Goal: Task Accomplishment & Management: Complete application form

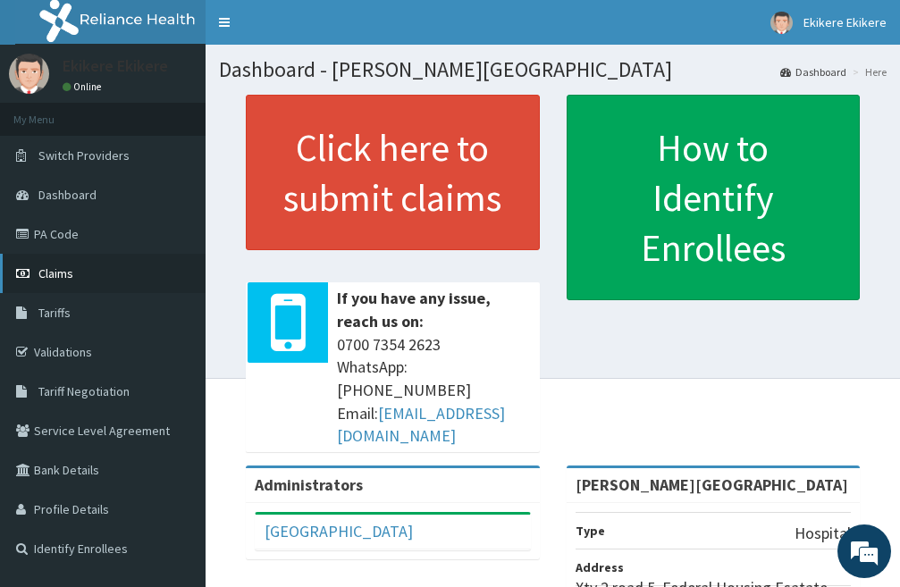
click at [73, 267] on link "Claims" at bounding box center [103, 273] width 206 height 39
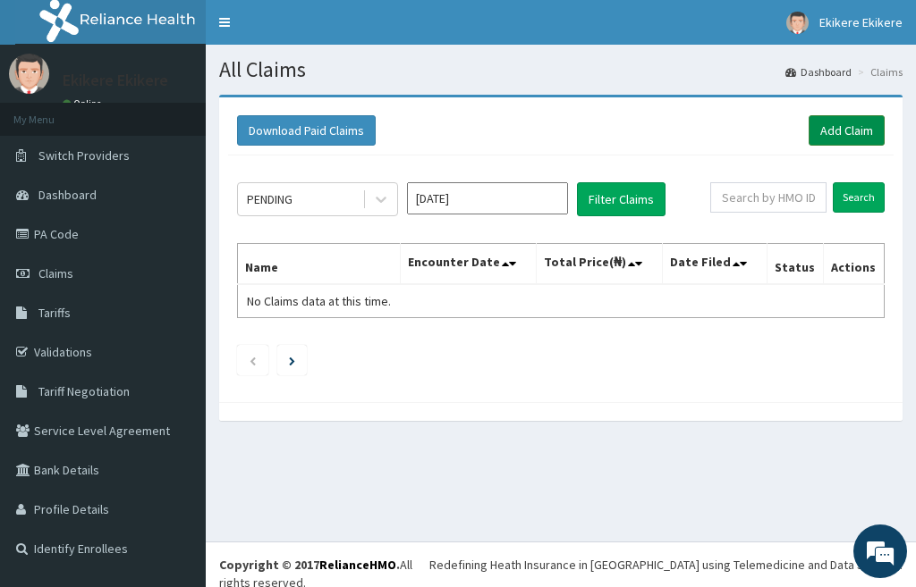
click at [840, 126] on link "Add Claim" at bounding box center [846, 130] width 76 height 30
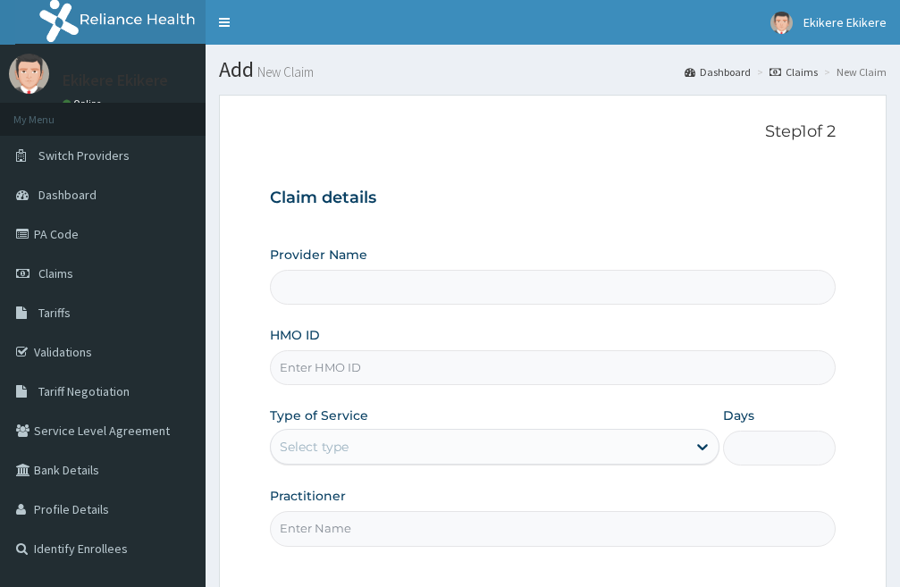
type input "Shammah Christian Hospital"
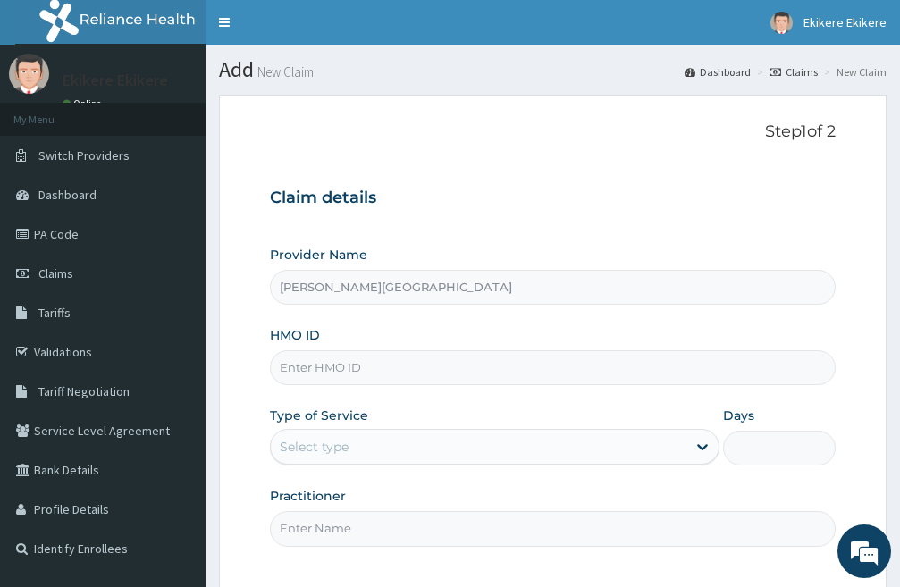
click at [344, 365] on input "HMO ID" at bounding box center [553, 367] width 566 height 35
type input "w"
click at [86, 231] on link "PA Code" at bounding box center [103, 234] width 206 height 39
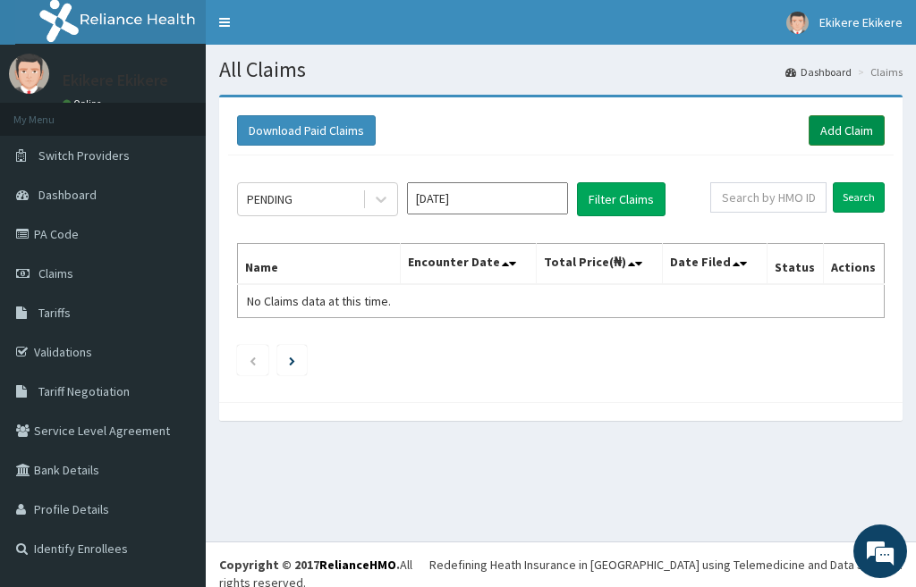
click at [845, 124] on link "Add Claim" at bounding box center [846, 130] width 76 height 30
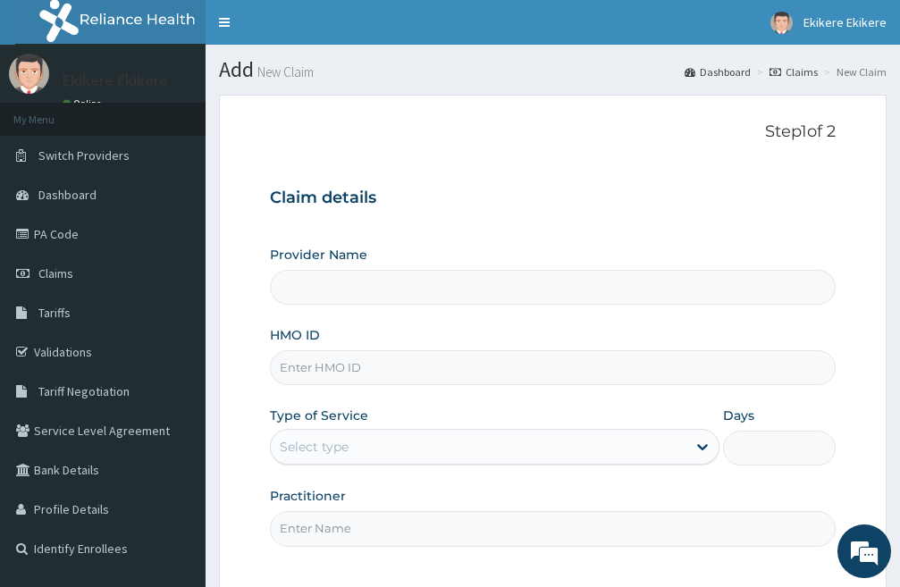
type input "[PERSON_NAME][GEOGRAPHIC_DATA]"
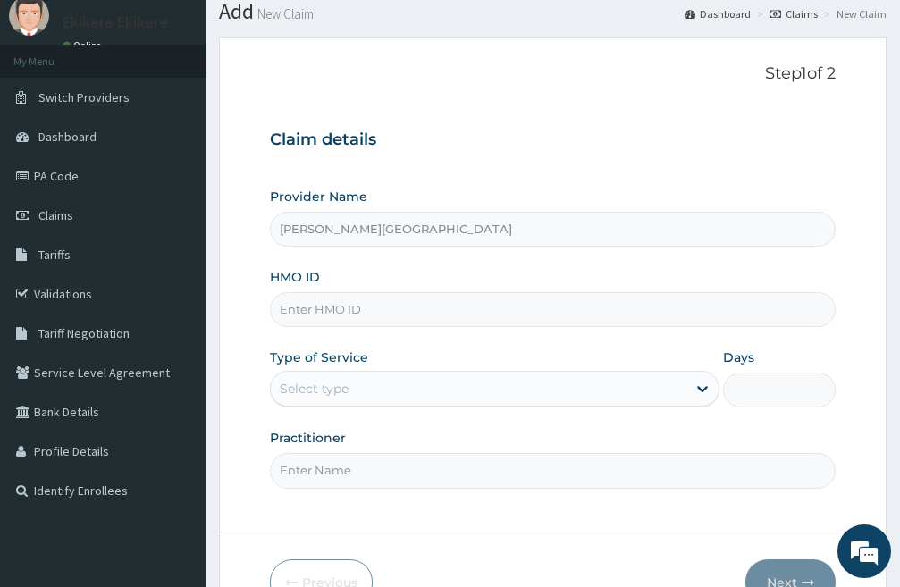
scroll to position [164, 0]
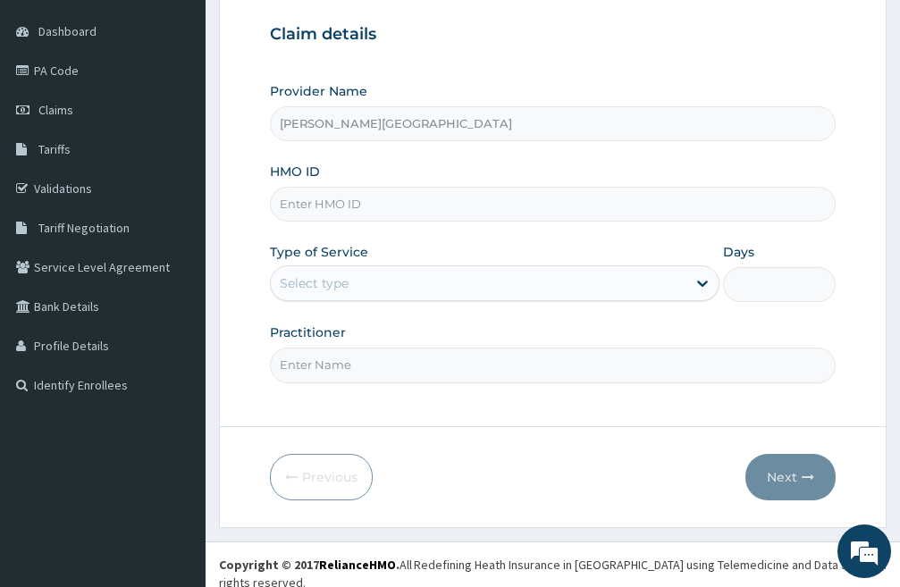
click at [317, 203] on input "HMO ID" at bounding box center [553, 204] width 566 height 35
type input "wao/10024/b"
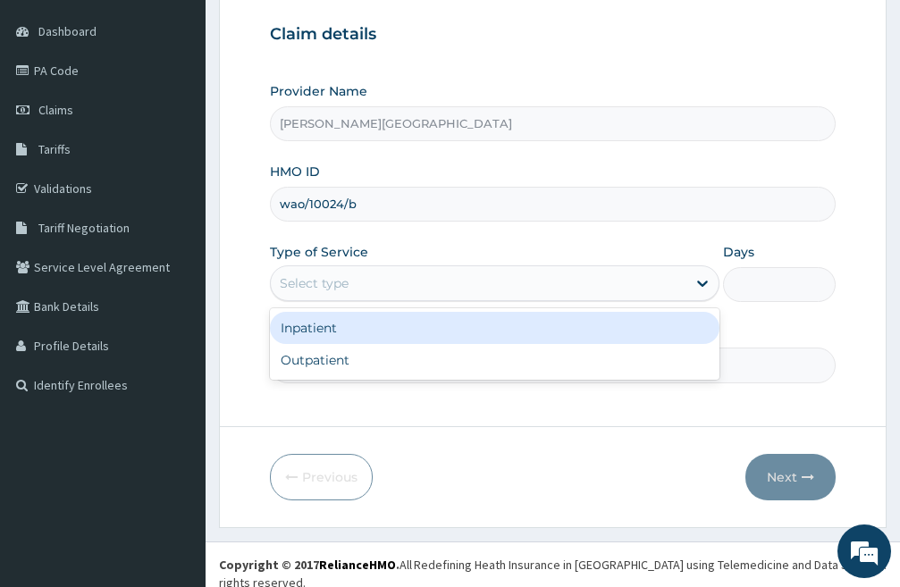
click at [343, 283] on div "Select type" at bounding box center [314, 283] width 69 height 18
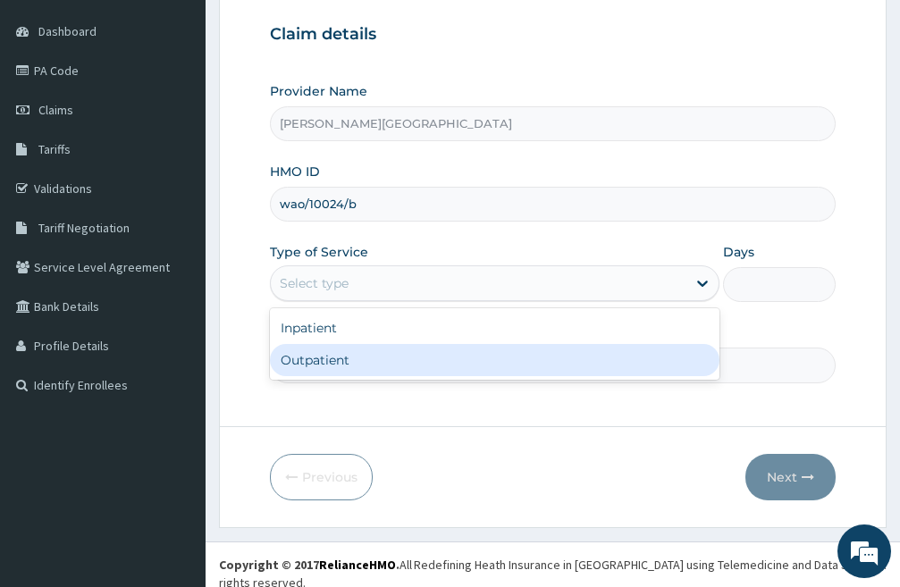
click at [340, 375] on div "Outpatient" at bounding box center [495, 360] width 450 height 32
type input "1"
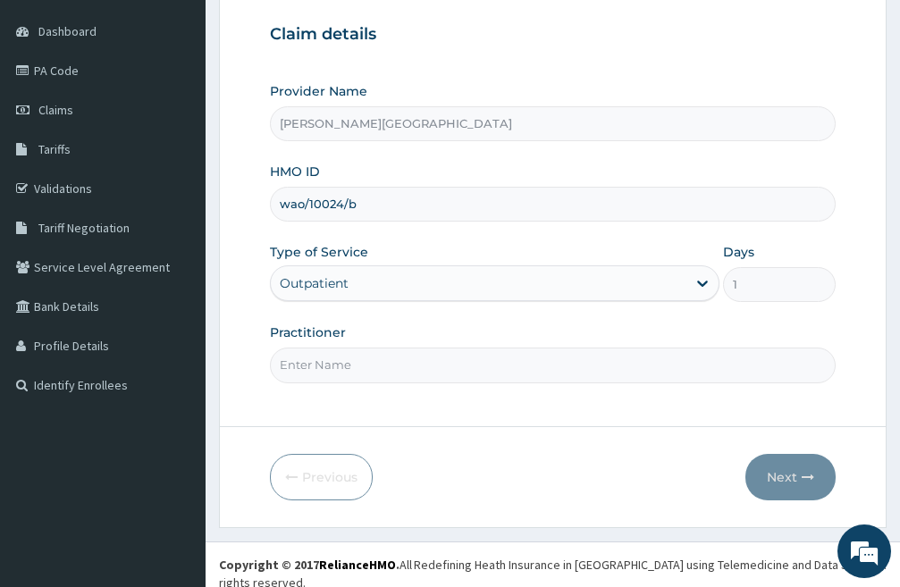
click at [376, 363] on input "Practitioner" at bounding box center [553, 365] width 566 height 35
type input "DR IKE"
click at [785, 476] on button "Next" at bounding box center [791, 477] width 90 height 46
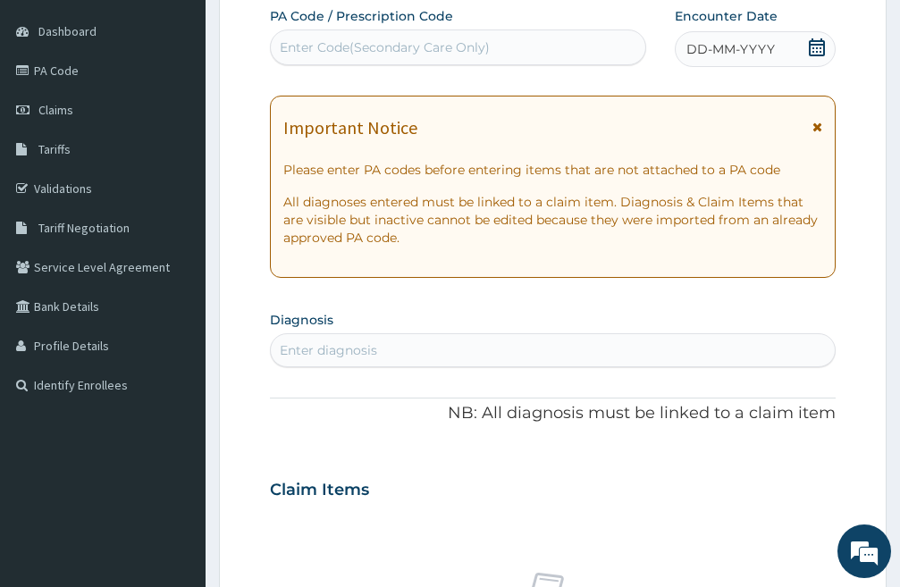
click at [486, 40] on div "Enter Code(Secondary Care Only)" at bounding box center [385, 47] width 210 height 18
paste input "PA/2706C9"
type input "PA/2706C9"
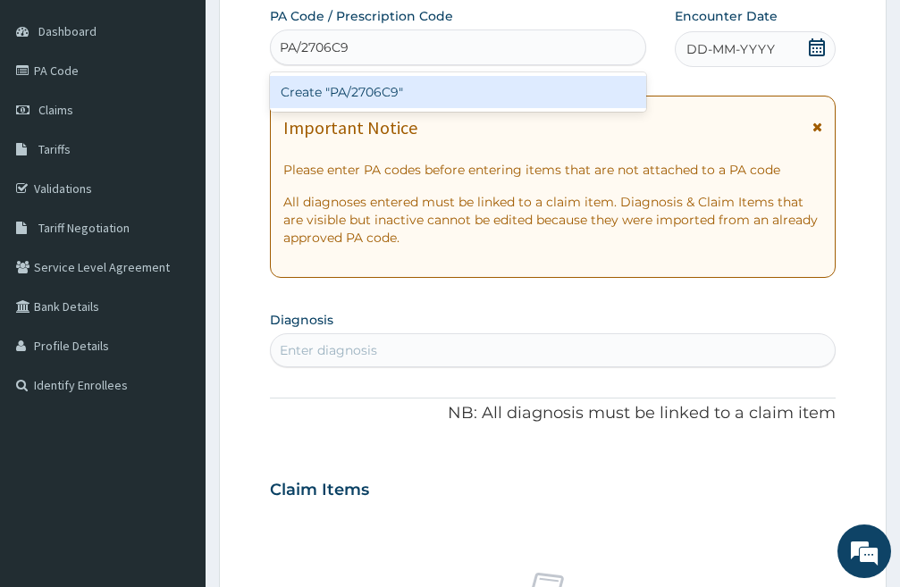
click at [435, 91] on div "Create "PA/2706C9"" at bounding box center [458, 92] width 376 height 32
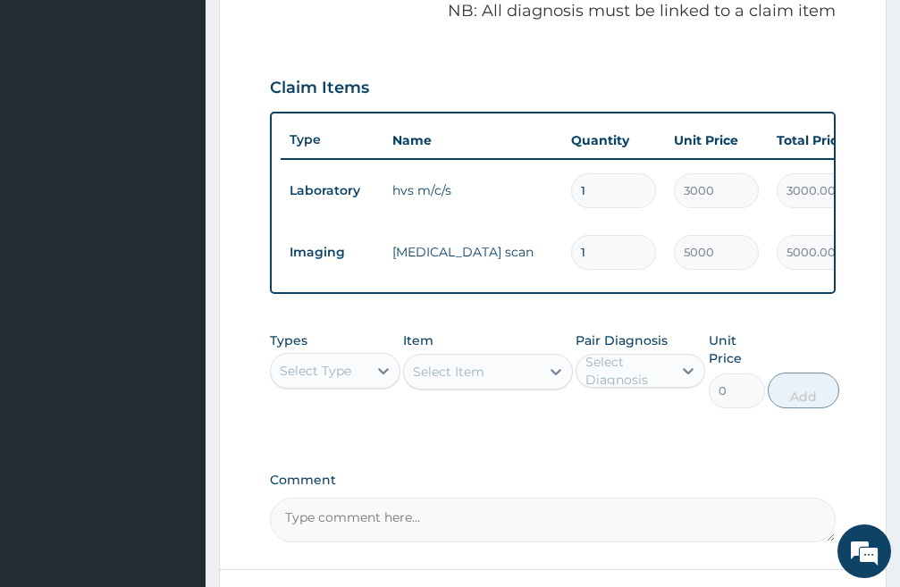
scroll to position [551, 0]
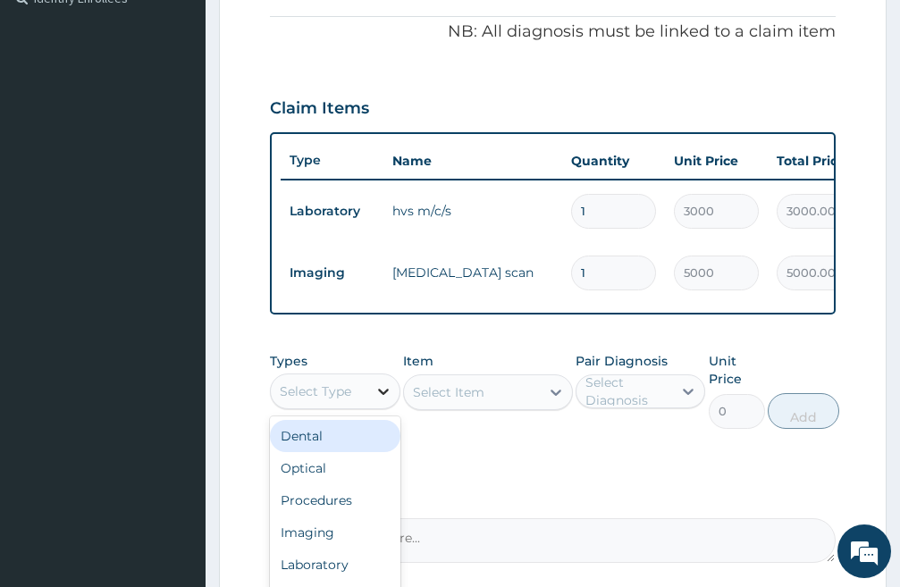
click at [384, 395] on icon at bounding box center [383, 392] width 11 height 6
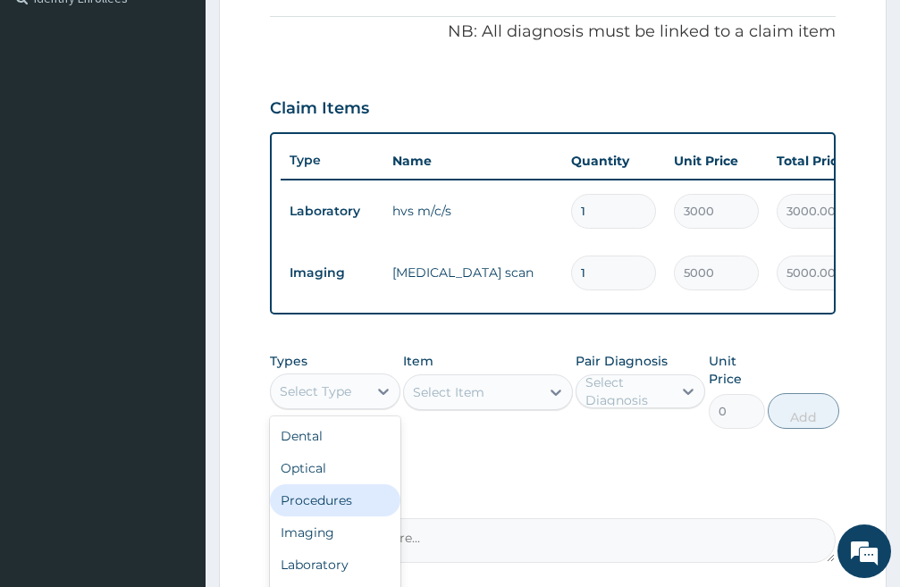
drag, startPoint x: 338, startPoint y: 513, endPoint x: 357, endPoint y: 500, distance: 23.1
click at [337, 514] on div "Procedures" at bounding box center [335, 501] width 131 height 32
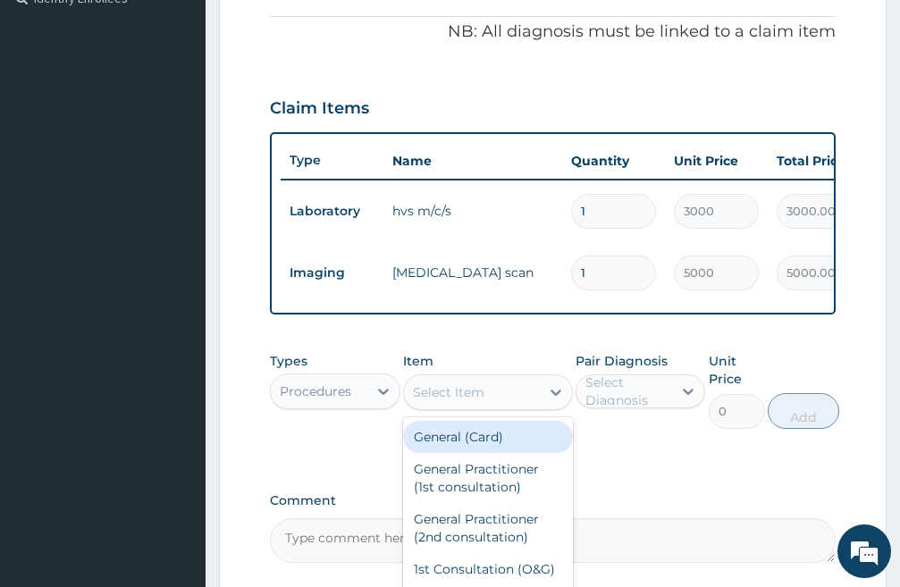
click at [521, 405] on div "Select Item" at bounding box center [472, 392] width 136 height 29
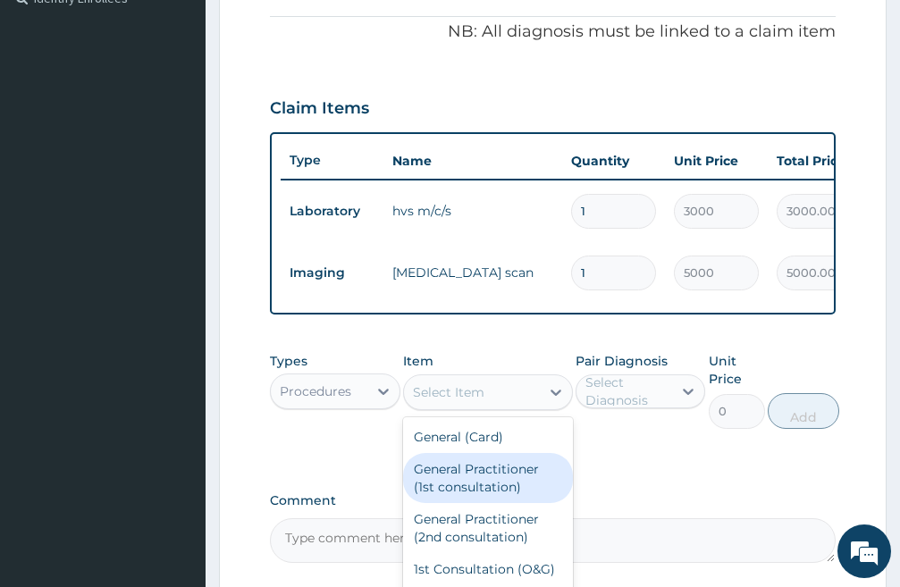
click at [490, 499] on div "General Practitioner (1st consultation)" at bounding box center [488, 478] width 170 height 50
type input "3000"
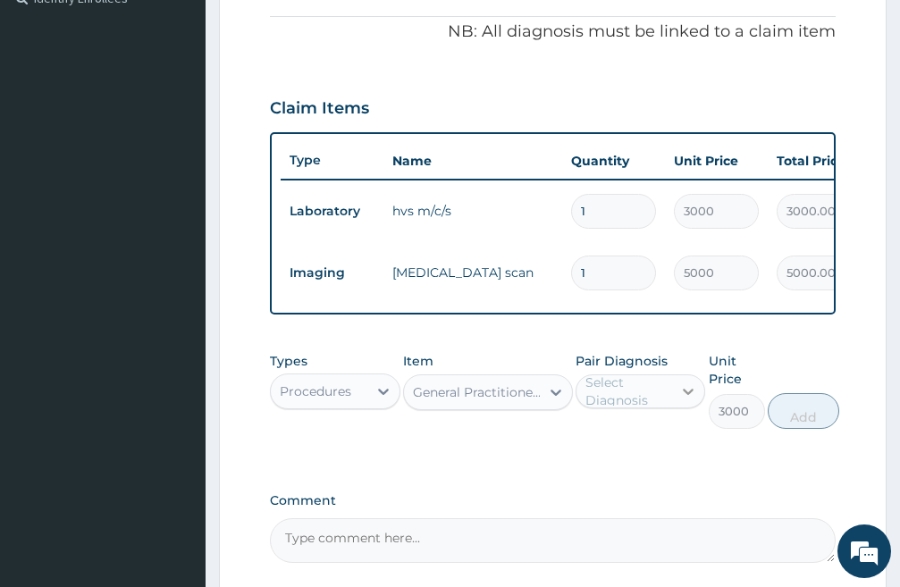
click at [694, 401] on icon at bounding box center [689, 392] width 18 height 18
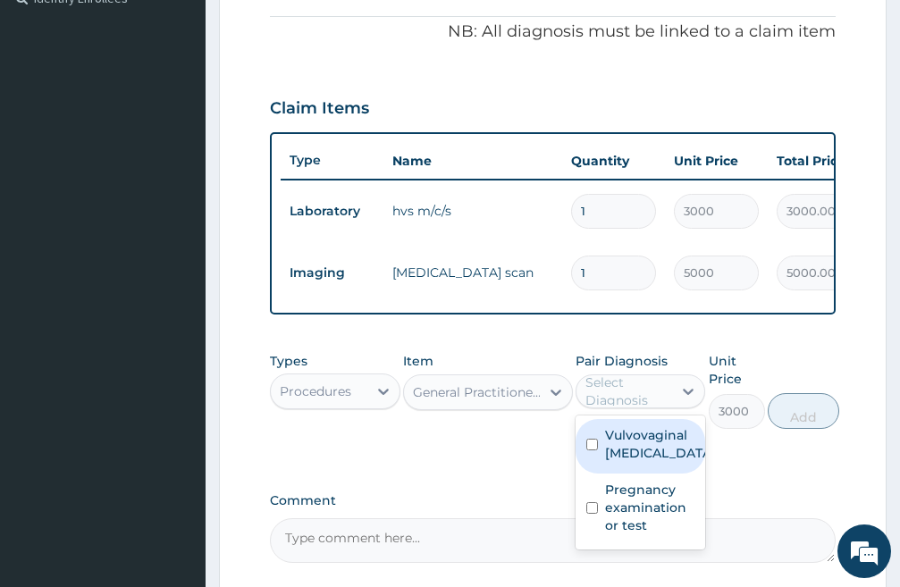
click at [592, 451] on input "checkbox" at bounding box center [593, 445] width 12 height 12
checkbox input "true"
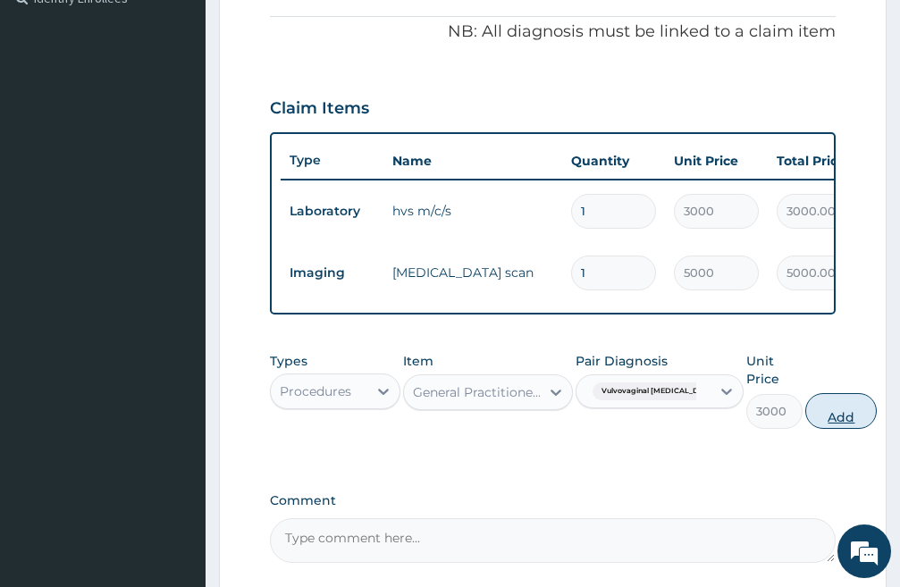
click at [816, 429] on button "Add" at bounding box center [842, 411] width 72 height 36
type input "0"
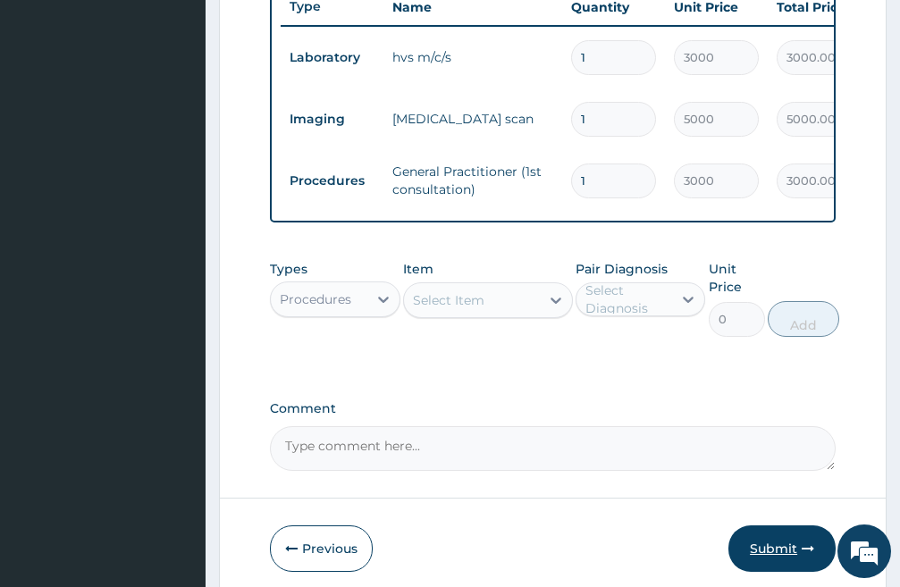
scroll to position [791, 0]
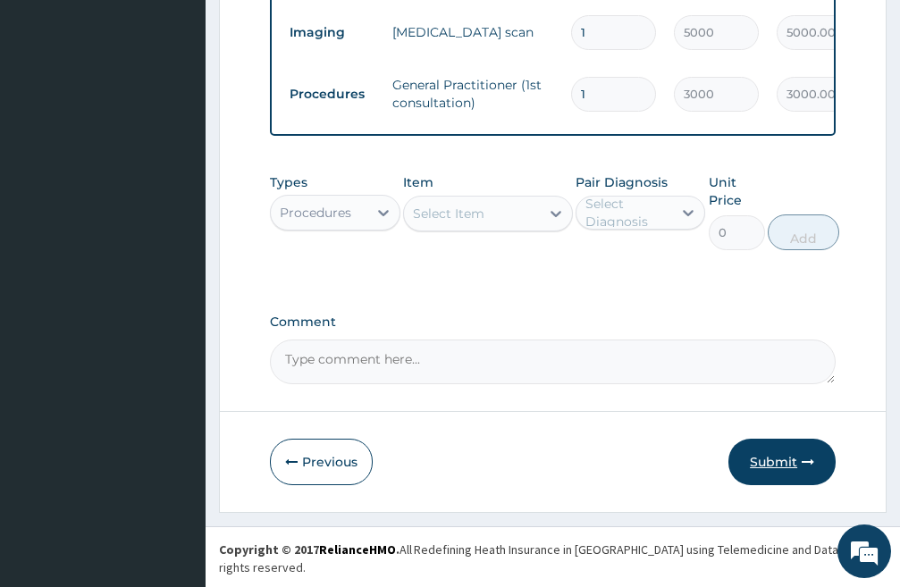
click at [784, 481] on button "Submit" at bounding box center [782, 462] width 107 height 46
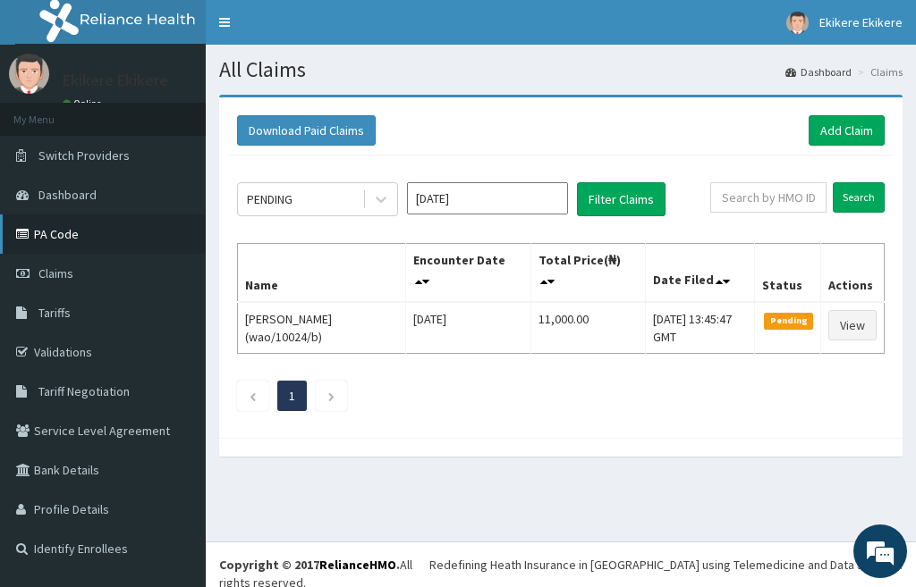
click at [79, 231] on link "PA Code" at bounding box center [103, 234] width 206 height 39
click at [847, 127] on link "Add Claim" at bounding box center [846, 130] width 76 height 30
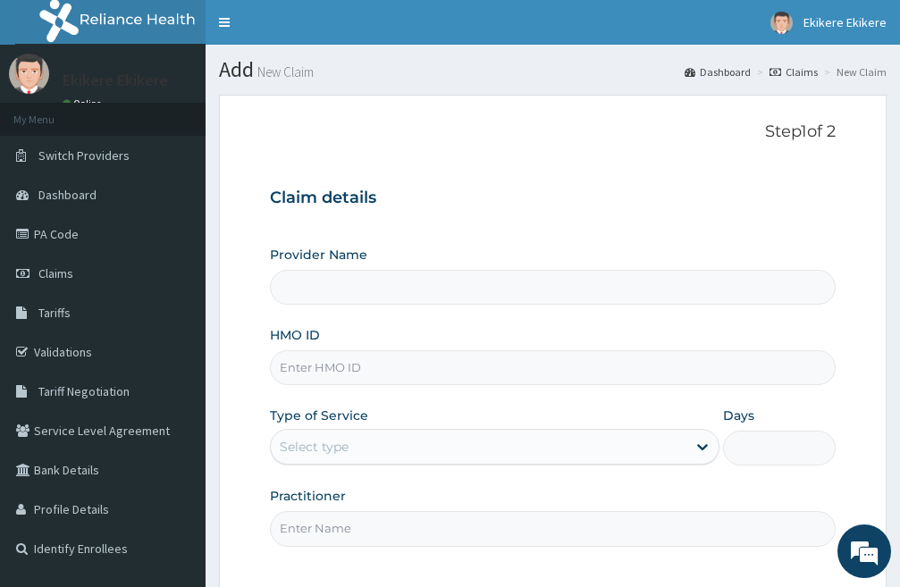
type input "Shammah Christian Hospital"
click at [366, 366] on input "HMO ID" at bounding box center [553, 367] width 566 height 35
type input "hdl/10001/d"
click at [444, 453] on div "Select type" at bounding box center [479, 447] width 416 height 29
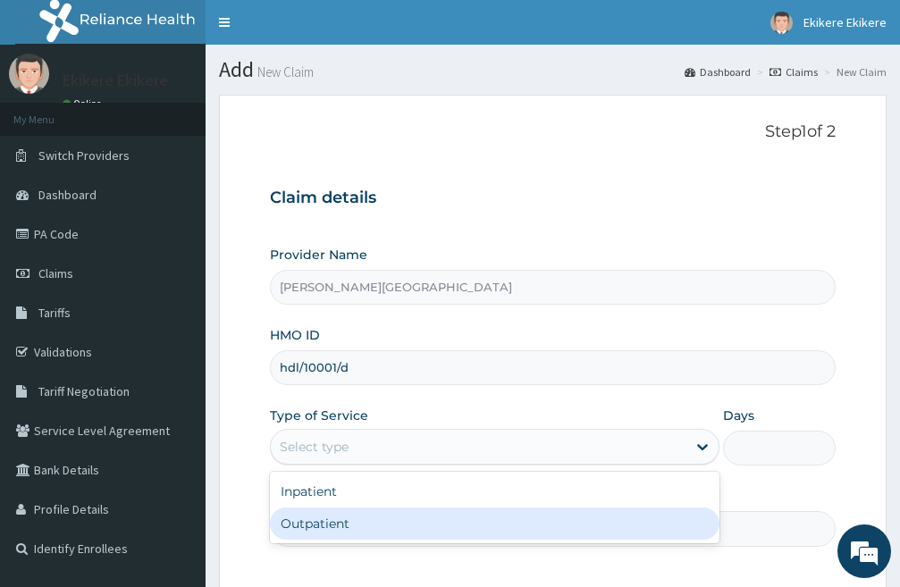
click at [347, 529] on div "Outpatient" at bounding box center [495, 524] width 450 height 32
type input "1"
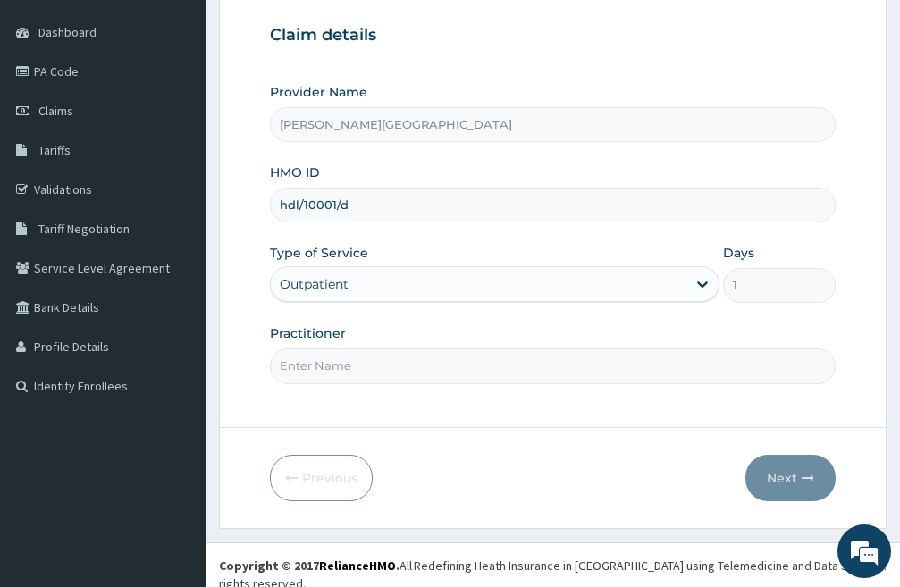
scroll to position [164, 0]
click at [354, 371] on input "Practitioner" at bounding box center [553, 365] width 566 height 35
type input "DR CHIDI"
click at [794, 479] on button "Next" at bounding box center [791, 477] width 90 height 46
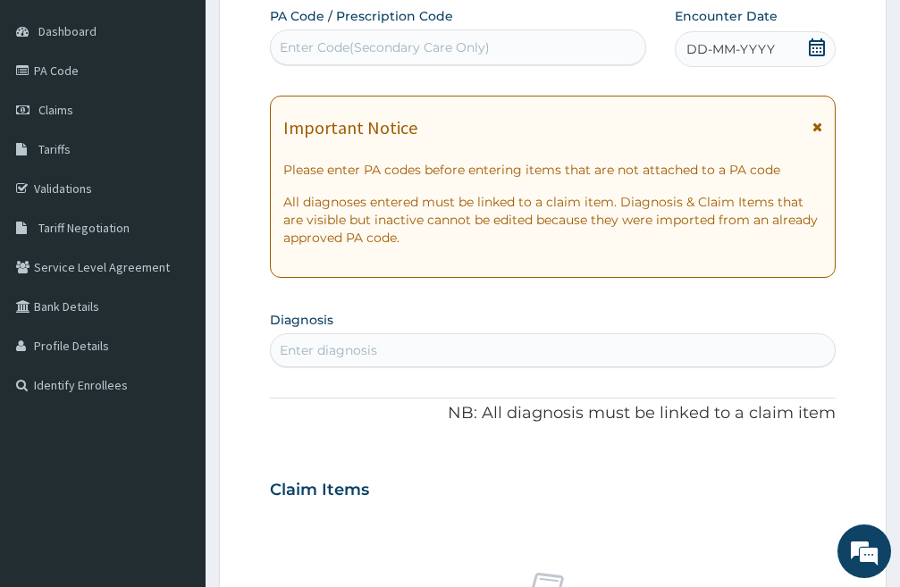
click at [414, 45] on div "Enter Code(Secondary Care Only)" at bounding box center [385, 47] width 210 height 18
paste input "PA/A8108E"
type input "PA/A8108E"
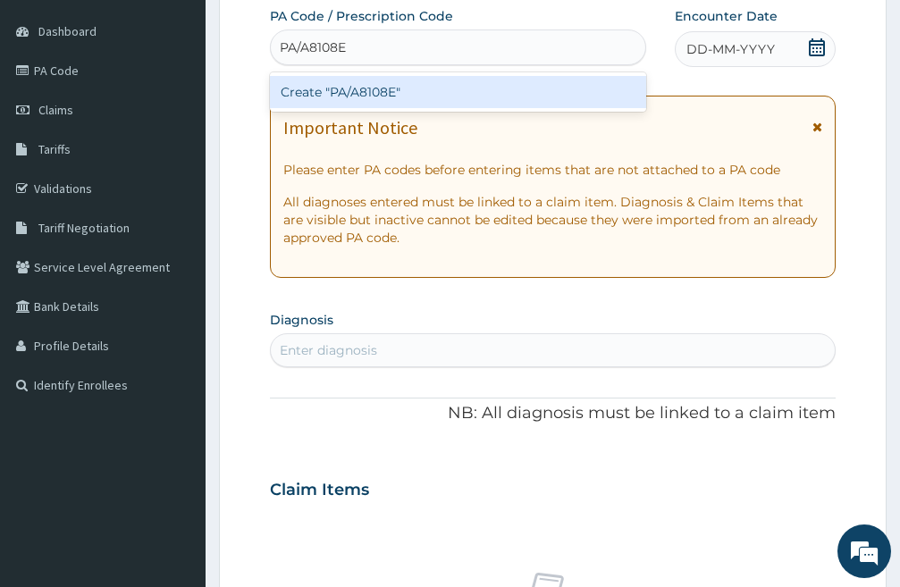
click at [409, 96] on div "Create "PA/A8108E"" at bounding box center [458, 92] width 376 height 32
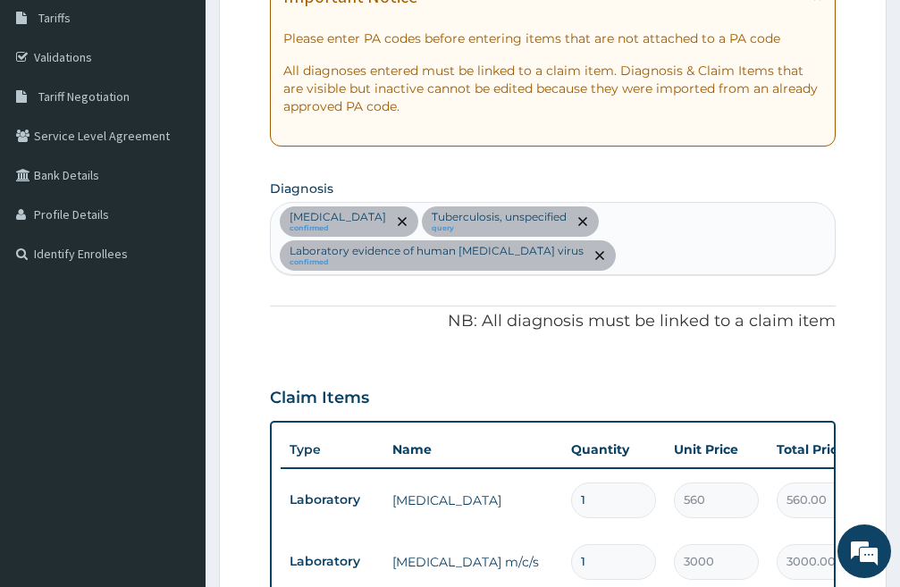
scroll to position [289, 0]
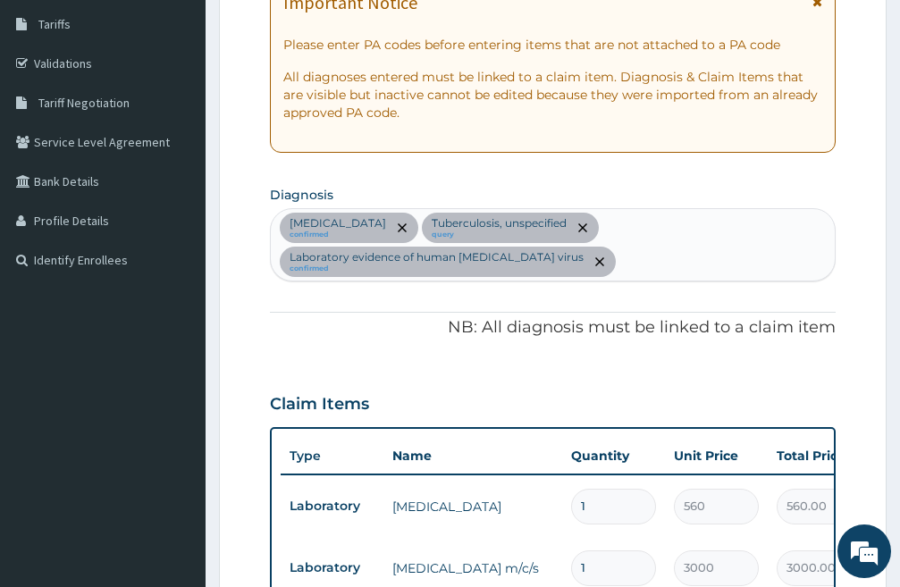
click at [706, 231] on div "Filariasis, unspecified confirmed Tuberculosis, unspecified query Laboratory ev…" at bounding box center [553, 245] width 564 height 72
type input "malaria"
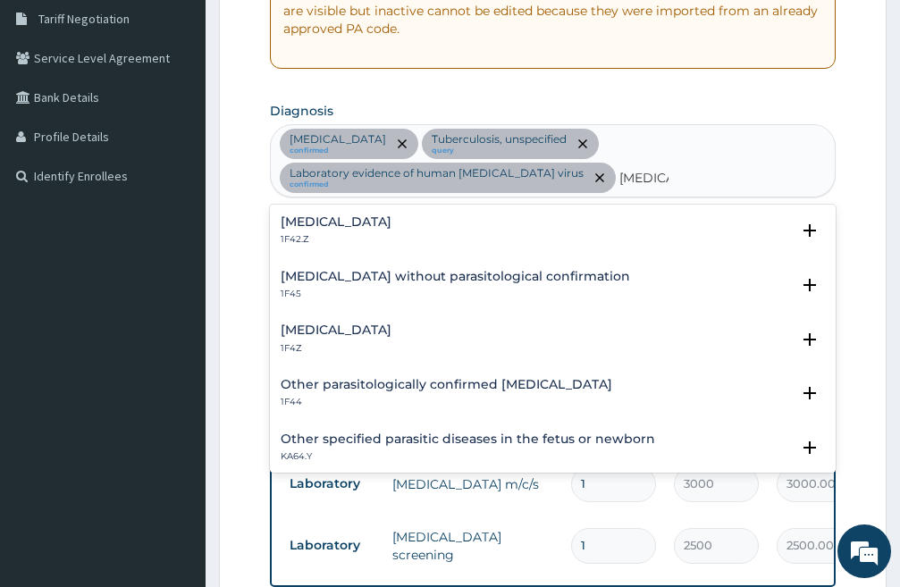
scroll to position [378, 0]
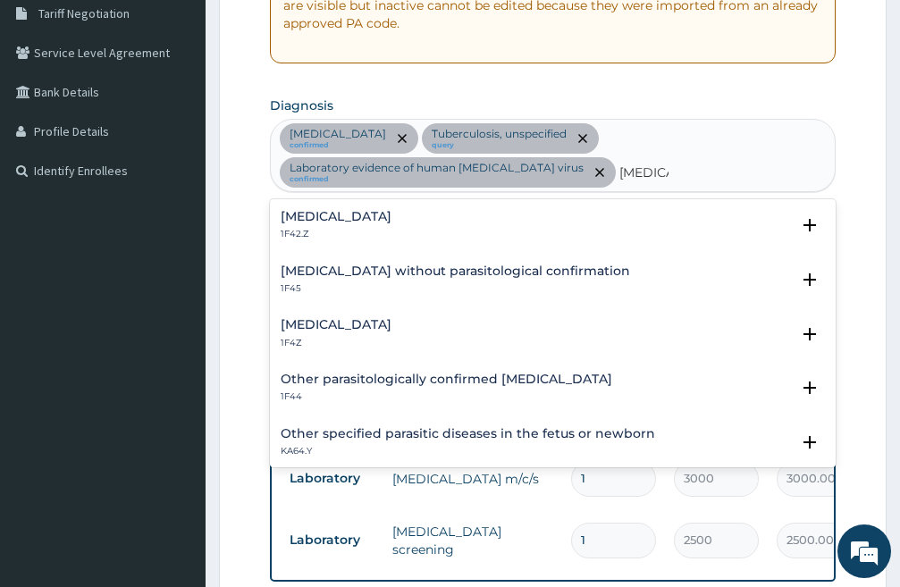
click at [358, 325] on h4 "Malaria, unspecified" at bounding box center [336, 324] width 111 height 13
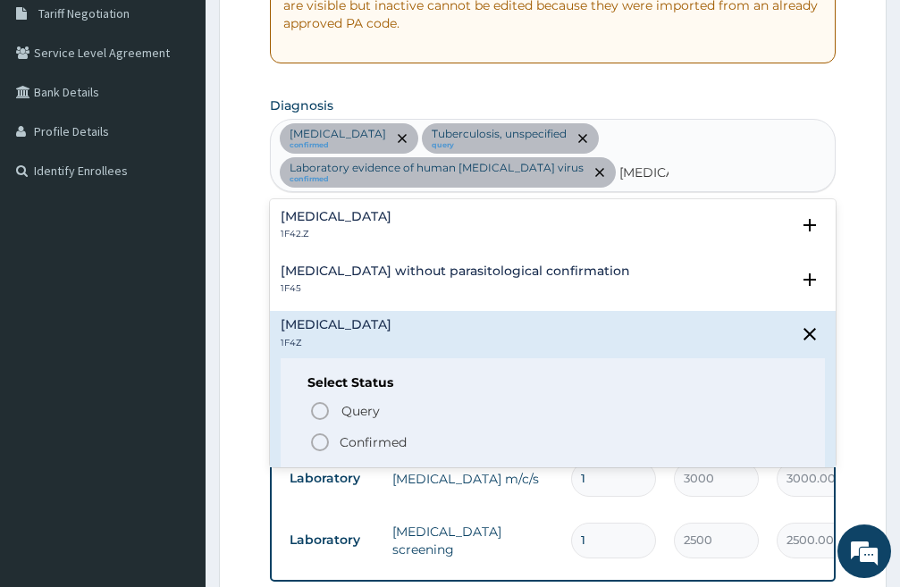
click at [316, 441] on icon "status option filled" at bounding box center [319, 442] width 21 height 21
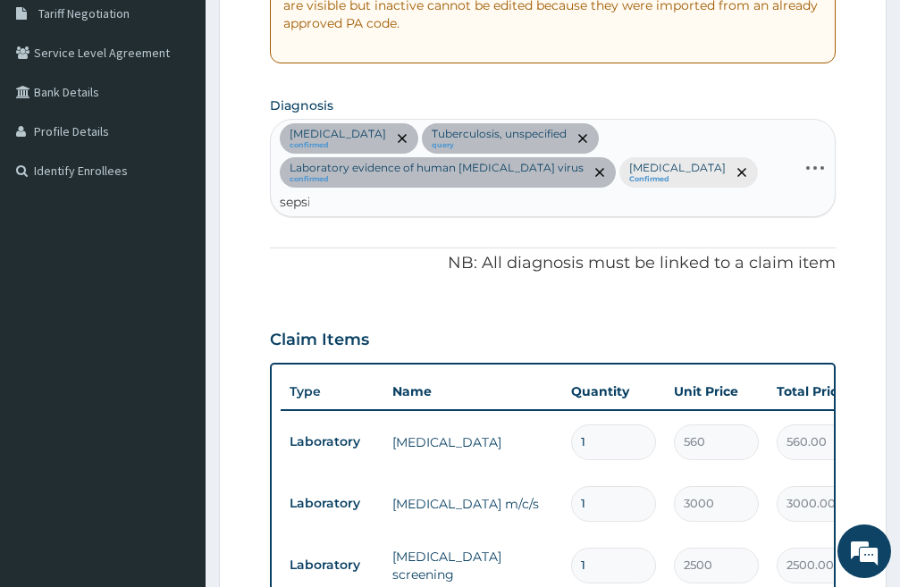
type input "sepsis"
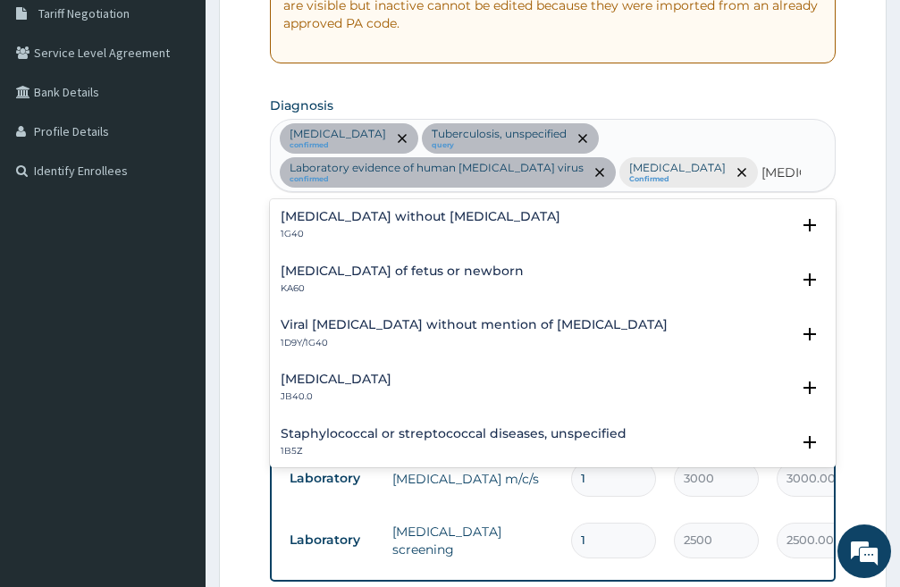
click at [390, 210] on h4 "Sepsis without septic shock" at bounding box center [421, 216] width 280 height 13
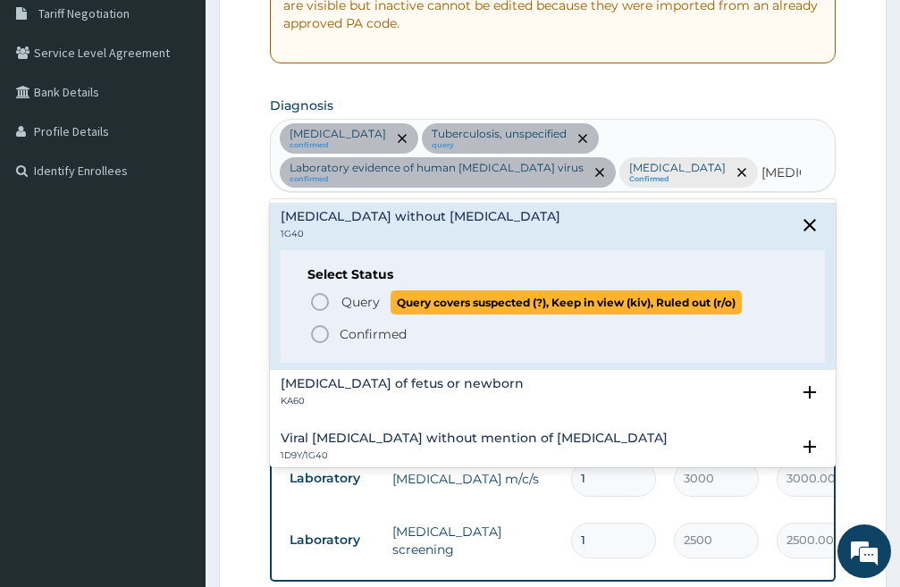
click at [317, 299] on icon "status option query" at bounding box center [319, 301] width 21 height 21
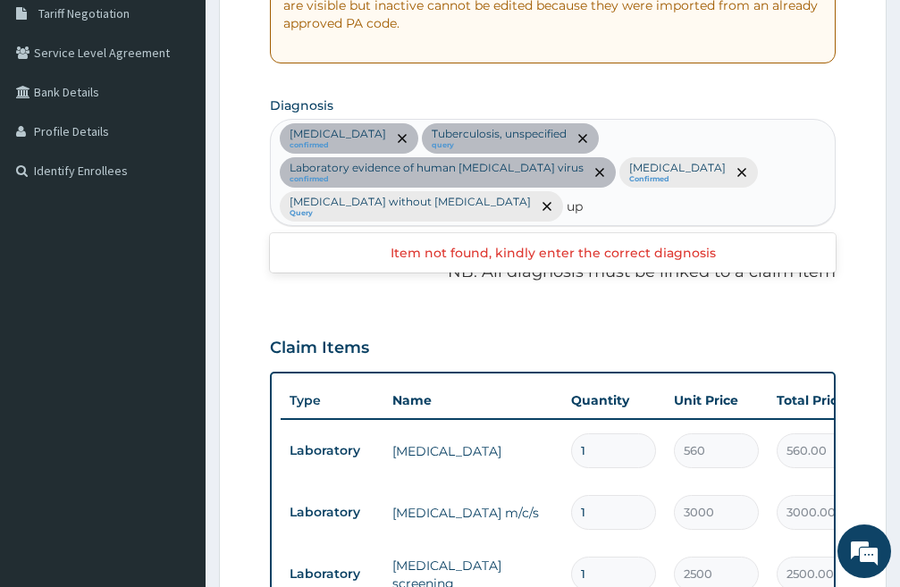
type input "u"
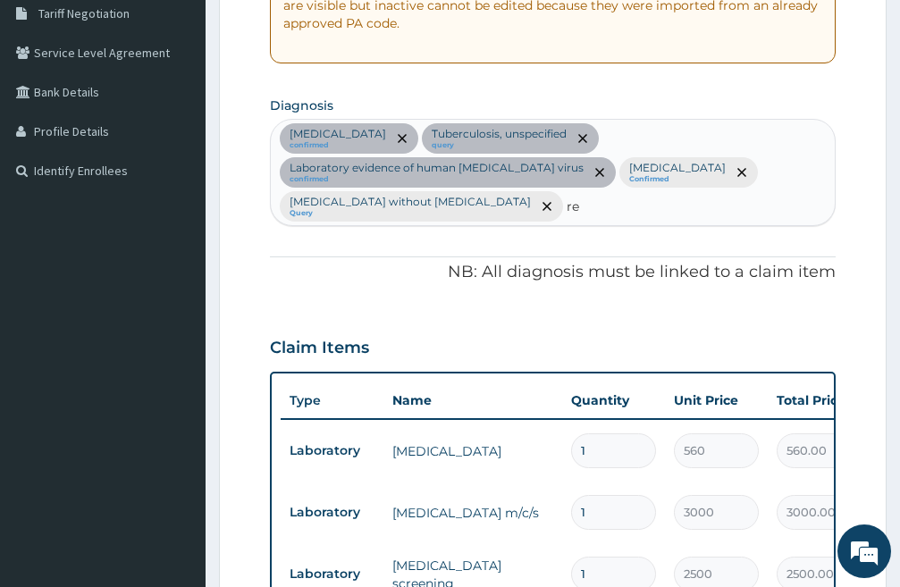
type input "r"
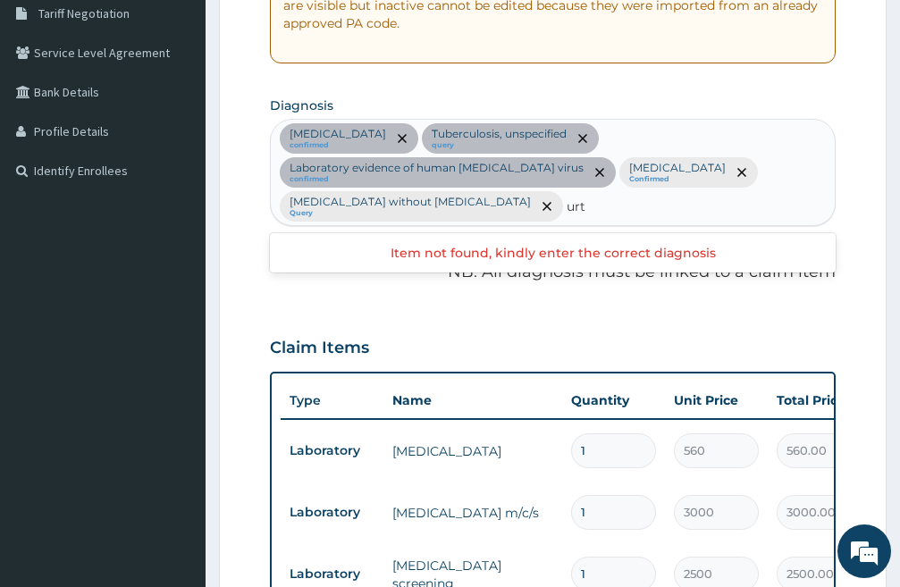
type input "urti"
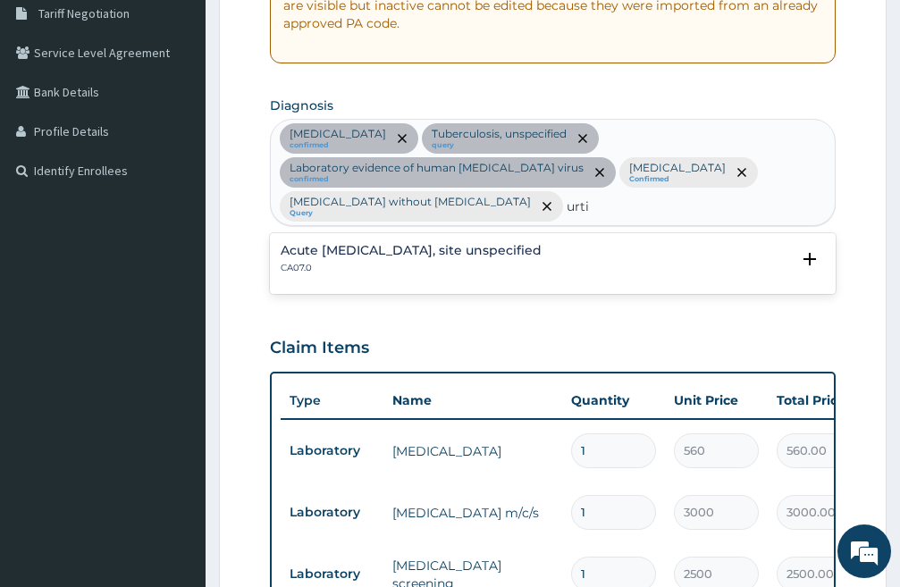
click at [399, 256] on h4 "Acute upper respiratory infection, site unspecified" at bounding box center [411, 250] width 261 height 13
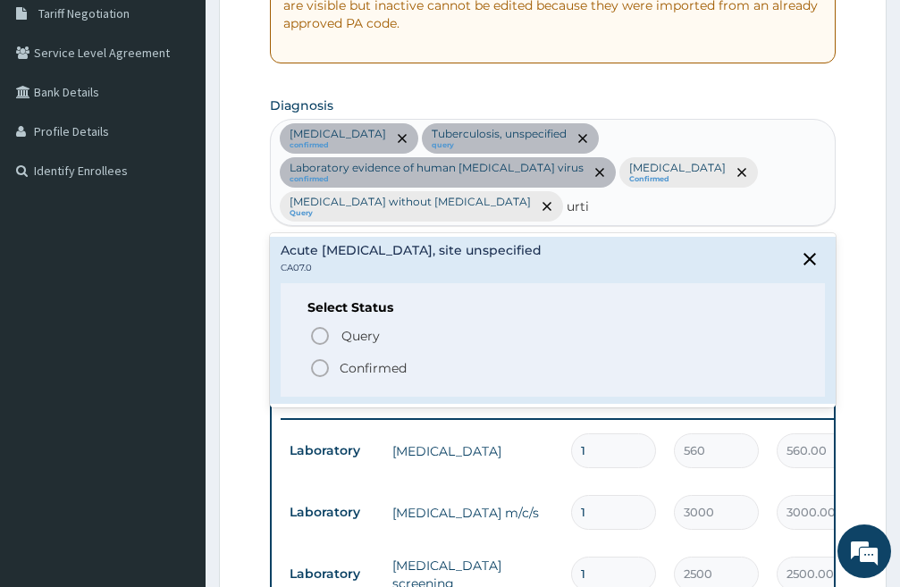
click at [324, 362] on icon "status option filled" at bounding box center [319, 368] width 21 height 21
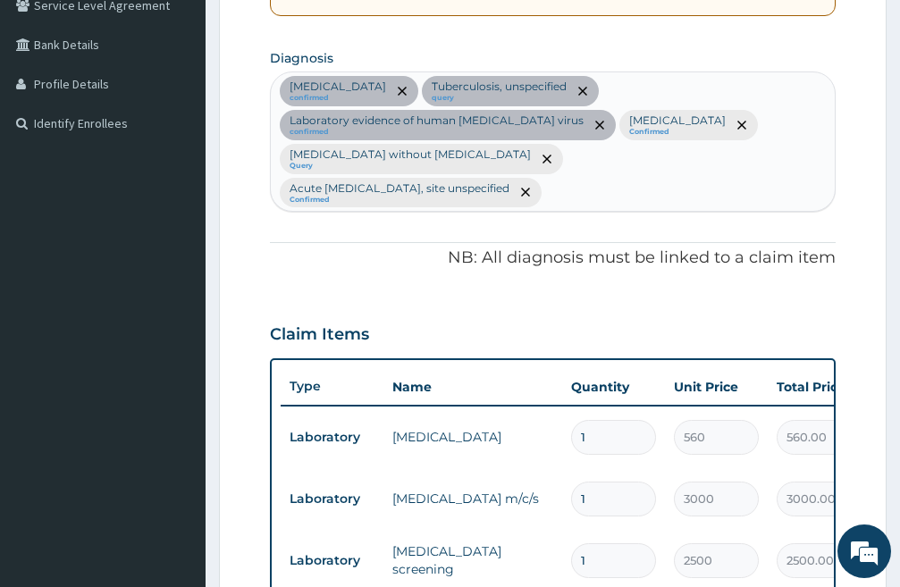
scroll to position [322, 0]
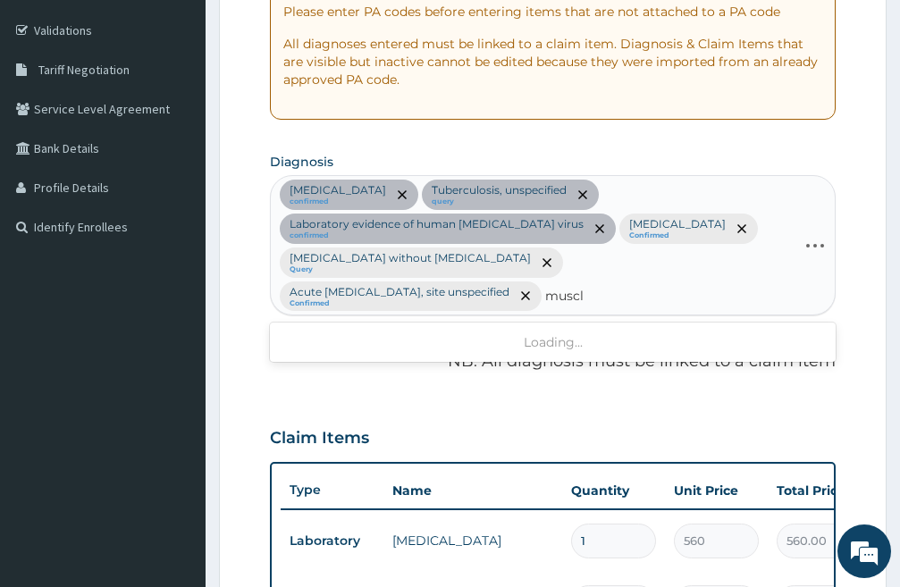
type input "muscle"
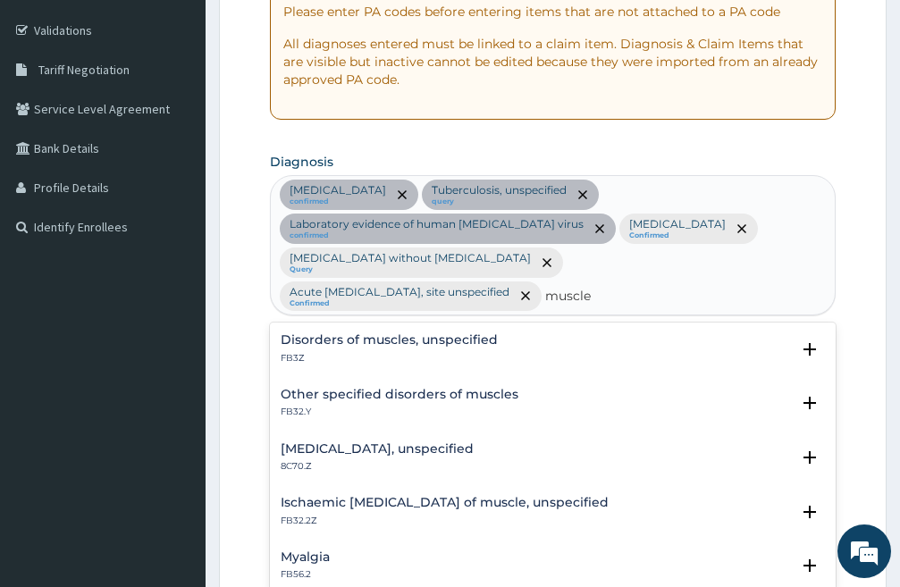
scroll to position [89, 0]
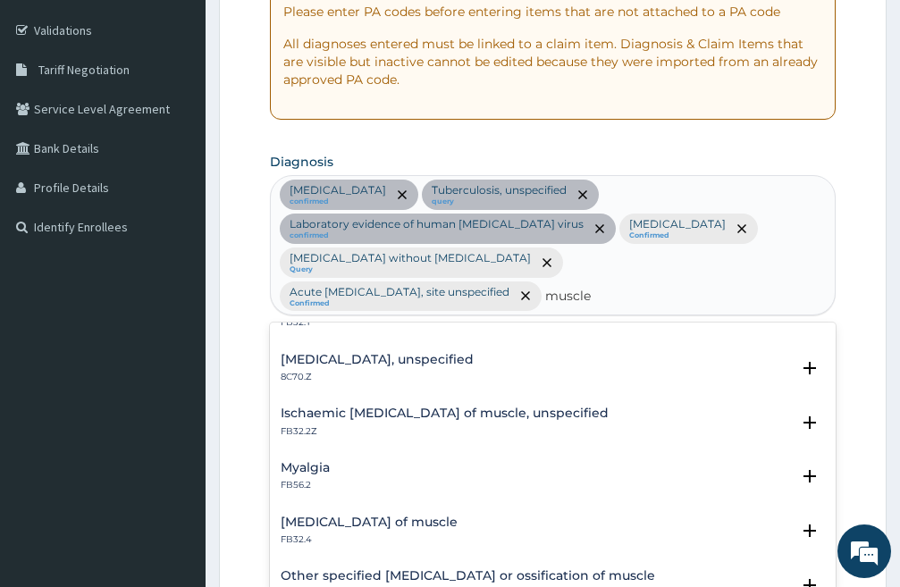
click at [330, 461] on div "Myalgia FB56.2" at bounding box center [553, 476] width 545 height 31
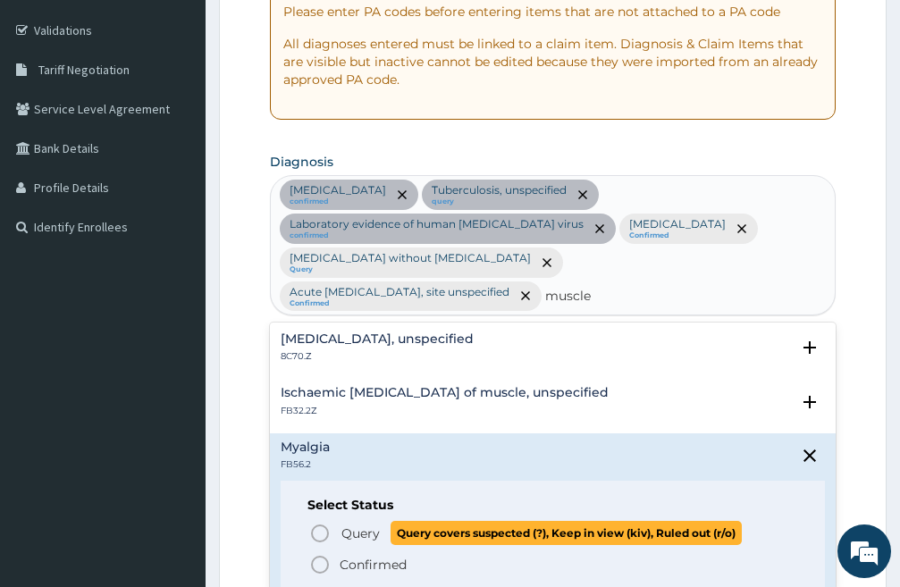
scroll to position [179, 0]
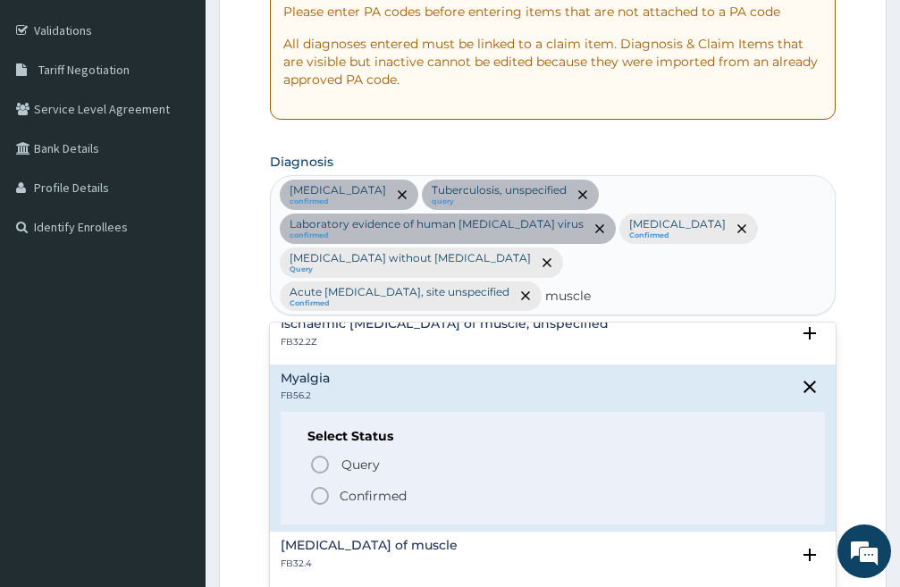
click at [323, 486] on icon "status option filled" at bounding box center [319, 496] width 21 height 21
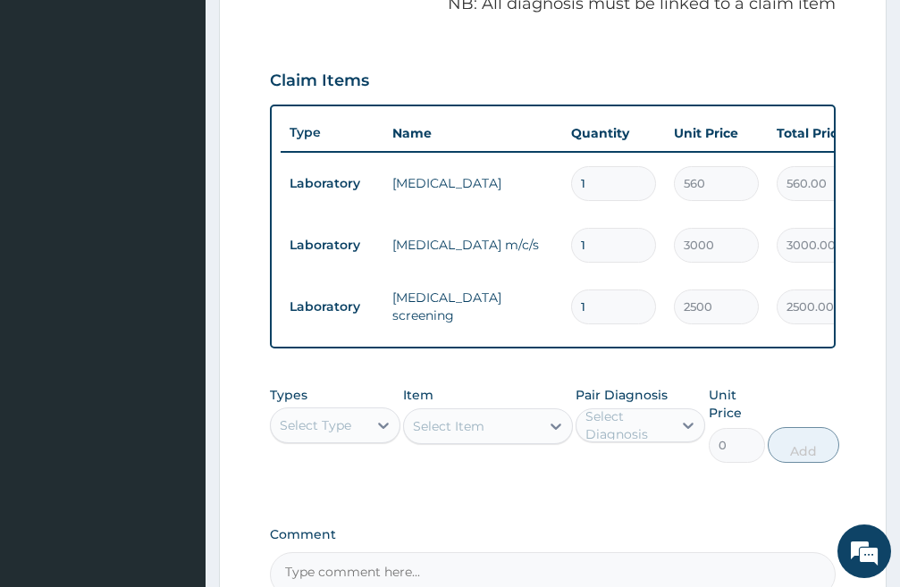
scroll to position [892, 0]
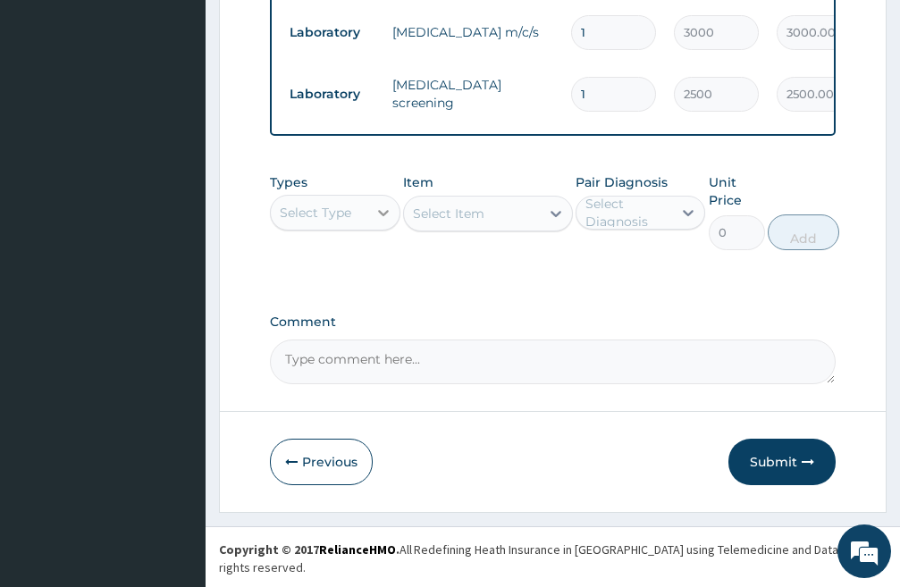
click at [390, 222] on icon at bounding box center [384, 213] width 18 height 18
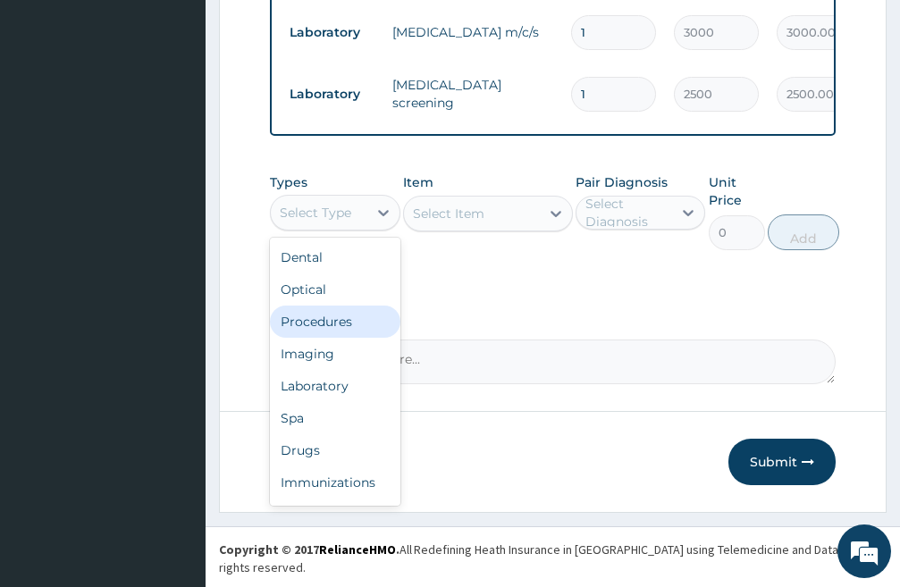
click at [314, 338] on div "Procedures" at bounding box center [335, 322] width 131 height 32
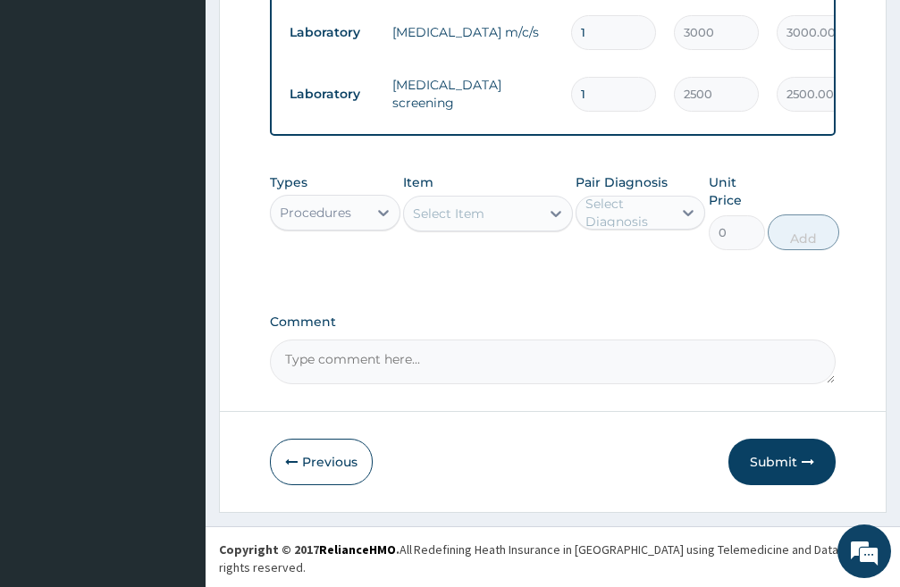
click at [509, 228] on div "Select Item" at bounding box center [472, 213] width 136 height 29
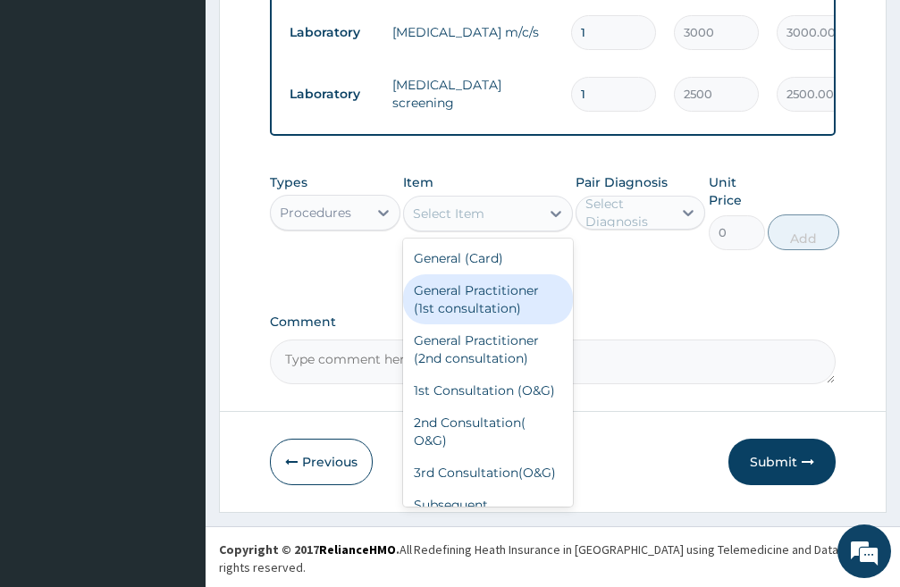
click at [494, 314] on div "General Practitioner (1st consultation)" at bounding box center [488, 299] width 170 height 50
type input "3000"
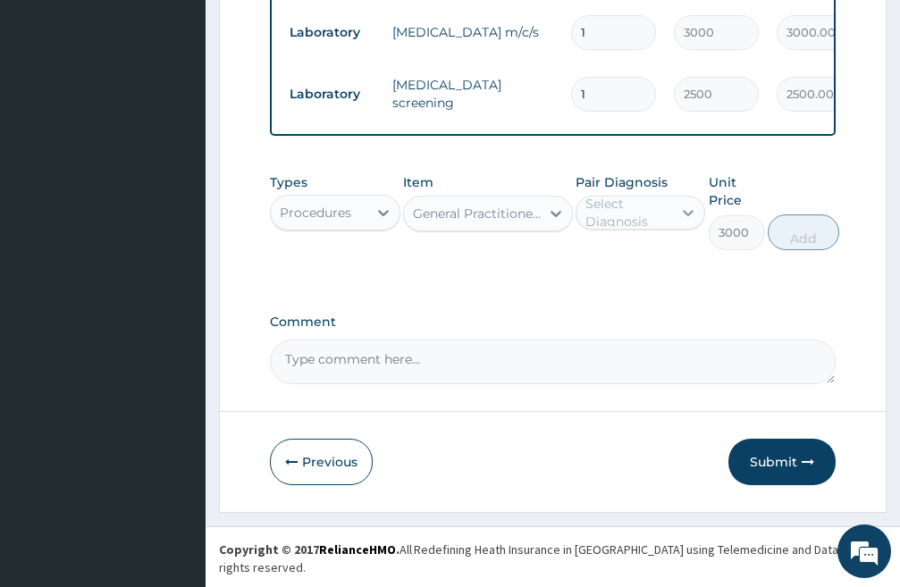
click at [689, 222] on icon at bounding box center [689, 213] width 18 height 18
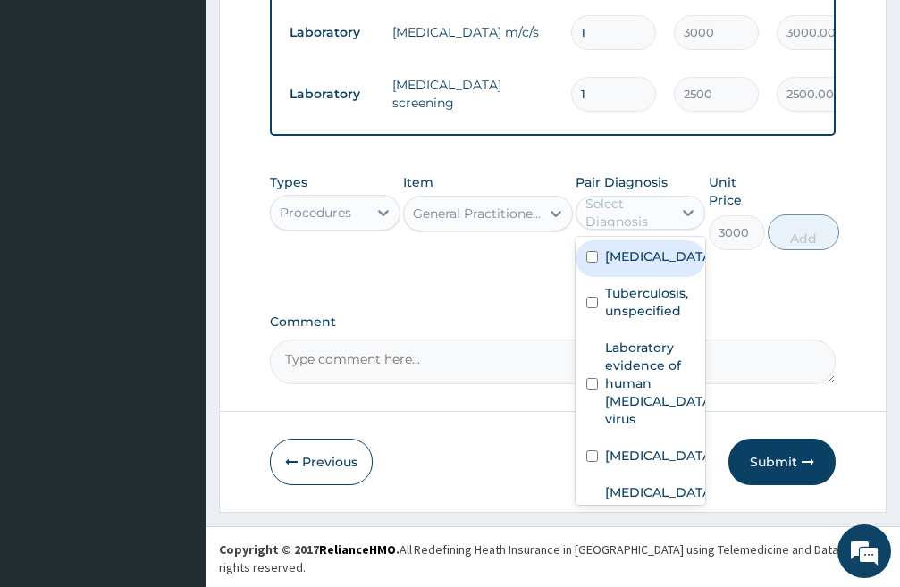
click at [595, 263] on input "checkbox" at bounding box center [593, 257] width 12 height 12
checkbox input "true"
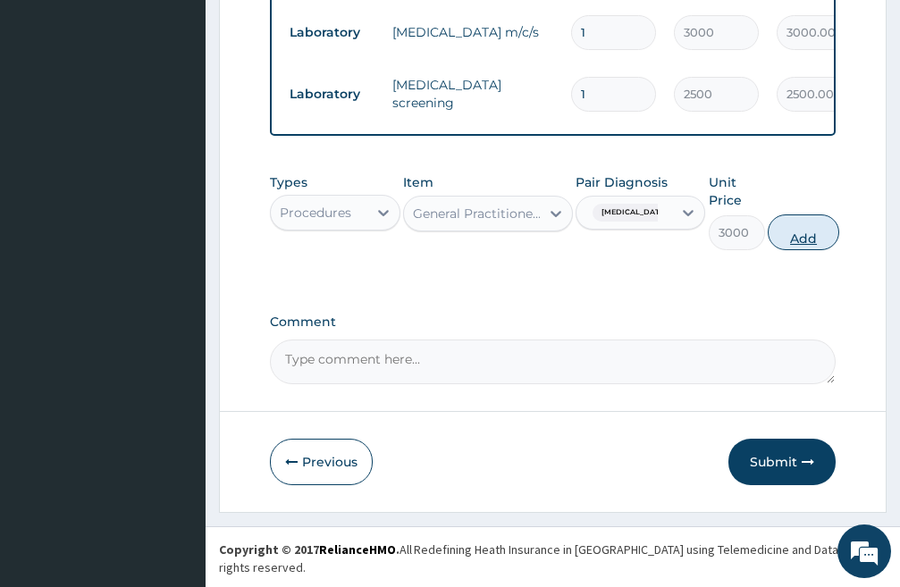
drag, startPoint x: 812, startPoint y: 256, endPoint x: 387, endPoint y: 308, distance: 428.0
click at [811, 250] on button "Add" at bounding box center [804, 233] width 72 height 36
type input "0"
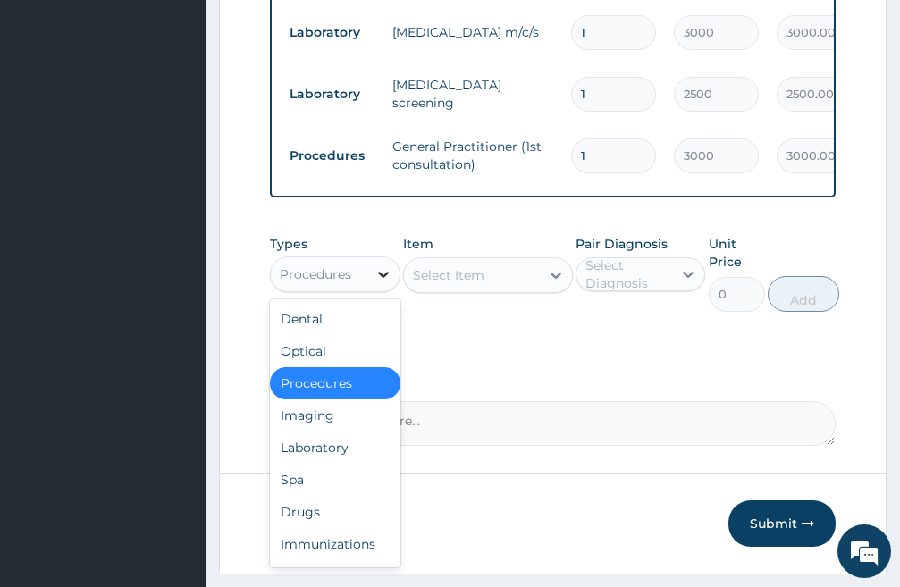
click at [393, 286] on div at bounding box center [383, 274] width 32 height 32
click at [325, 464] on div "Laboratory" at bounding box center [335, 448] width 131 height 32
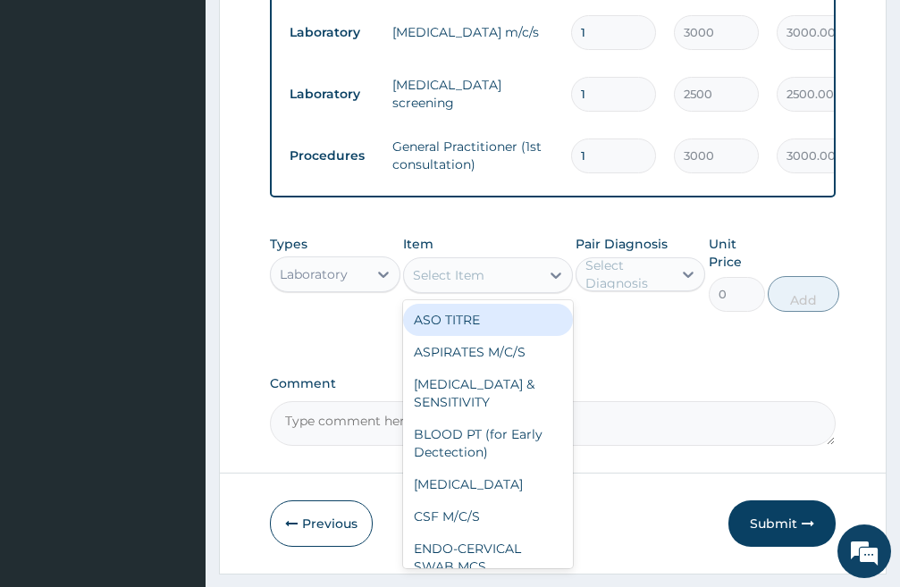
click at [500, 290] on div "Select Item" at bounding box center [472, 275] width 136 height 29
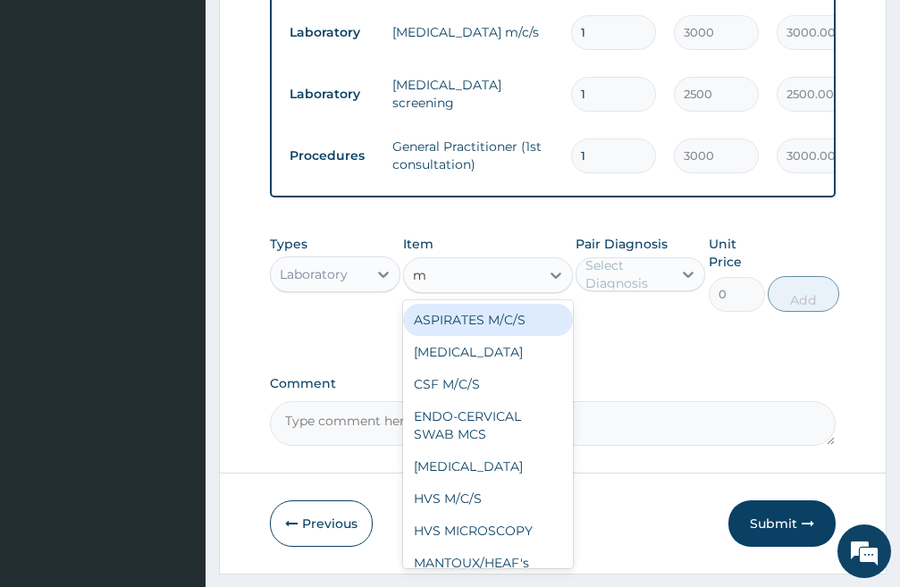
type input "mp"
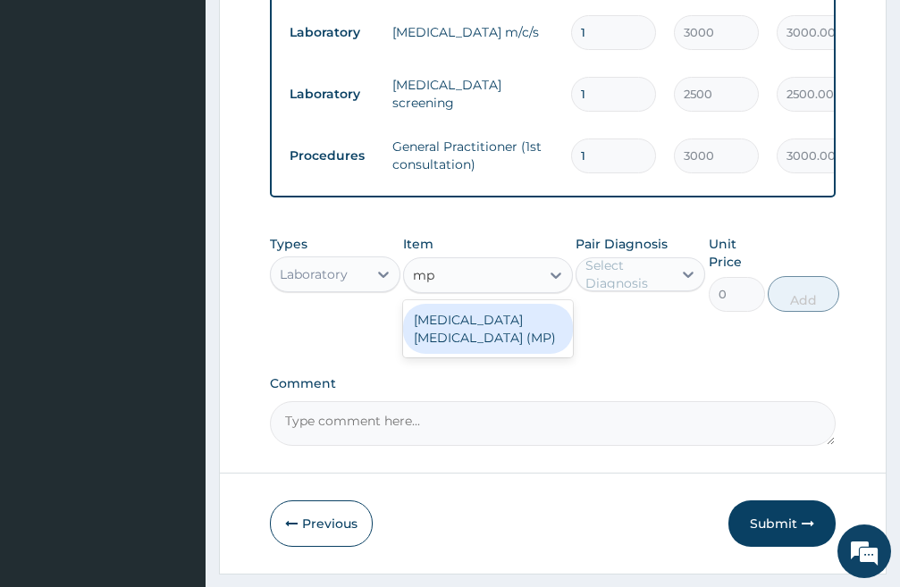
click at [478, 344] on div "MALARIA PARASITE (MP)" at bounding box center [488, 329] width 170 height 50
type input "1500"
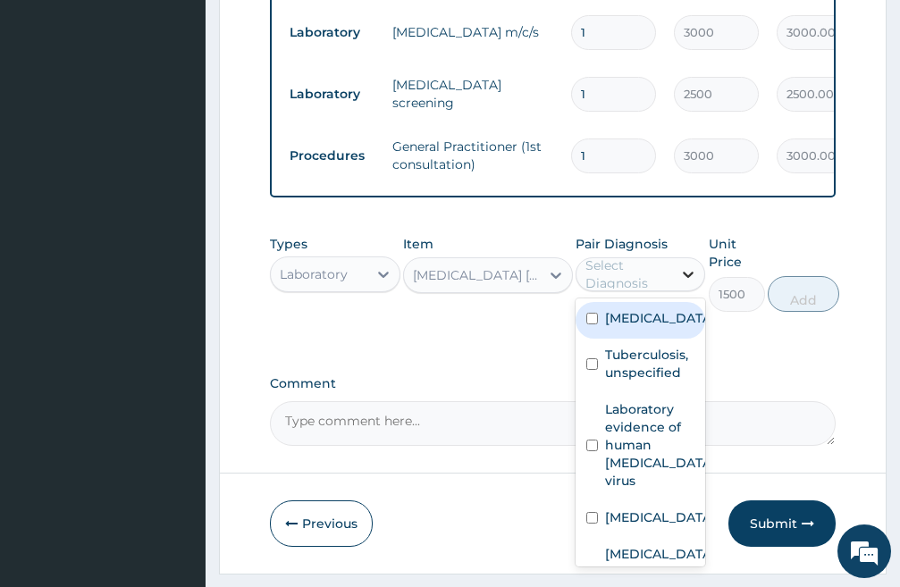
click at [684, 283] on icon at bounding box center [689, 275] width 18 height 18
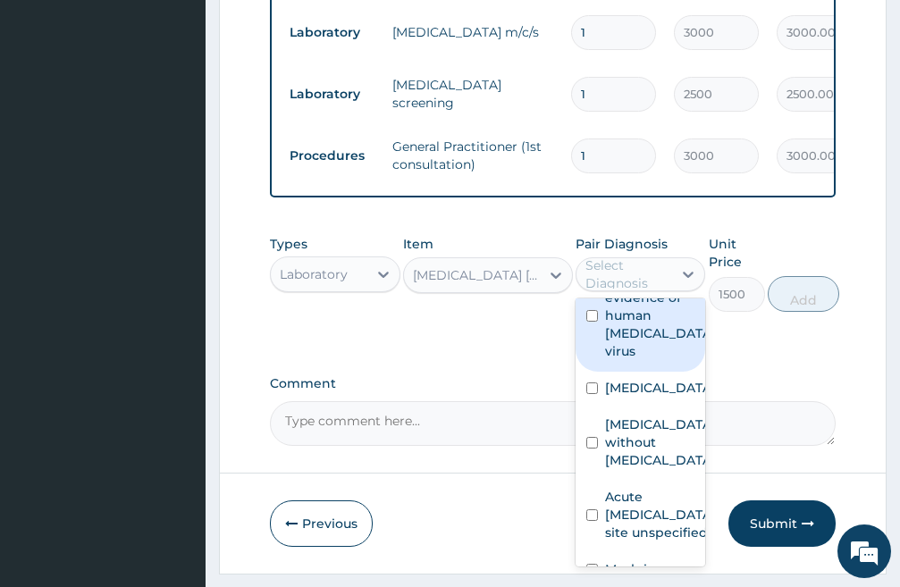
scroll to position [179, 0]
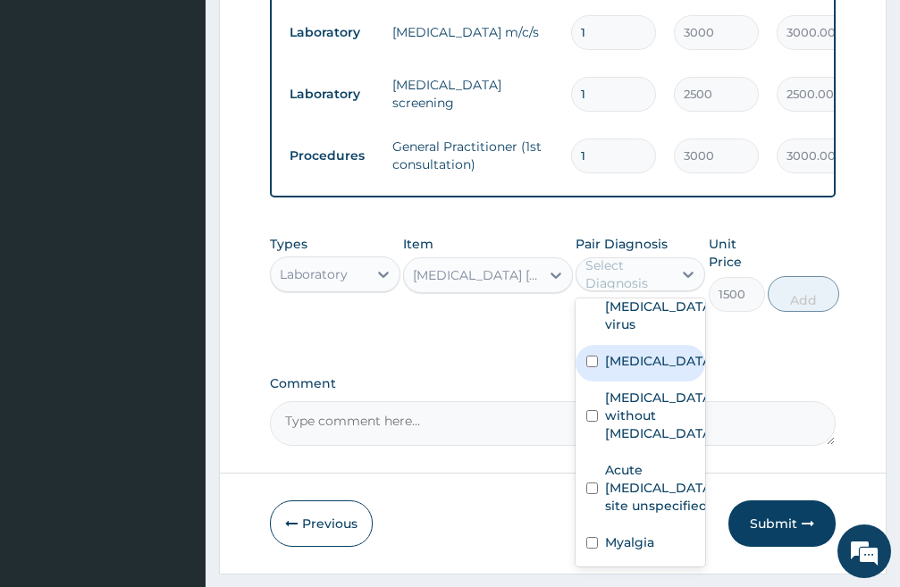
click at [592, 367] on input "checkbox" at bounding box center [593, 362] width 12 height 12
checkbox input "true"
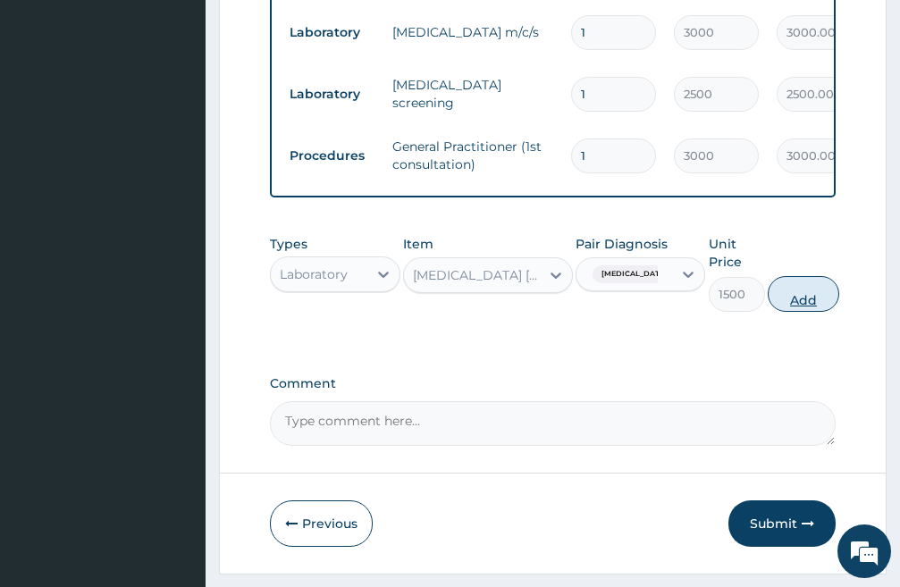
click at [803, 309] on button "Add" at bounding box center [804, 294] width 72 height 36
type input "0"
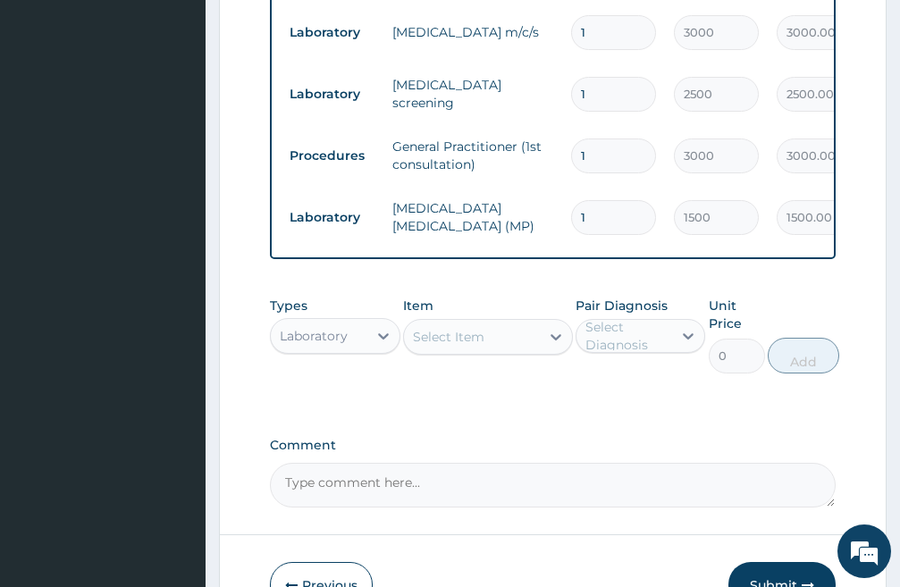
click at [511, 350] on div "Select Item" at bounding box center [472, 337] width 136 height 29
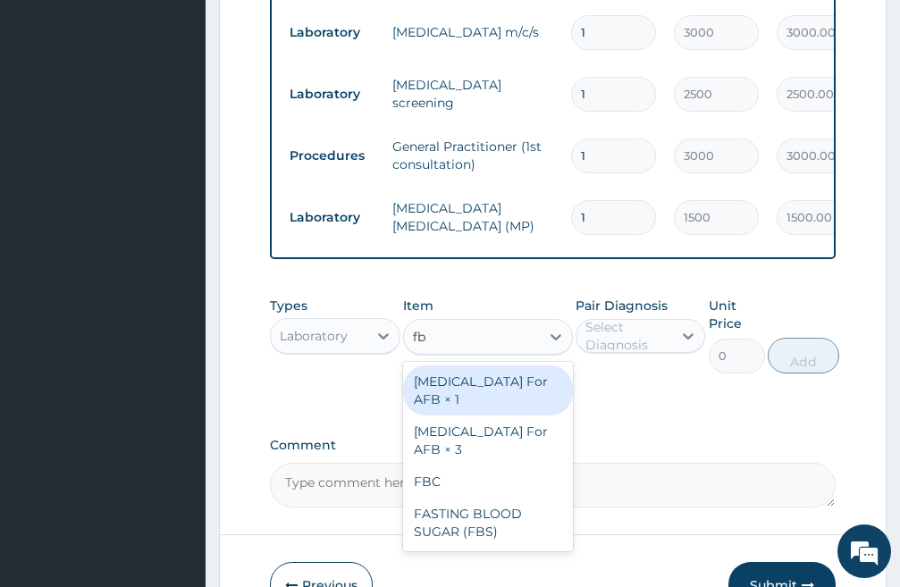
type input "fbc"
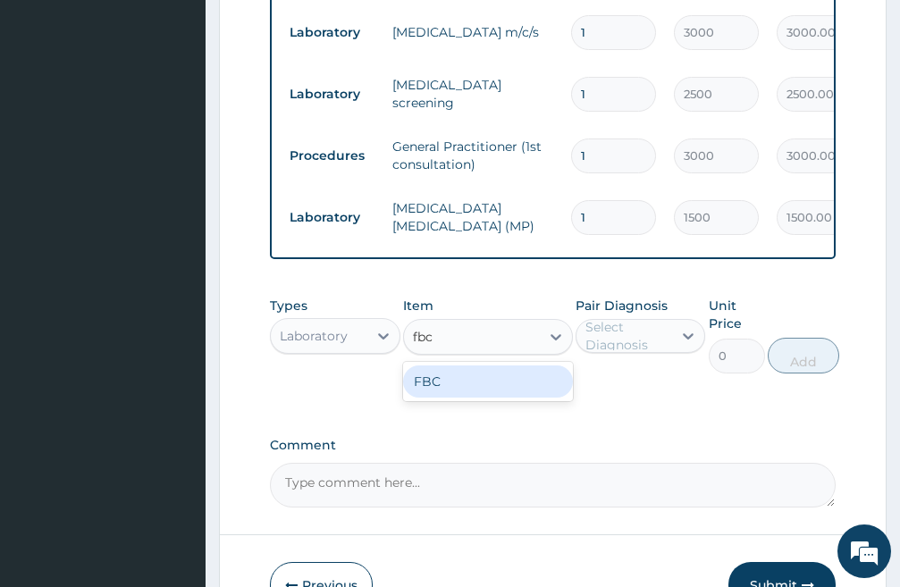
click at [463, 398] on div "FBC" at bounding box center [488, 382] width 170 height 32
type input "3000"
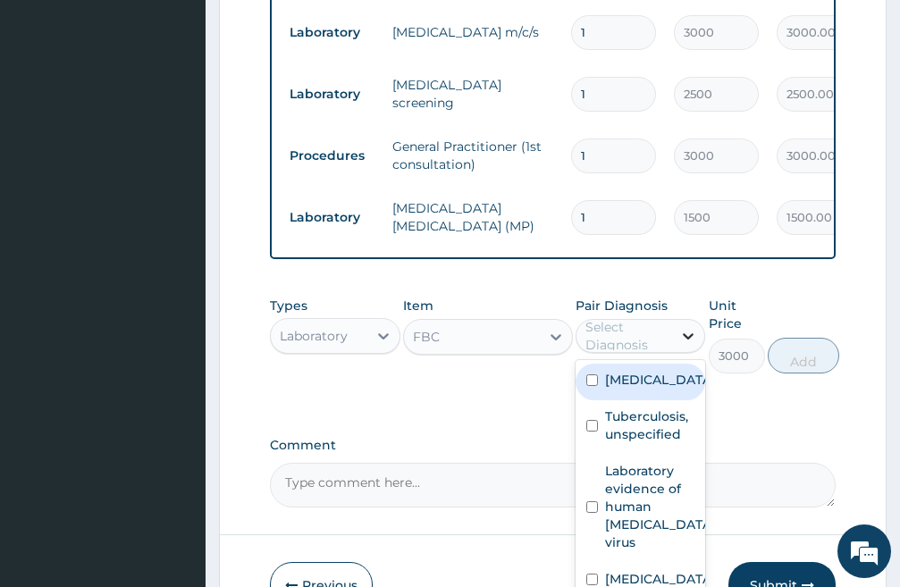
click at [685, 345] on icon at bounding box center [689, 336] width 18 height 18
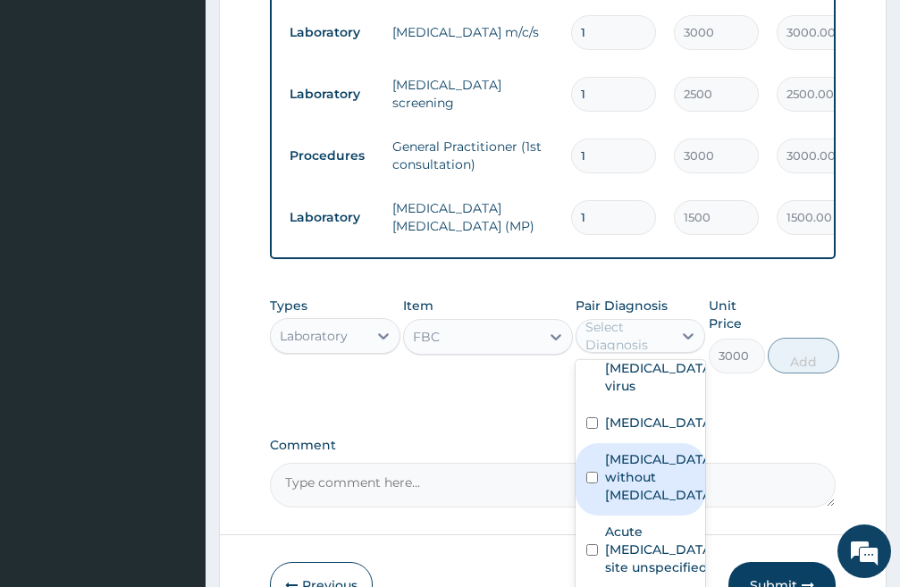
click at [591, 484] on input "checkbox" at bounding box center [593, 478] width 12 height 12
checkbox input "true"
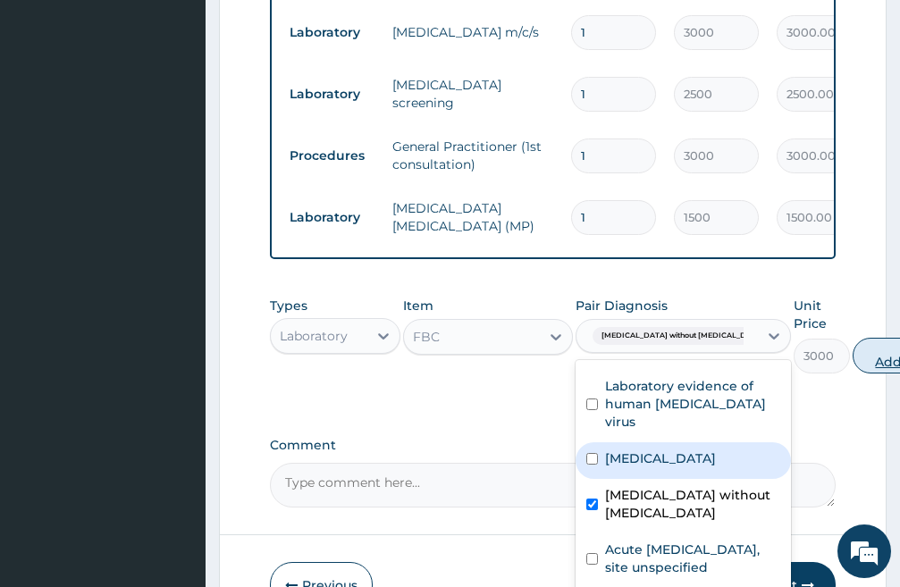
click at [853, 372] on button "Add" at bounding box center [889, 356] width 72 height 36
type input "0"
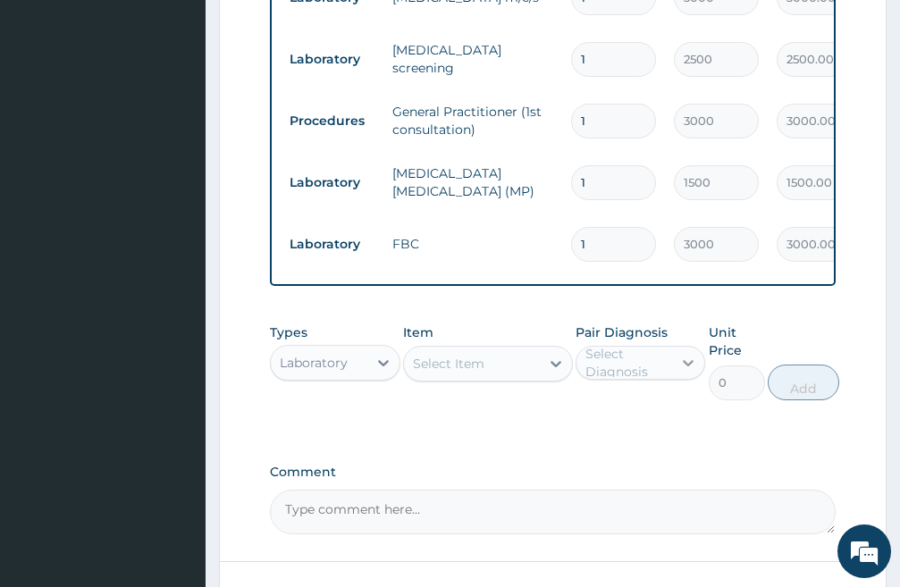
scroll to position [1077, 0]
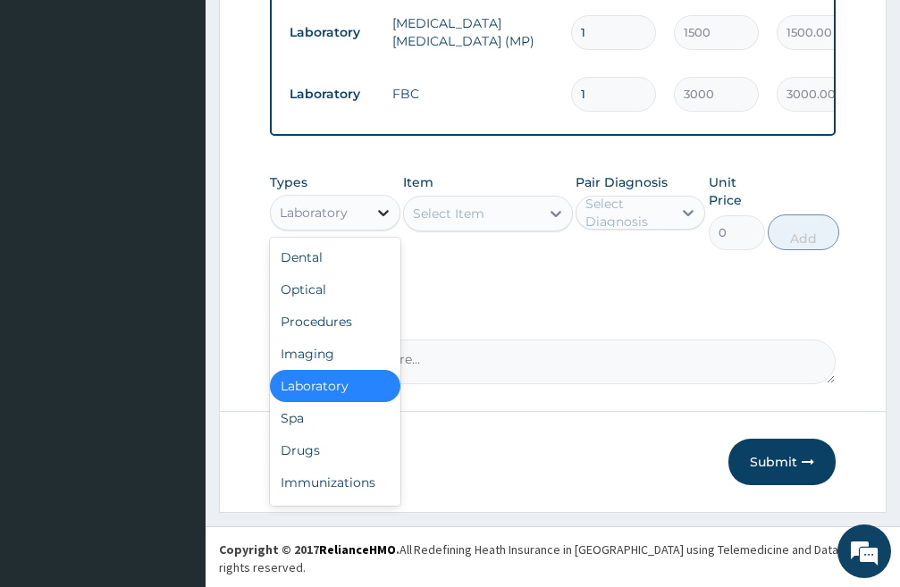
click at [383, 222] on icon at bounding box center [384, 213] width 18 height 18
click at [323, 467] on div "Drugs" at bounding box center [335, 451] width 131 height 32
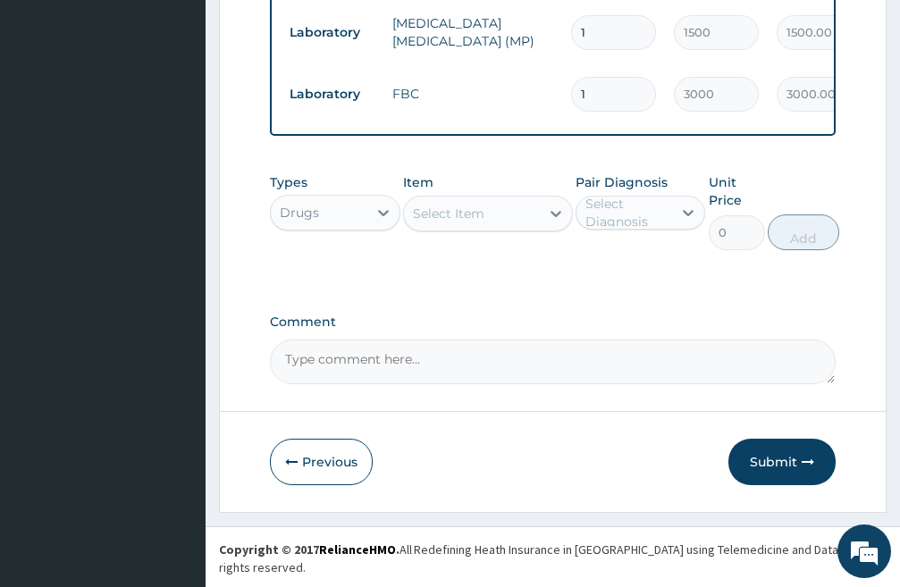
click at [535, 228] on div "Select Item" at bounding box center [472, 213] width 136 height 29
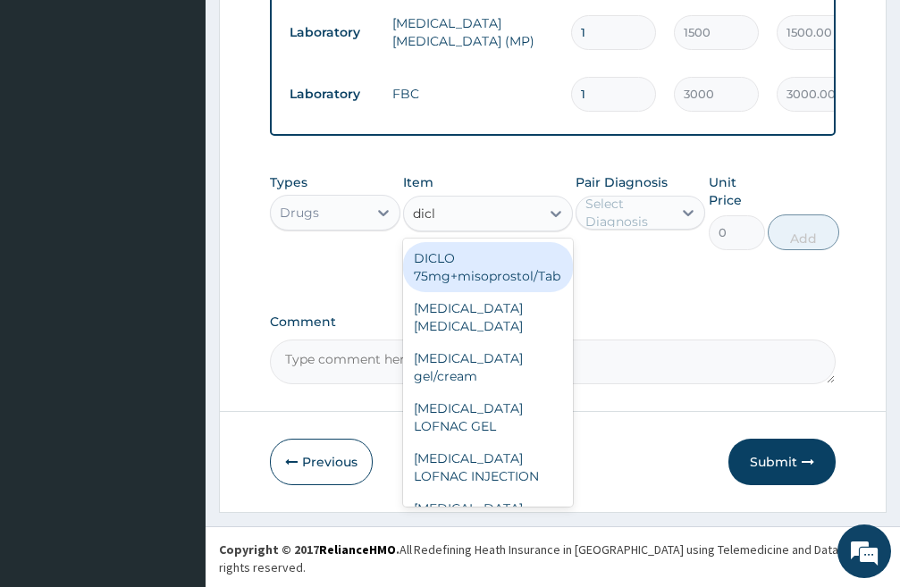
type input "diclo"
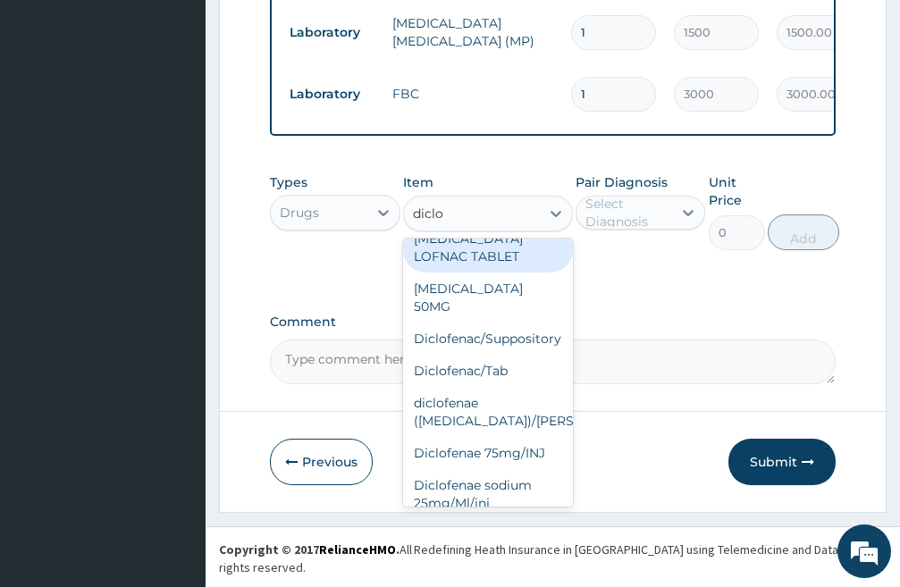
scroll to position [358, 0]
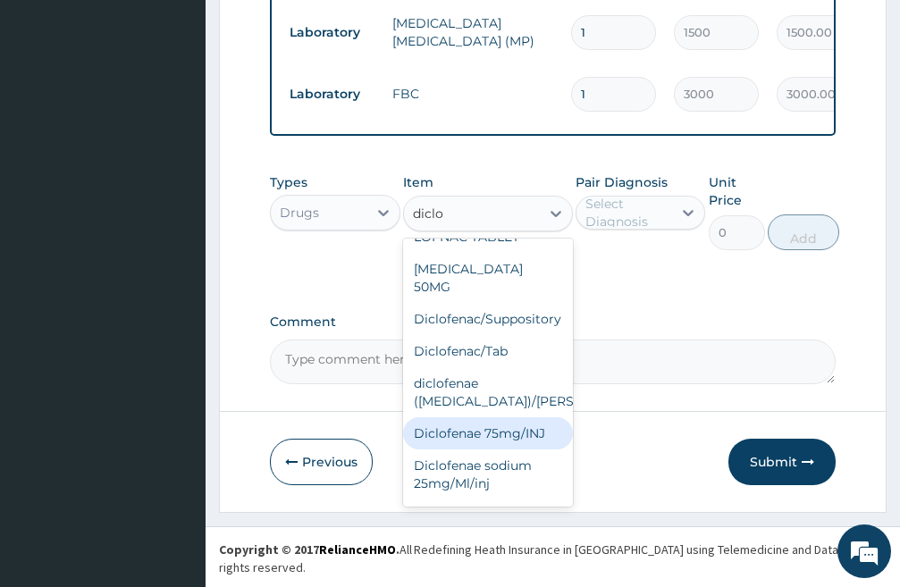
click at [481, 435] on div "Diclofenae 75mg/INJ" at bounding box center [488, 434] width 170 height 32
type input "500"
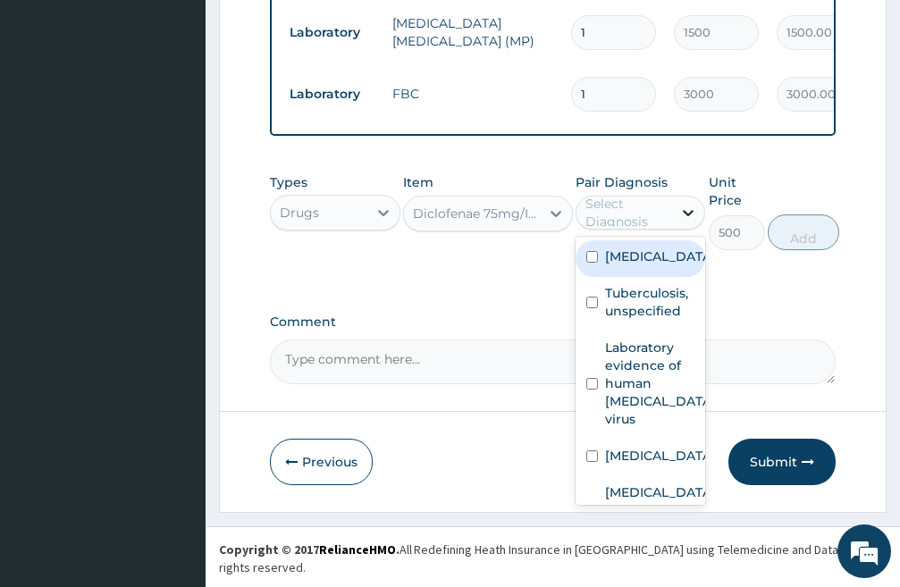
click at [683, 222] on icon at bounding box center [689, 213] width 18 height 18
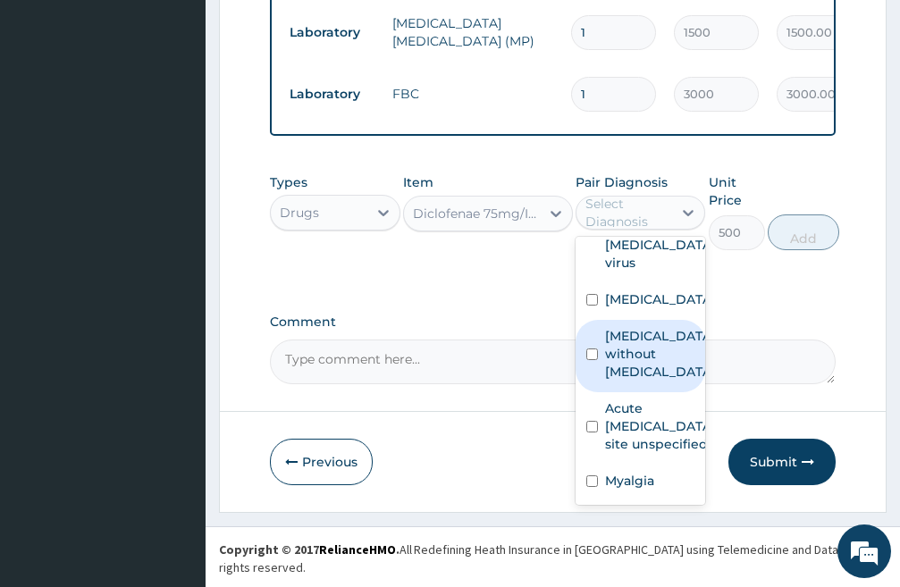
scroll to position [279, 0]
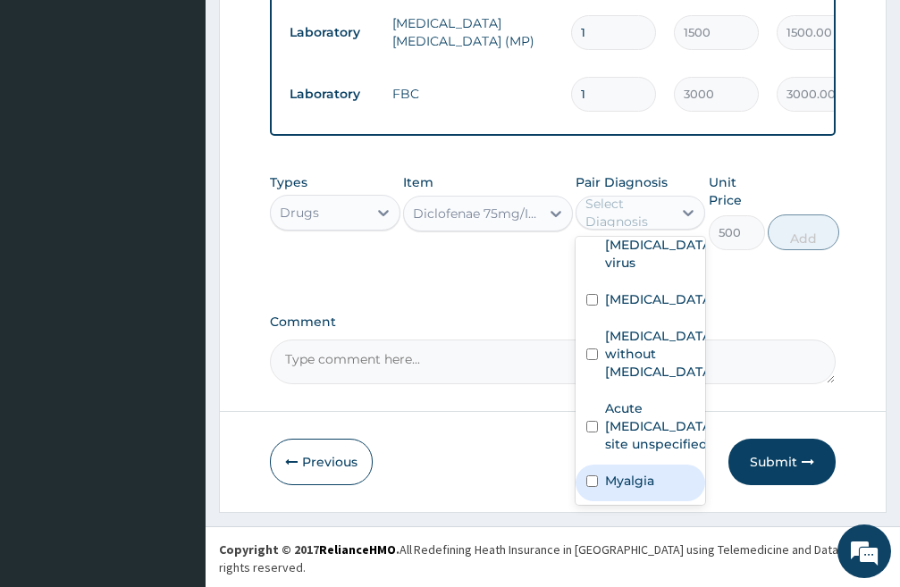
click at [592, 484] on input "checkbox" at bounding box center [593, 482] width 12 height 12
click at [588, 478] on input "checkbox" at bounding box center [593, 482] width 12 height 12
checkbox input "true"
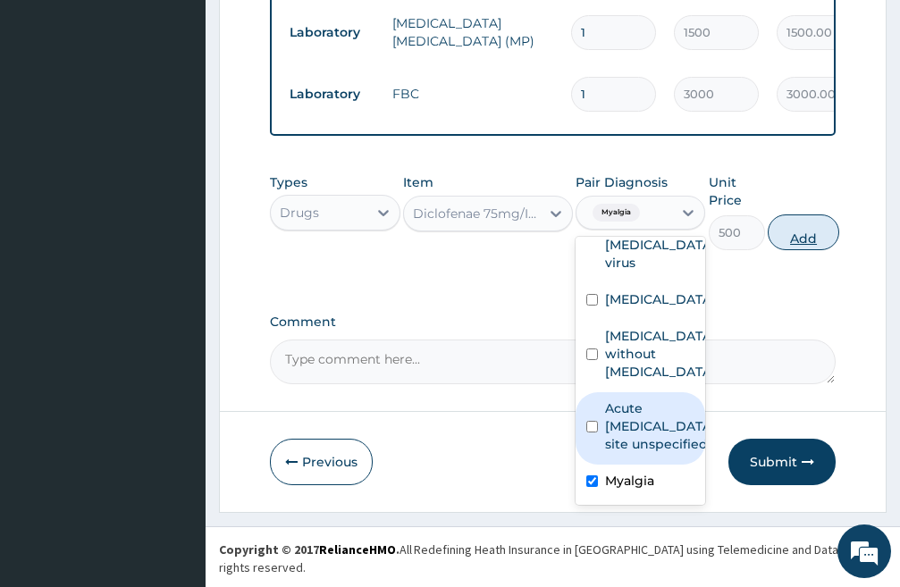
click at [812, 249] on button "Add" at bounding box center [804, 233] width 72 height 36
type input "0"
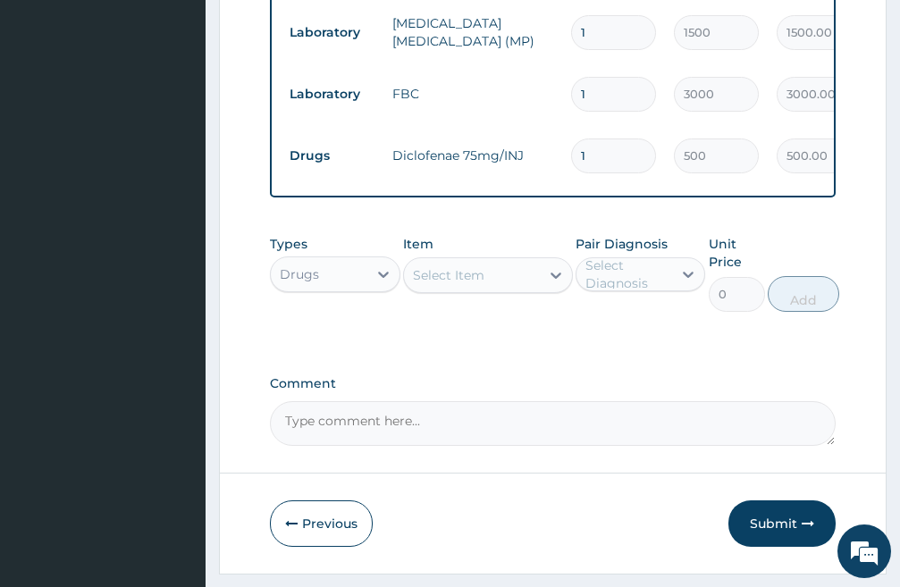
click at [514, 288] on div "Select Item" at bounding box center [472, 275] width 136 height 29
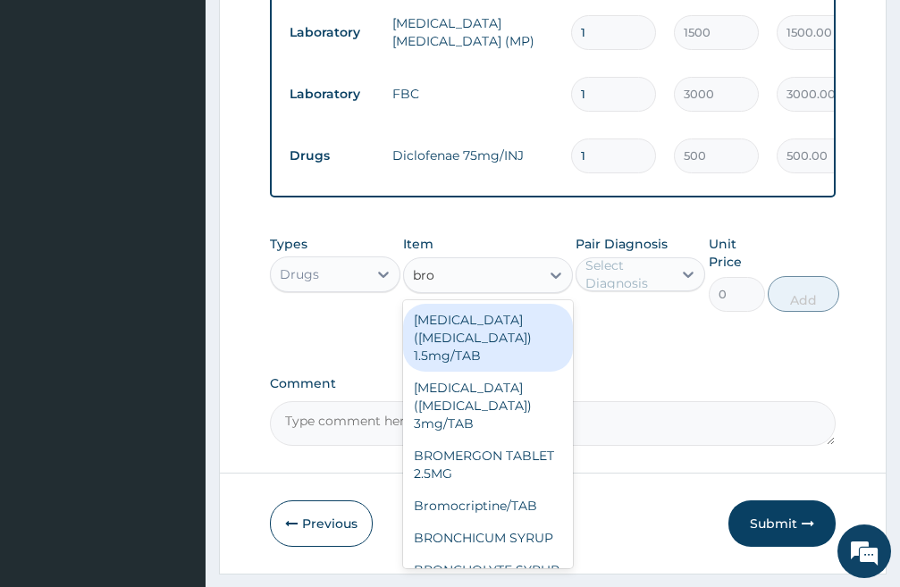
type input "bron"
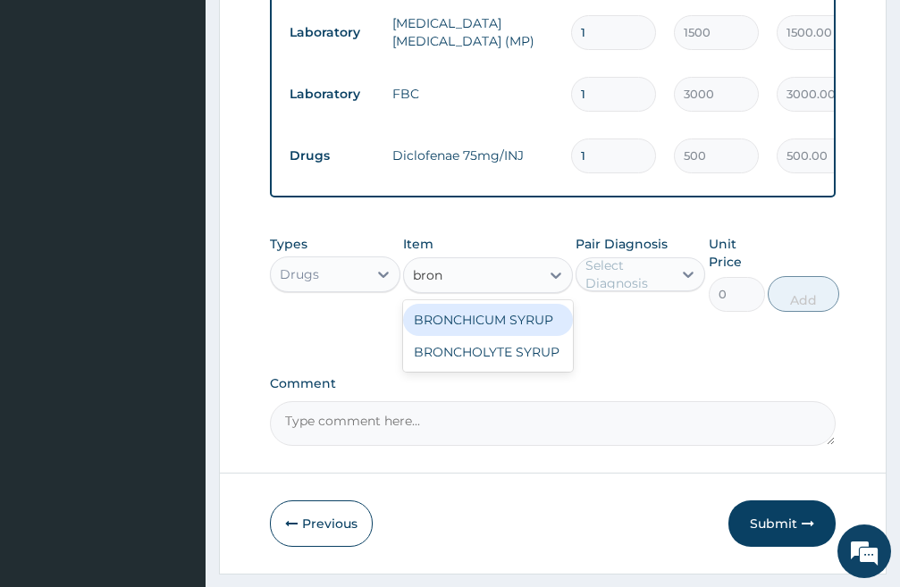
click at [500, 334] on div "BRONCHICUM SYRUP" at bounding box center [488, 320] width 170 height 32
type input "1500"
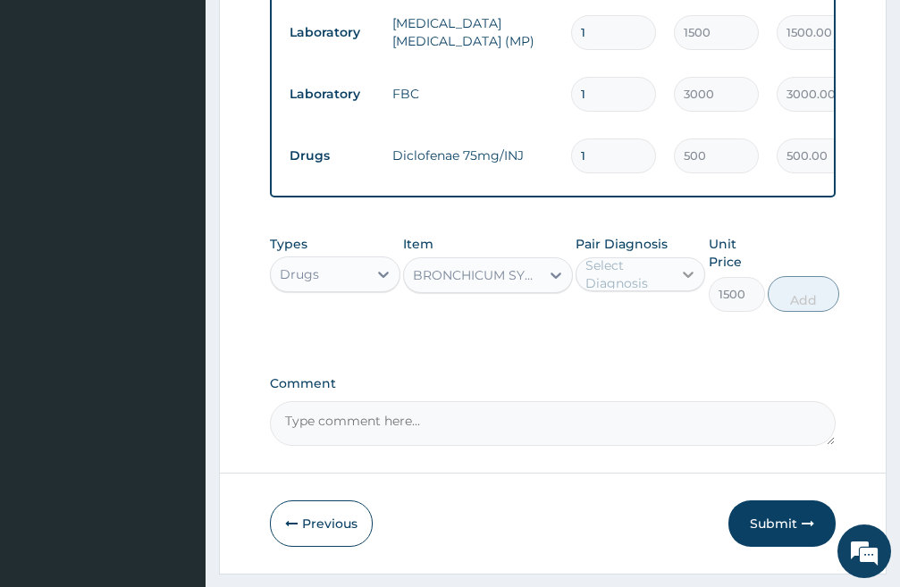
click at [688, 283] on icon at bounding box center [689, 275] width 18 height 18
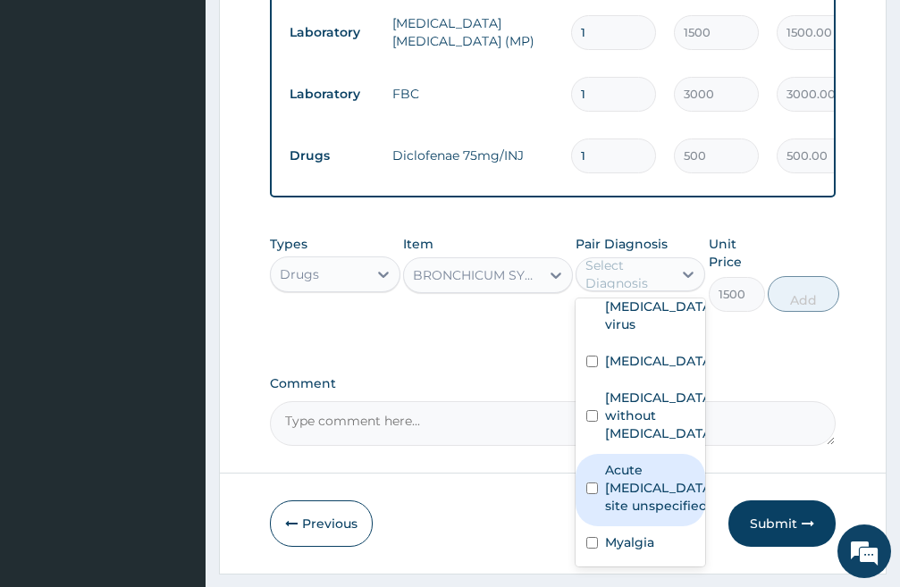
click at [595, 483] on input "checkbox" at bounding box center [593, 489] width 12 height 12
checkbox input "true"
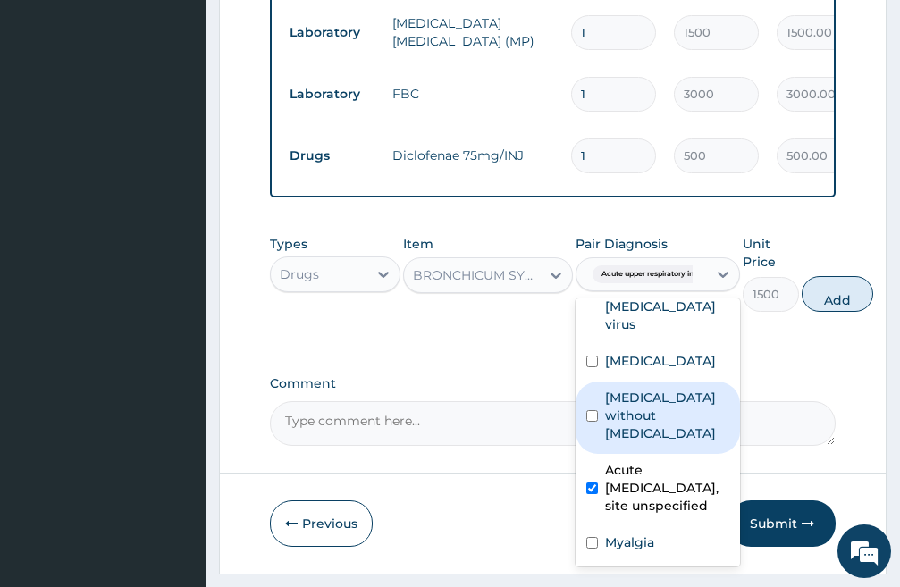
click at [840, 308] on button "Add" at bounding box center [838, 294] width 72 height 36
type input "0"
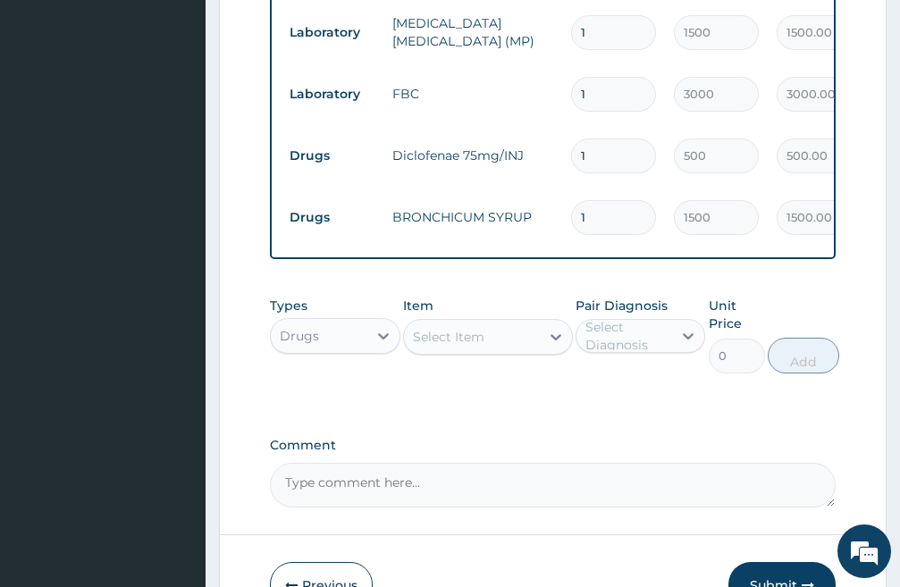
click at [491, 351] on div "Select Item" at bounding box center [472, 337] width 136 height 29
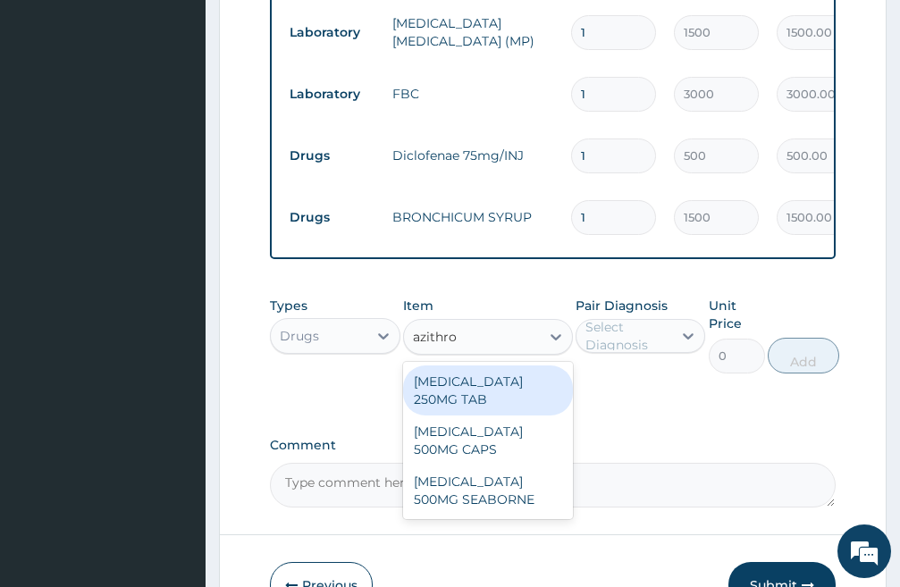
type input "azithrom"
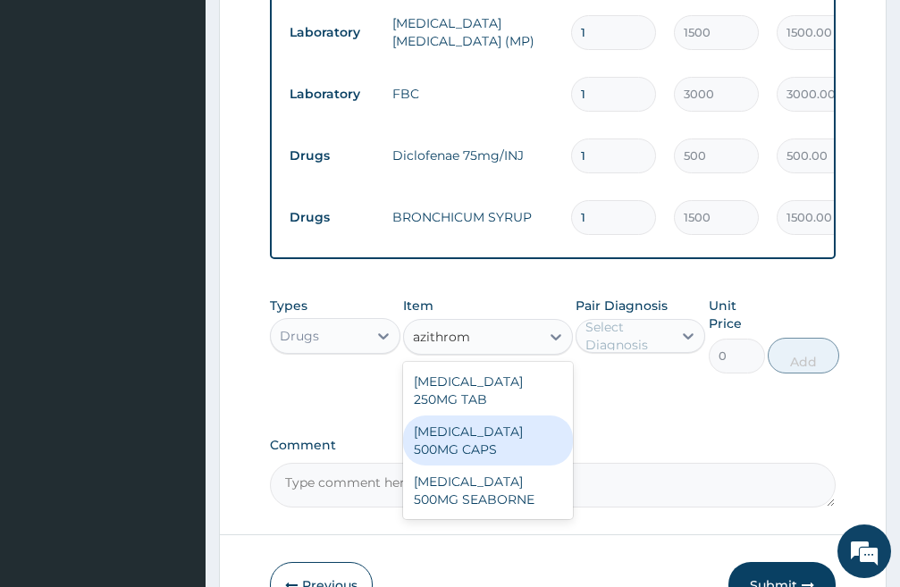
click at [530, 457] on div "AZITHROMYCIN 500MG CAPS" at bounding box center [488, 441] width 170 height 50
type input "400"
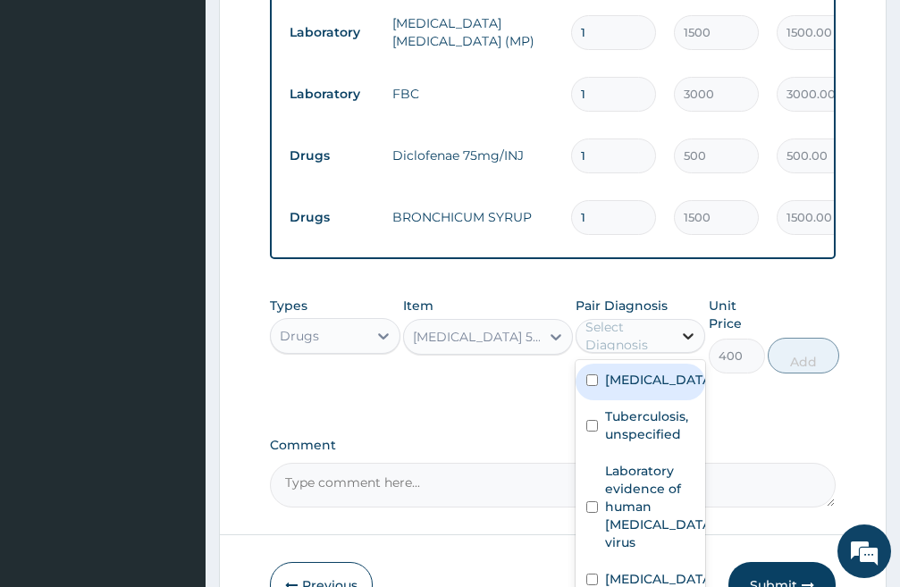
click at [681, 345] on icon at bounding box center [689, 336] width 18 height 18
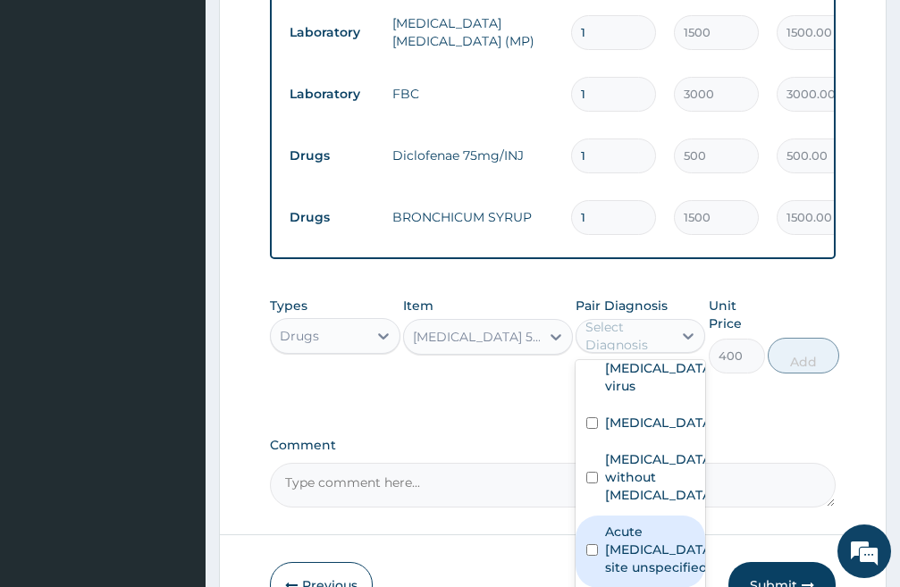
scroll to position [279, 0]
click at [593, 545] on input "checkbox" at bounding box center [593, 551] width 12 height 12
checkbox input "true"
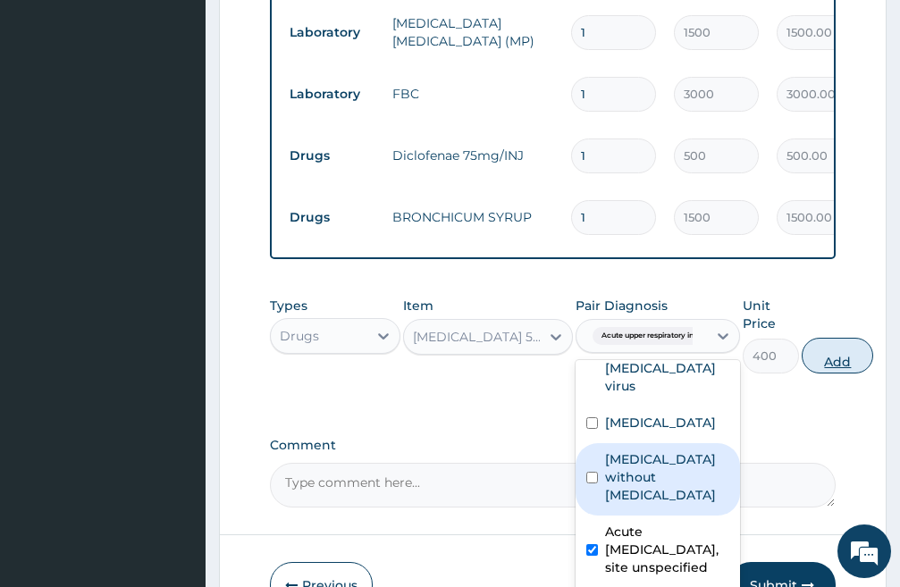
click at [832, 374] on button "Add" at bounding box center [838, 356] width 72 height 36
type input "0"
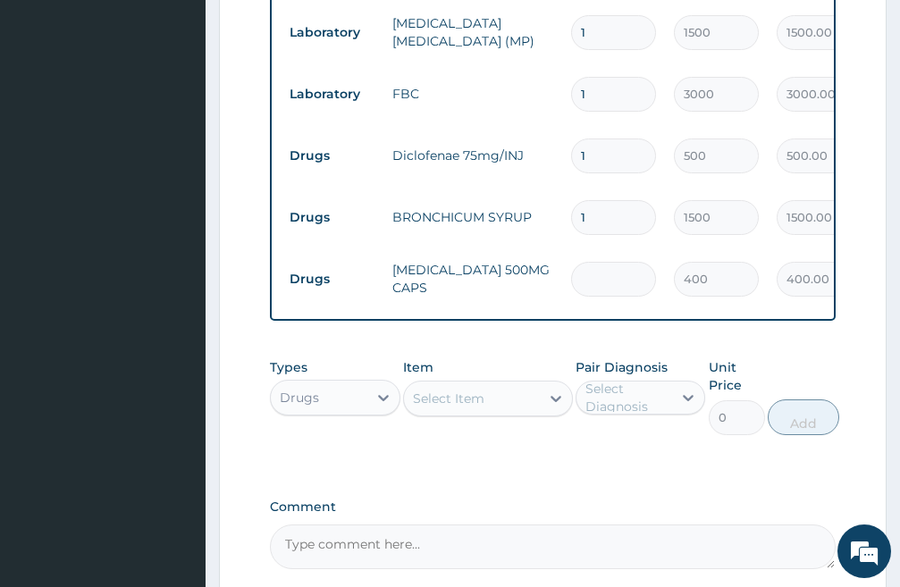
type input "0.00"
type input "7"
type input "2800.00"
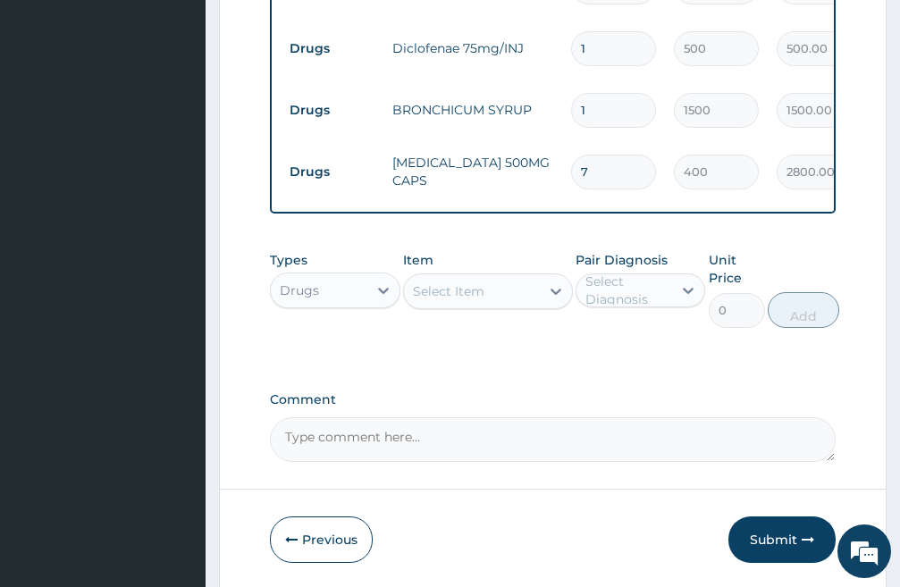
scroll to position [1263, 0]
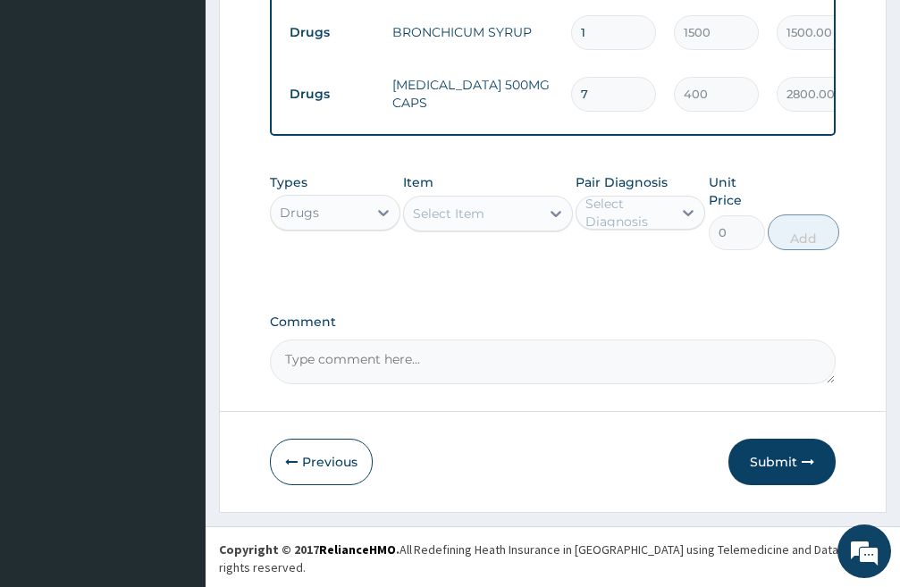
type input "7"
click at [509, 228] on div "Select Item" at bounding box center [472, 213] width 136 height 29
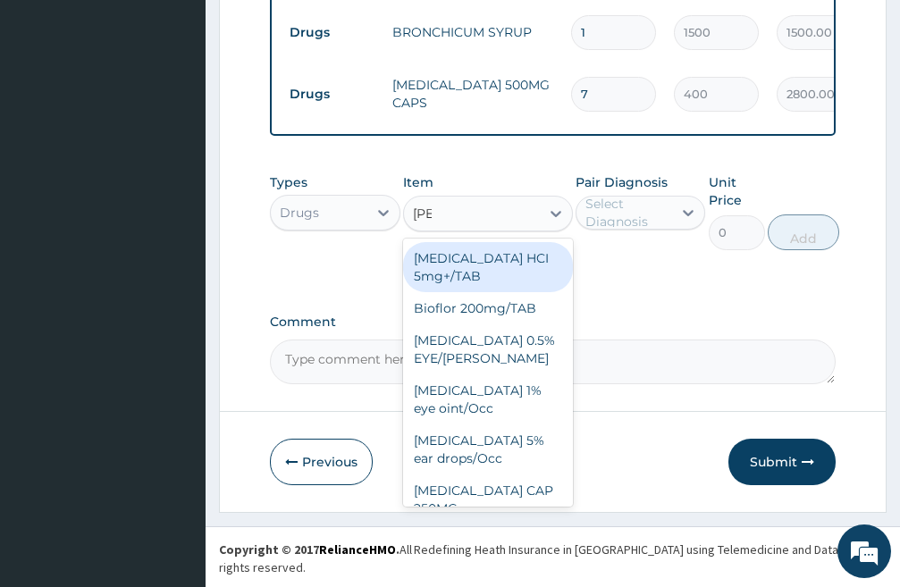
type input "lorat"
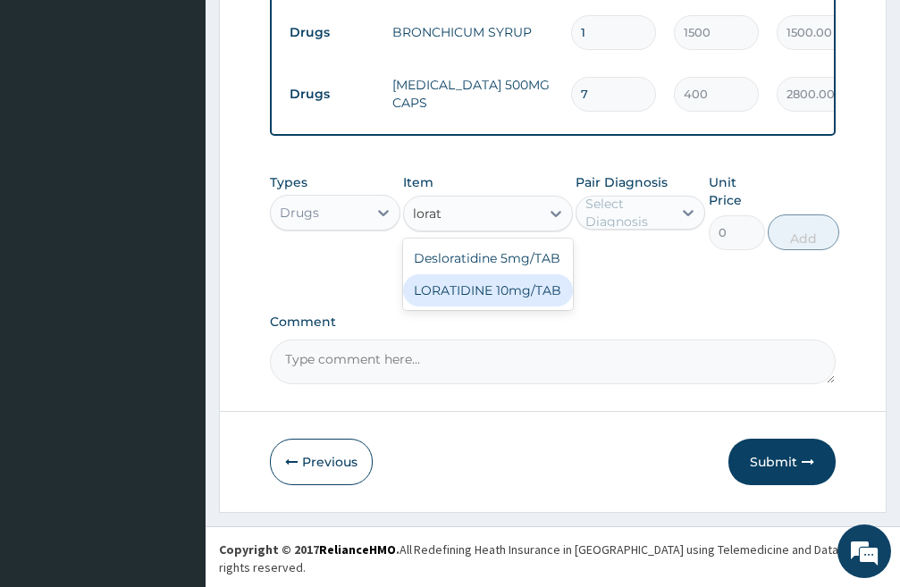
click at [446, 306] on div "LORATIDINE 10mg/TAB" at bounding box center [488, 290] width 170 height 32
type input "50"
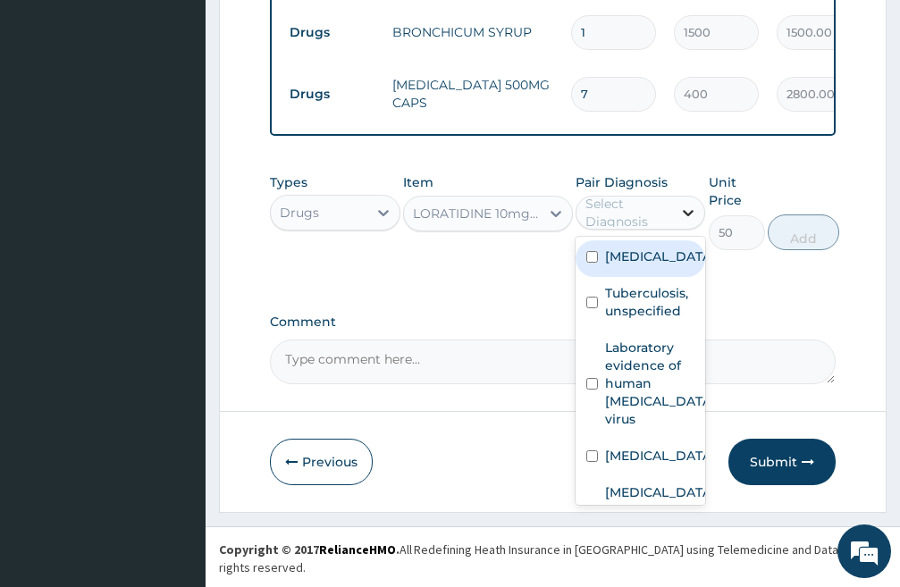
click at [690, 222] on icon at bounding box center [689, 213] width 18 height 18
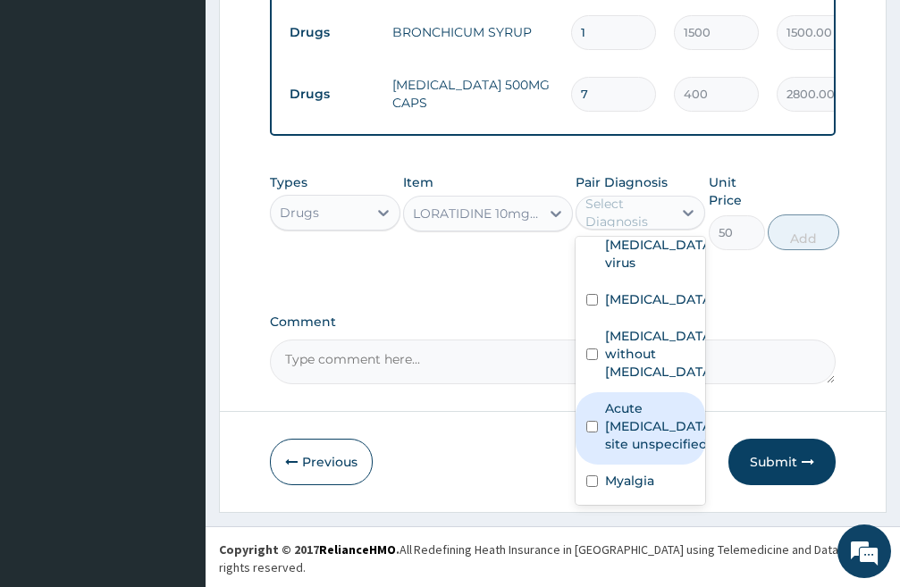
scroll to position [279, 0]
click at [591, 421] on input "checkbox" at bounding box center [593, 427] width 12 height 12
checkbox input "true"
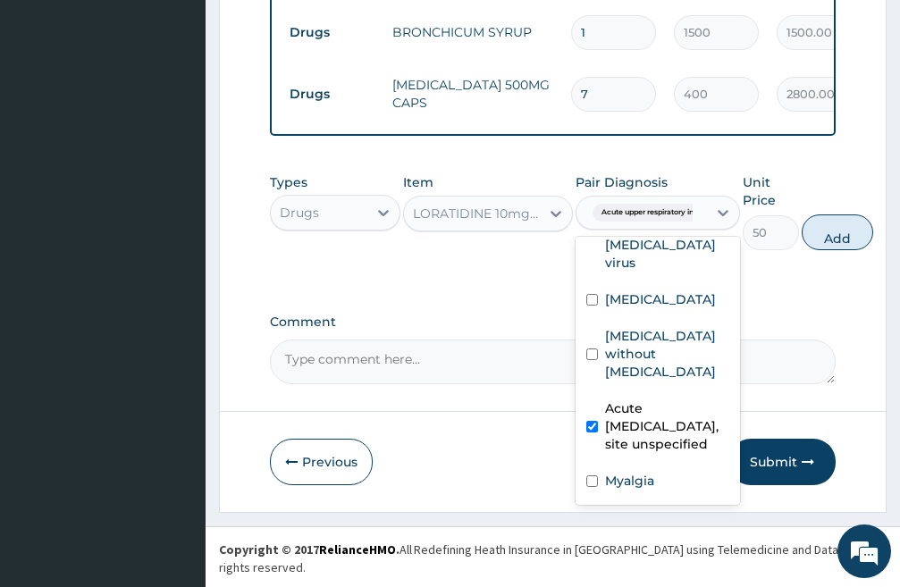
scroll to position [207, 0]
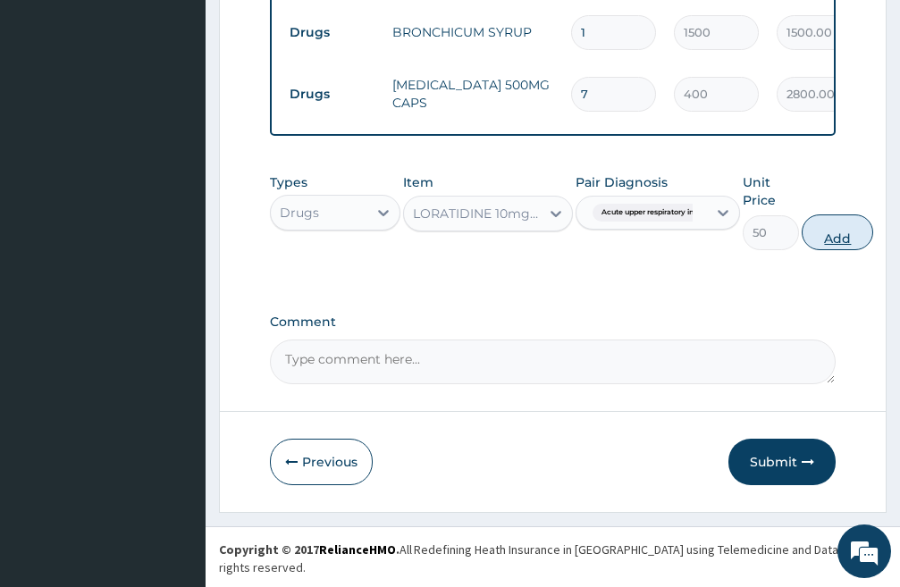
click at [831, 246] on button "Add" at bounding box center [838, 233] width 72 height 36
type input "0"
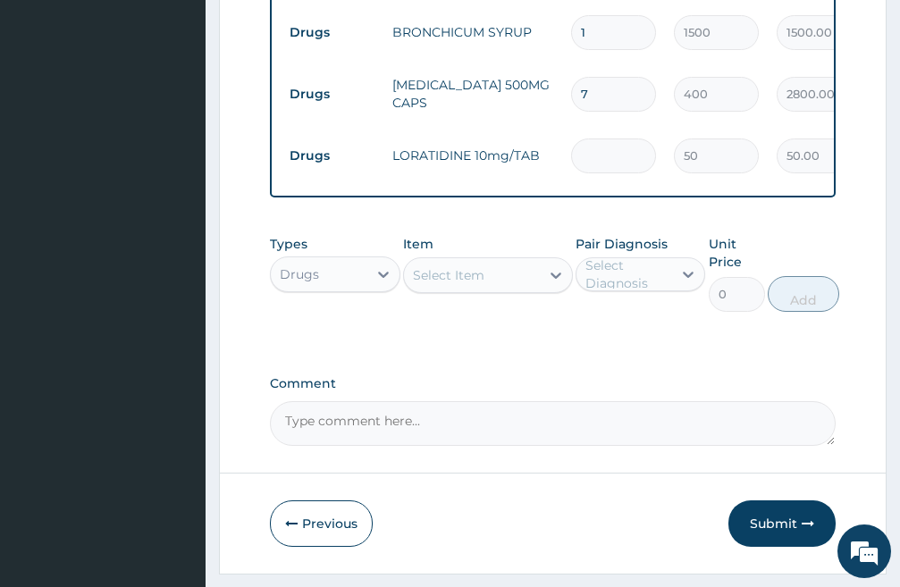
type input "0.00"
type input "7"
type input "350.00"
type input "7"
click at [505, 290] on div "Select Item" at bounding box center [472, 275] width 136 height 29
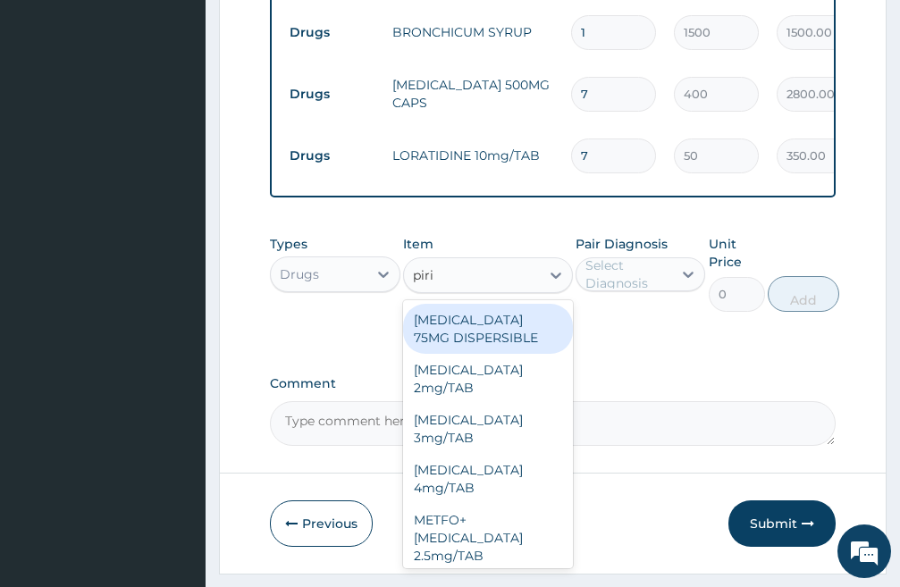
type input "pirit"
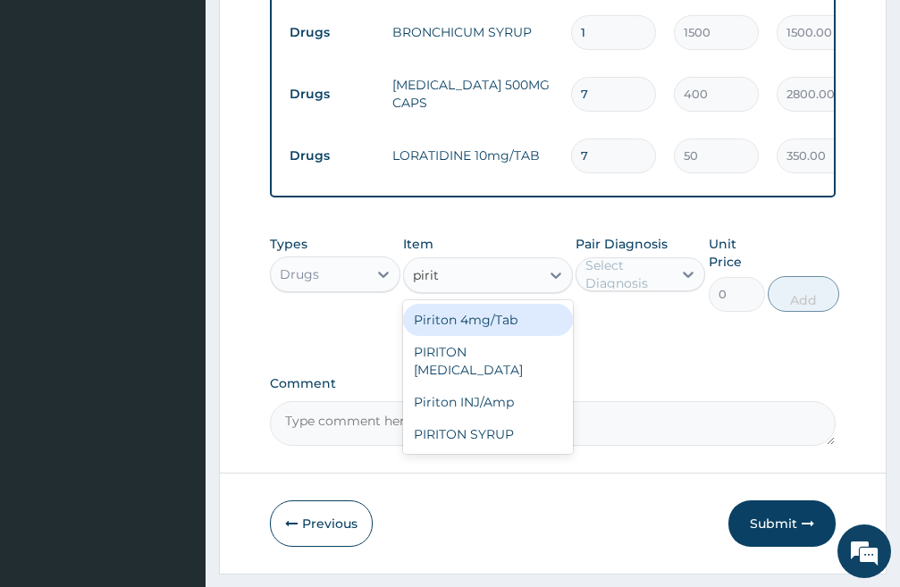
click at [477, 336] on div "Piriton 4mg/Tab" at bounding box center [488, 320] width 170 height 32
type input "20"
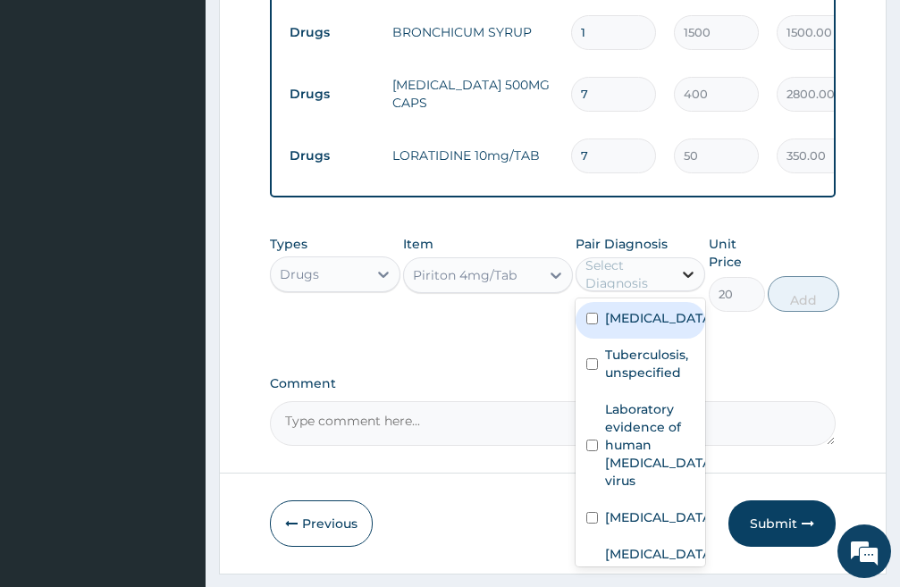
click at [694, 283] on icon at bounding box center [689, 275] width 18 height 18
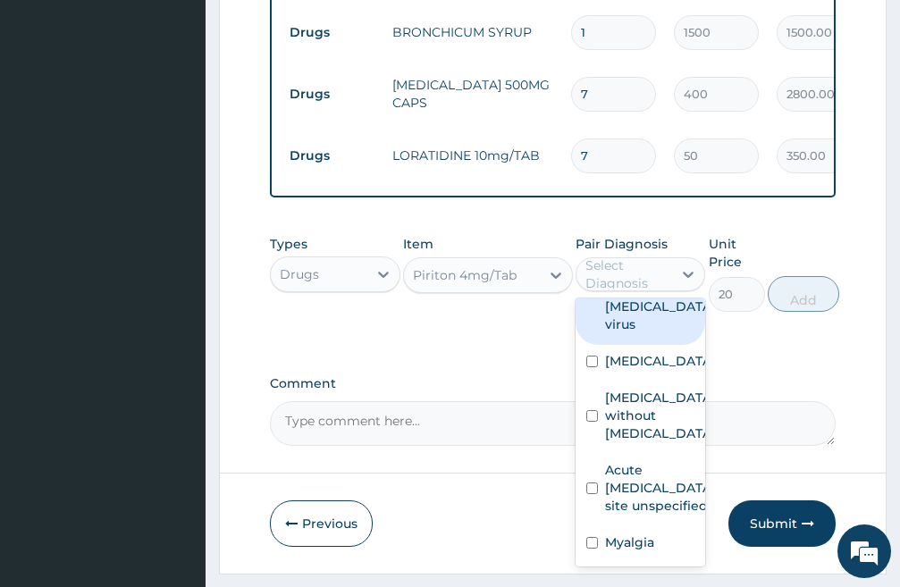
scroll to position [268, 0]
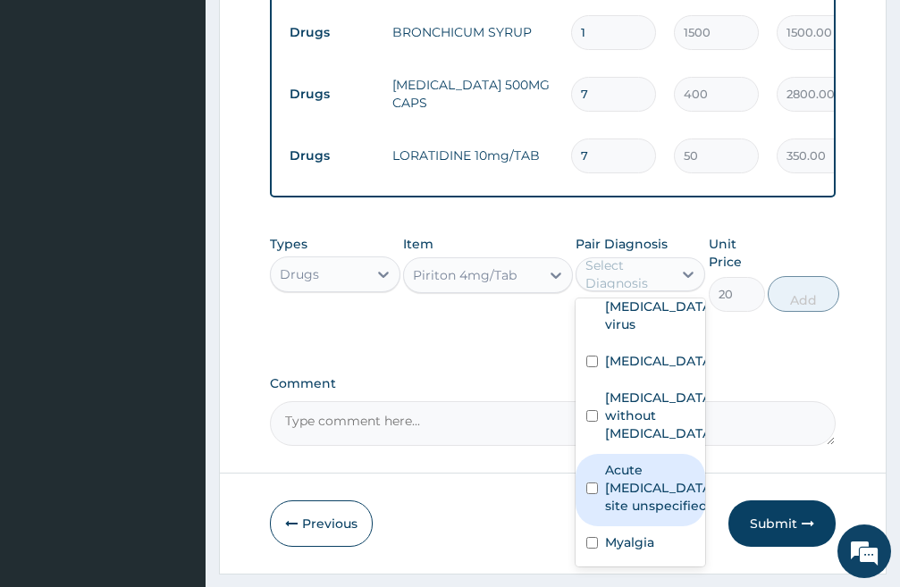
click at [591, 483] on input "checkbox" at bounding box center [593, 489] width 12 height 12
checkbox input "true"
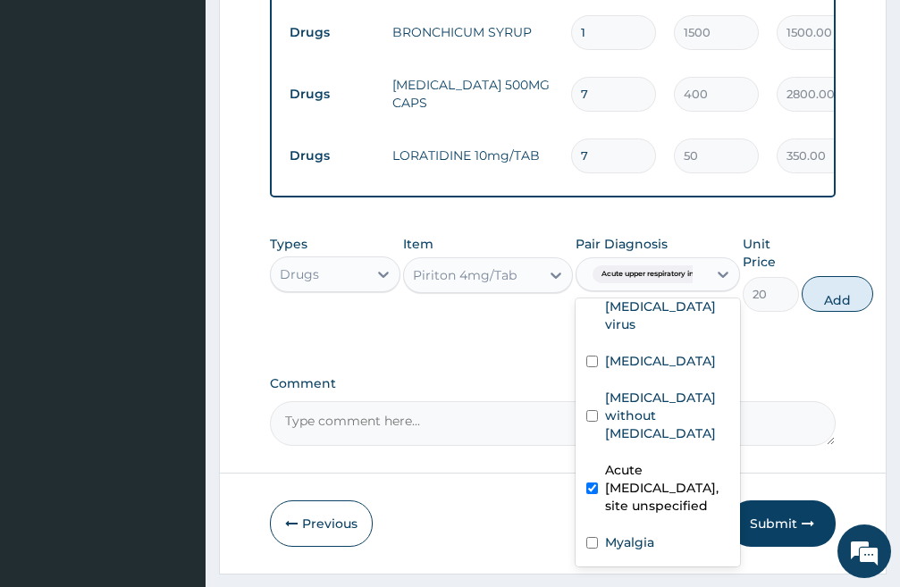
scroll to position [207, 0]
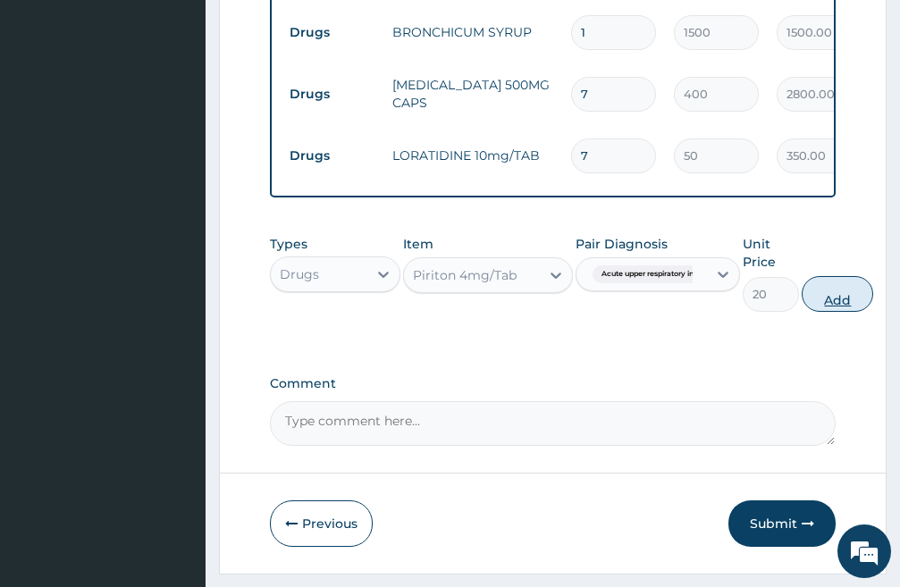
click at [843, 312] on button "Add" at bounding box center [838, 294] width 72 height 36
type input "0"
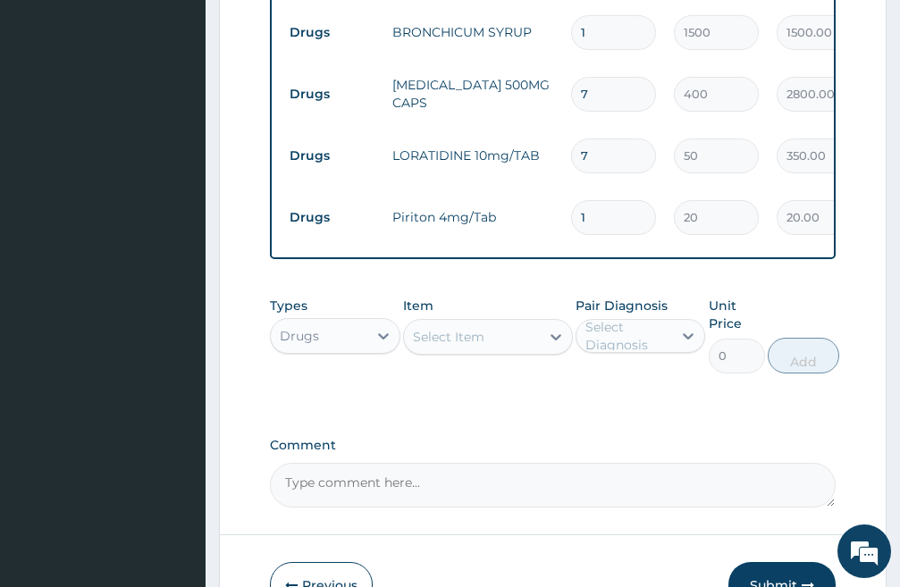
type input "0.00"
type input "5"
type input "100.00"
type input "5"
click at [473, 346] on div "Select Item" at bounding box center [449, 337] width 72 height 18
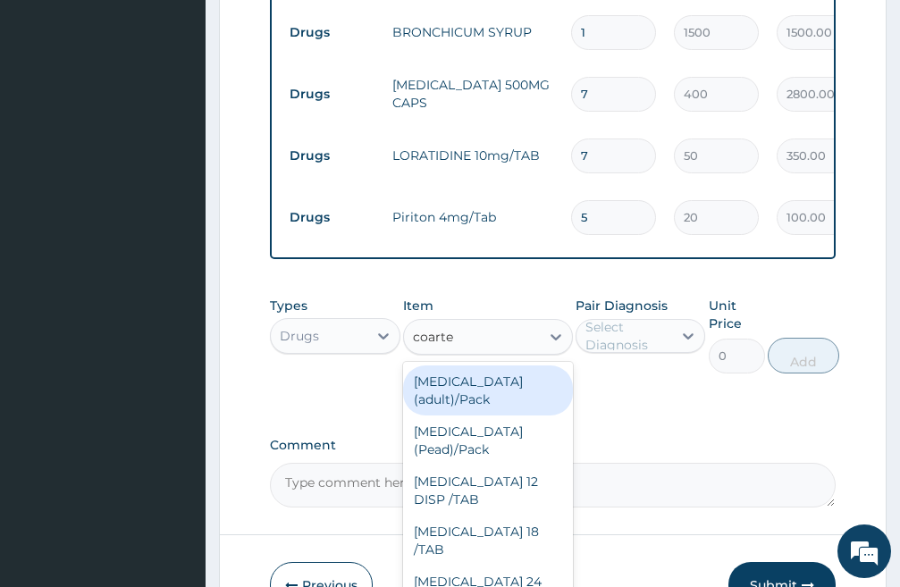
type input "coartem"
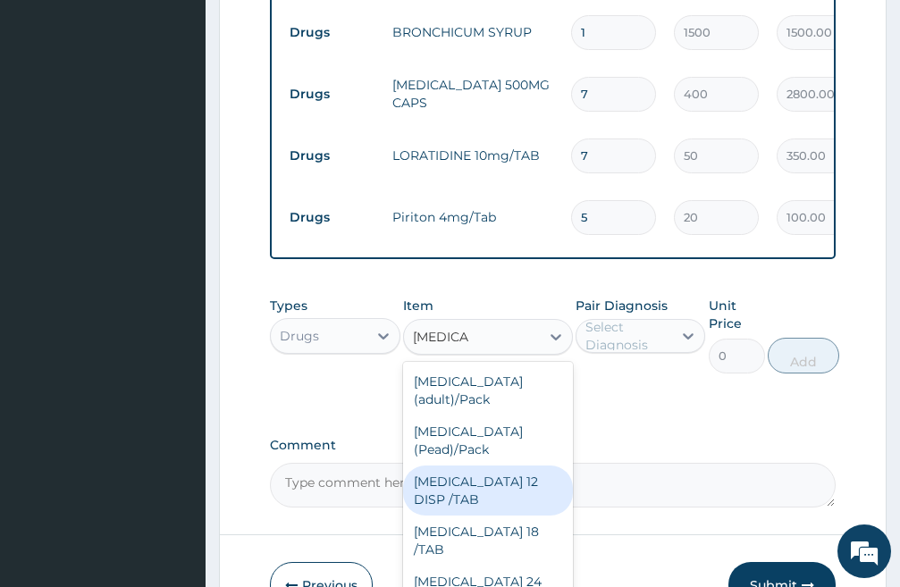
scroll to position [54, 0]
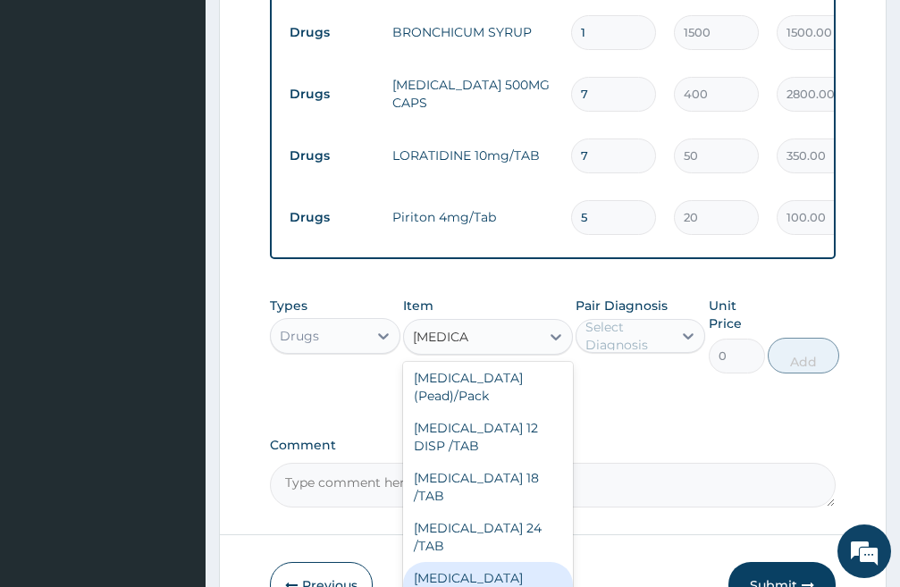
click at [492, 562] on div "COARTEM D TAB 80/480" at bounding box center [488, 596] width 170 height 68
type input "1700"
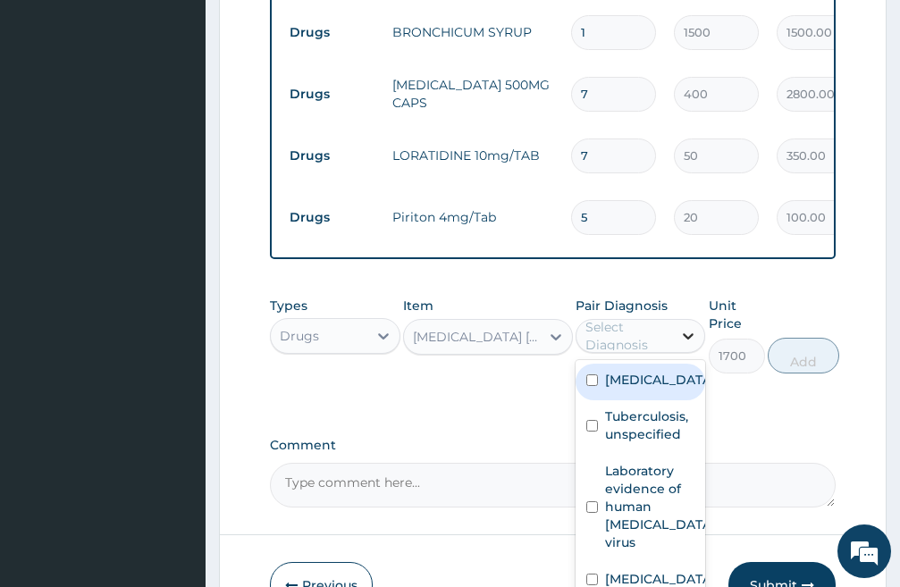
click at [688, 345] on icon at bounding box center [689, 336] width 18 height 18
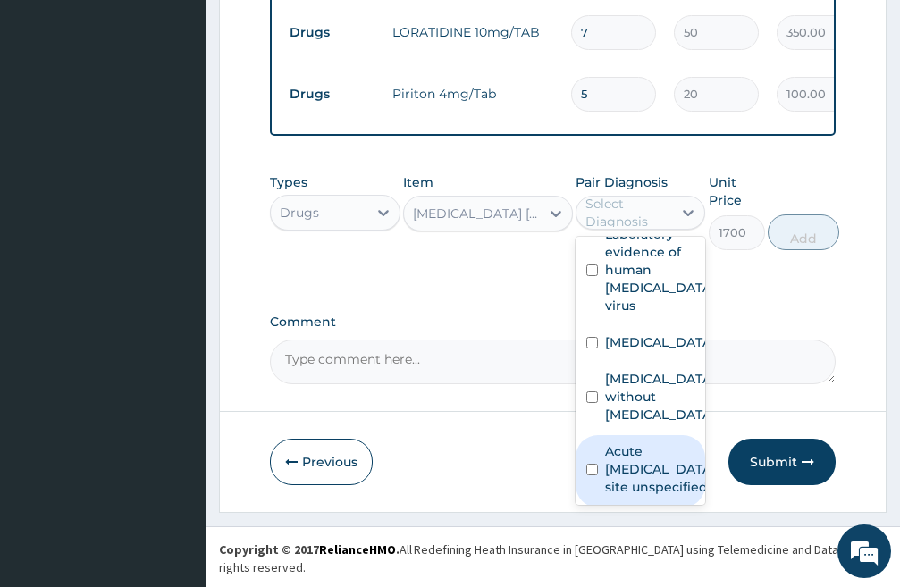
scroll to position [100, 0]
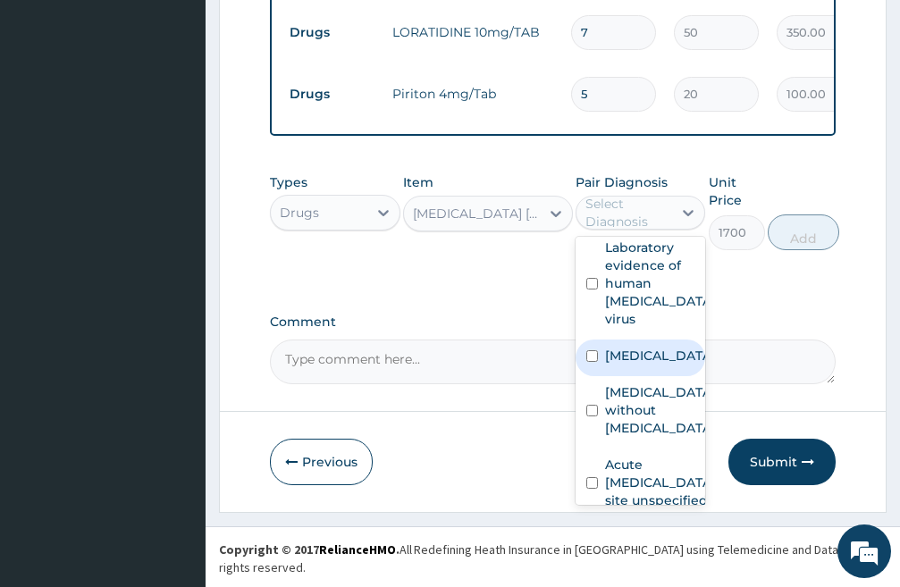
click at [595, 362] on input "checkbox" at bounding box center [593, 356] width 12 height 12
checkbox input "true"
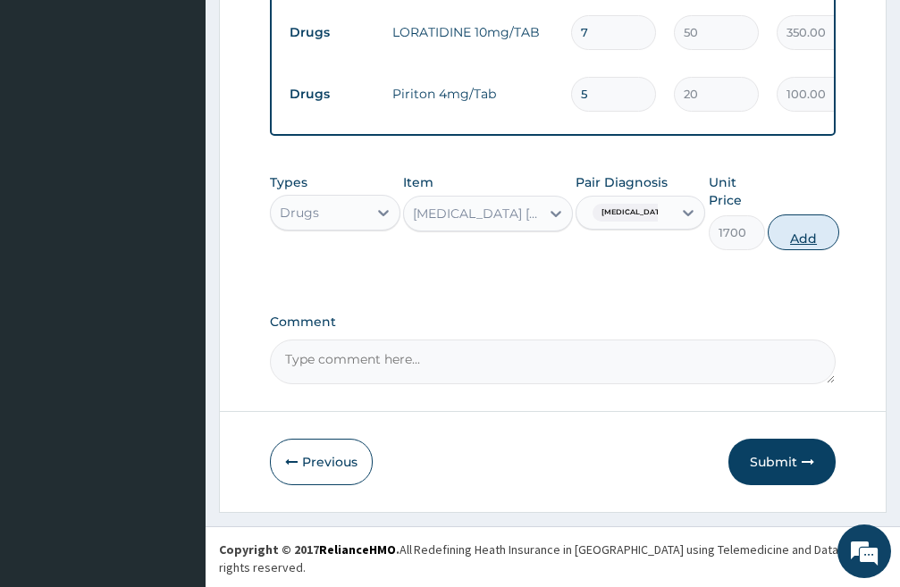
click at [804, 250] on button "Add" at bounding box center [804, 233] width 72 height 36
type input "0"
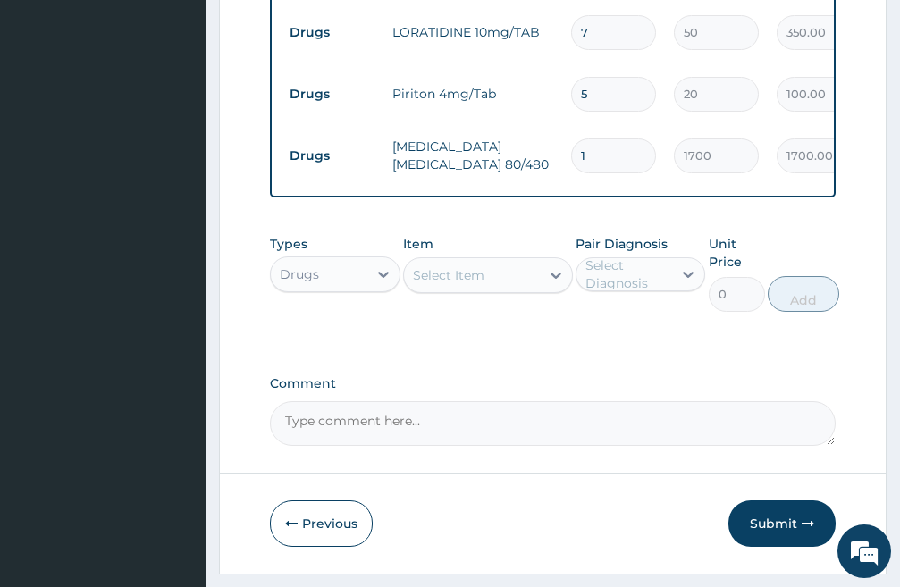
click at [495, 290] on div "Select Item" at bounding box center [472, 275] width 136 height 29
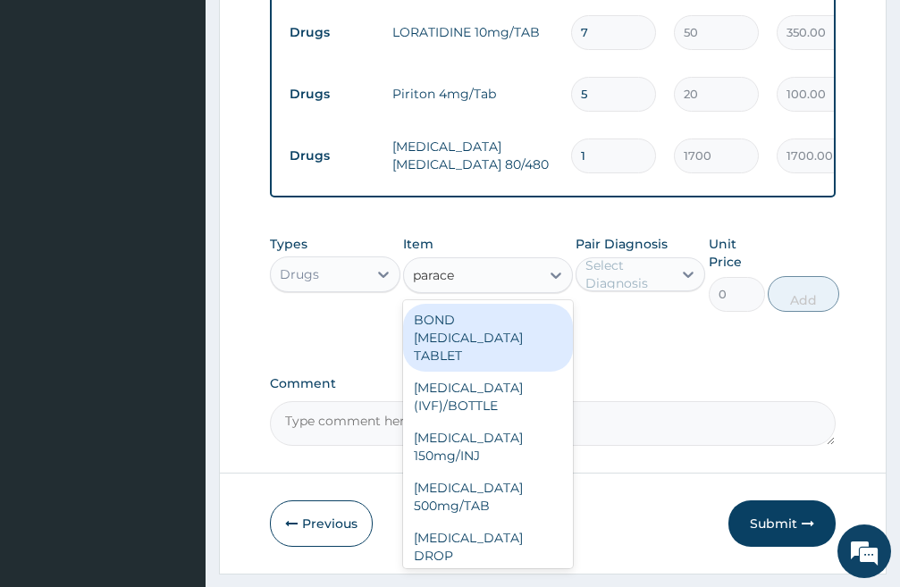
type input "paracet"
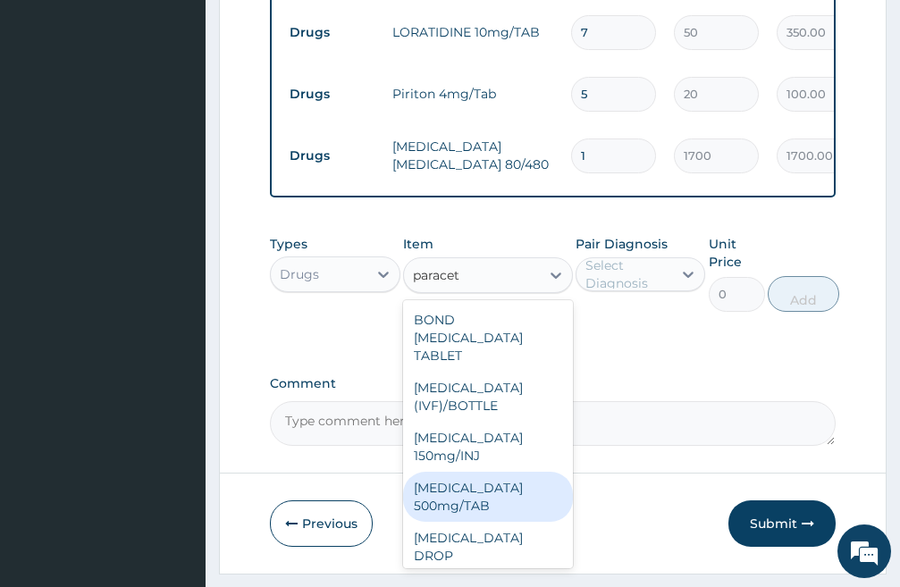
click at [481, 520] on div "PARACETAMOL 500mg/TAB" at bounding box center [488, 497] width 170 height 50
type input "30"
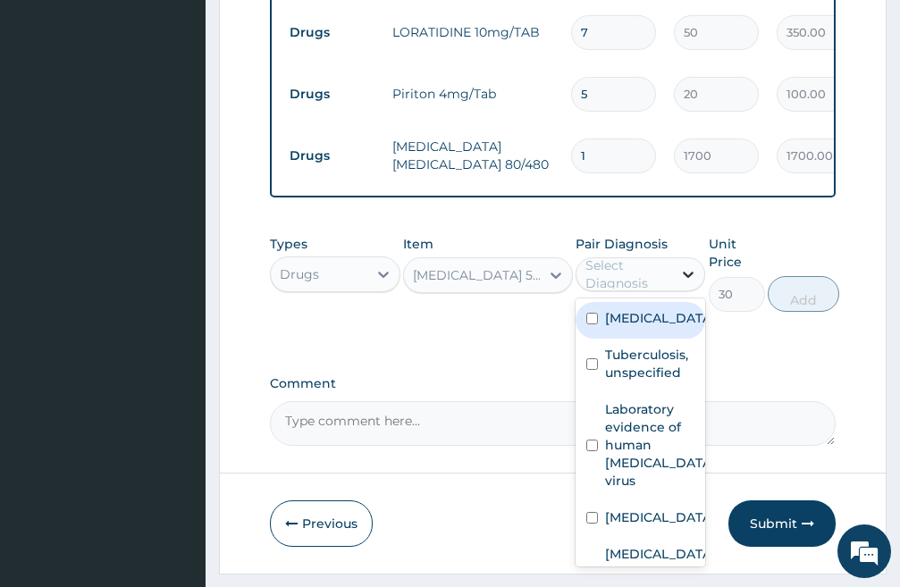
click at [693, 283] on icon at bounding box center [689, 275] width 18 height 18
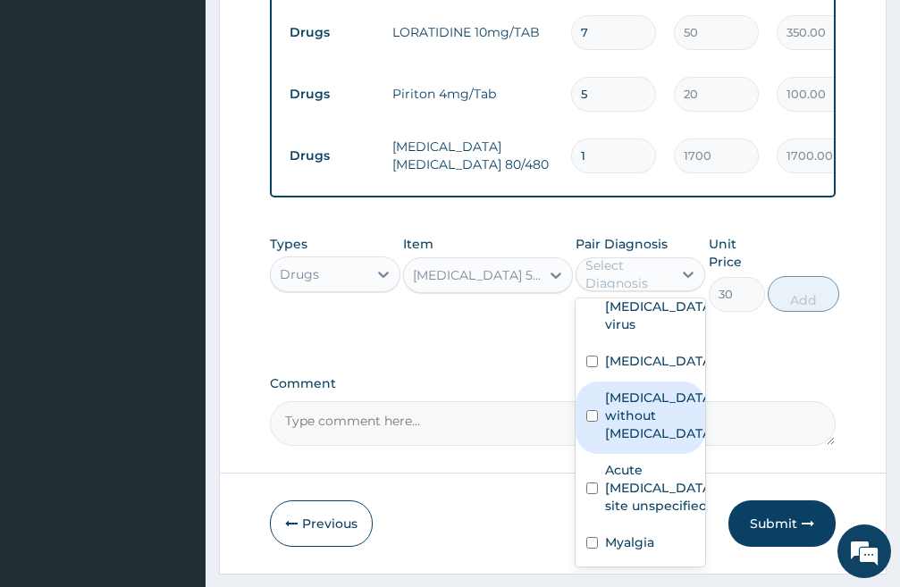
scroll to position [179, 0]
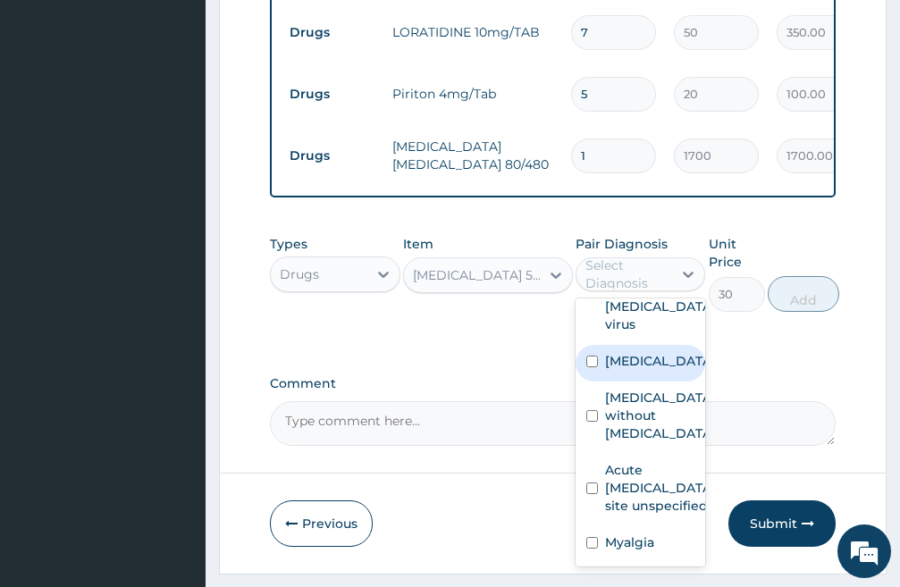
click at [595, 367] on input "checkbox" at bounding box center [593, 362] width 12 height 12
click at [587, 367] on input "checkbox" at bounding box center [593, 362] width 12 height 12
checkbox input "true"
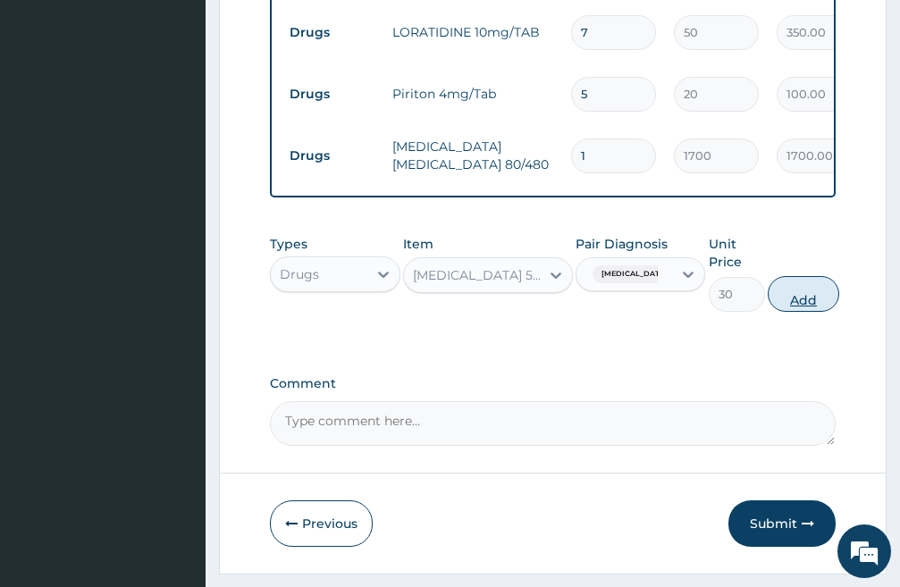
click at [810, 312] on button "Add" at bounding box center [804, 294] width 72 height 36
type input "0"
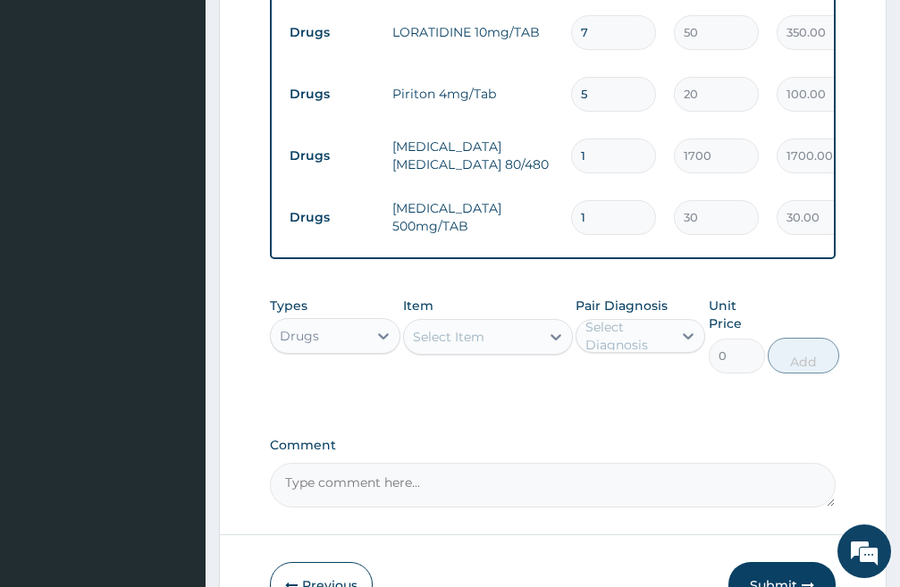
type input "18"
type input "540.00"
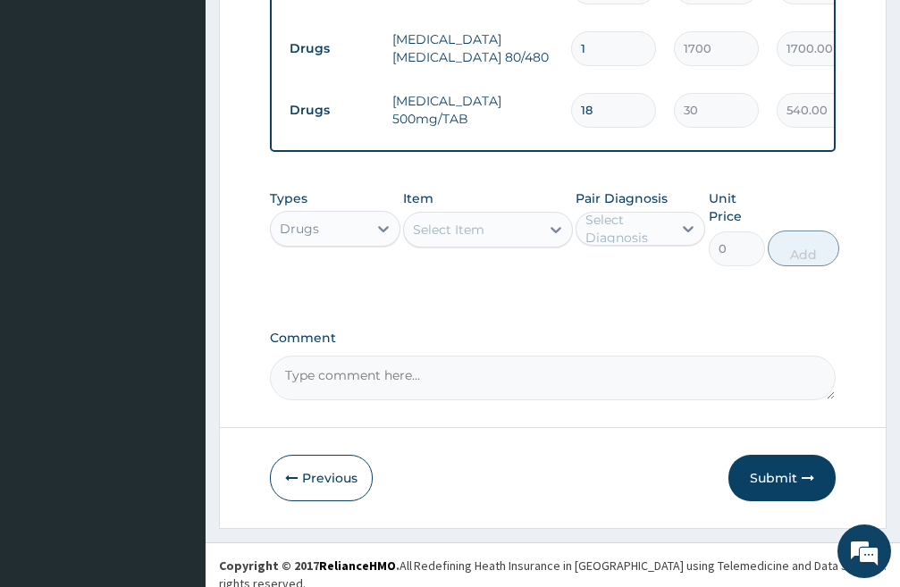
scroll to position [1509, 0]
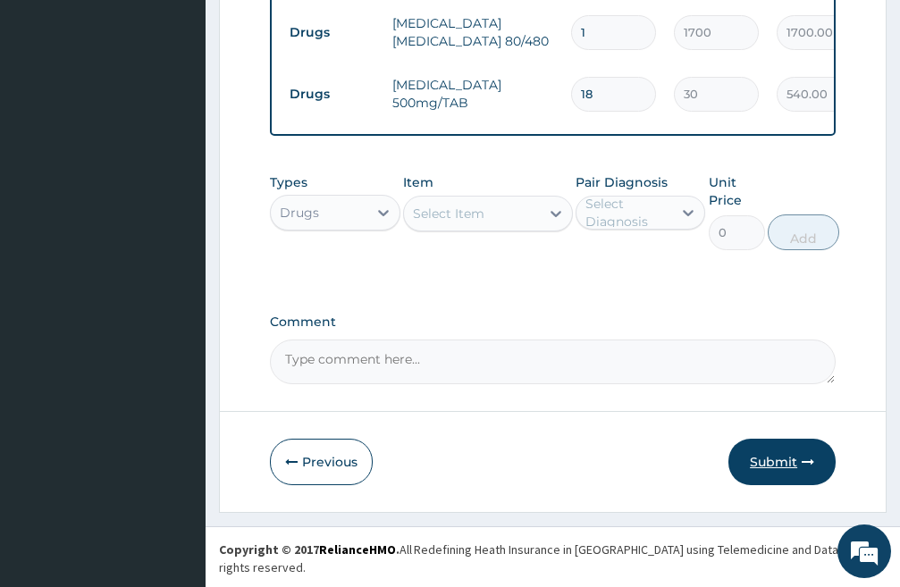
type input "18"
click at [773, 474] on button "Submit" at bounding box center [782, 462] width 107 height 46
